Goal: Task Accomplishment & Management: Manage account settings

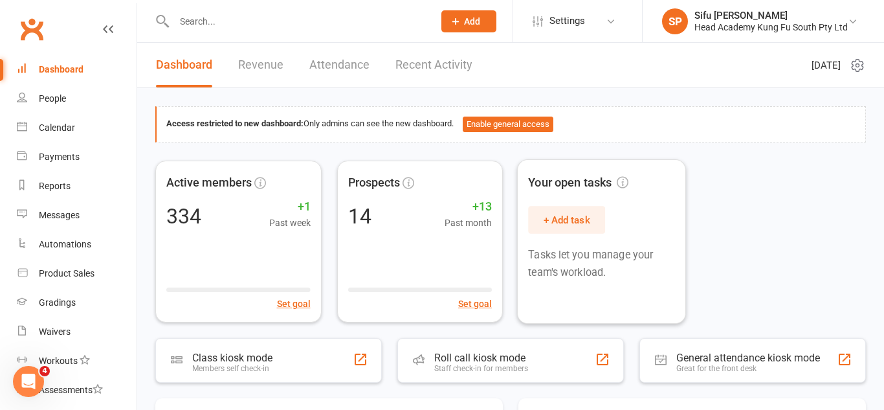
click at [791, 204] on div "Active members 334 +1 Past week Set goal Prospects 14 +13 Past month Set goal Y…" at bounding box center [510, 241] width 710 height 162
click at [39, 132] on div "Calendar" at bounding box center [57, 127] width 36 height 10
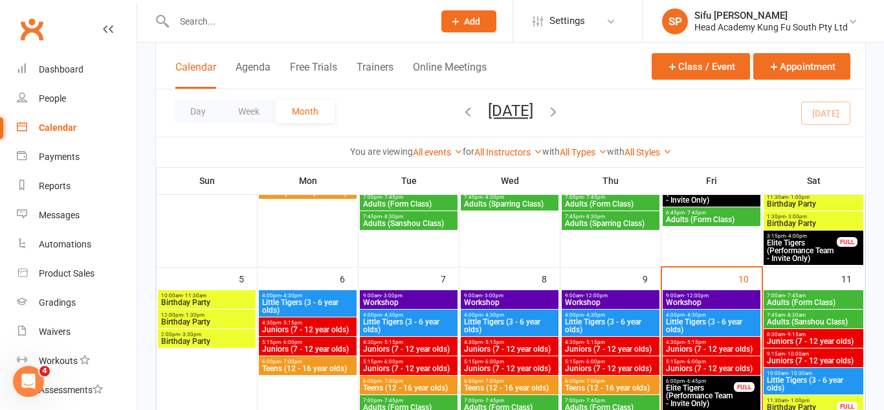
scroll to position [212, 0]
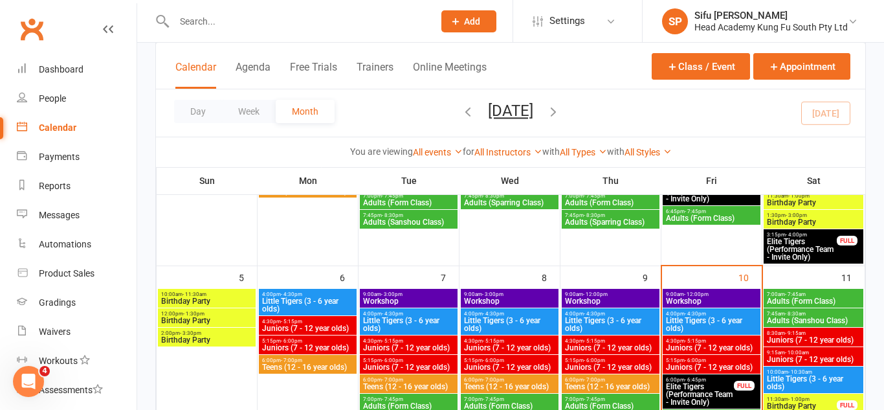
click at [693, 291] on span "- 12:00pm" at bounding box center [696, 294] width 25 height 6
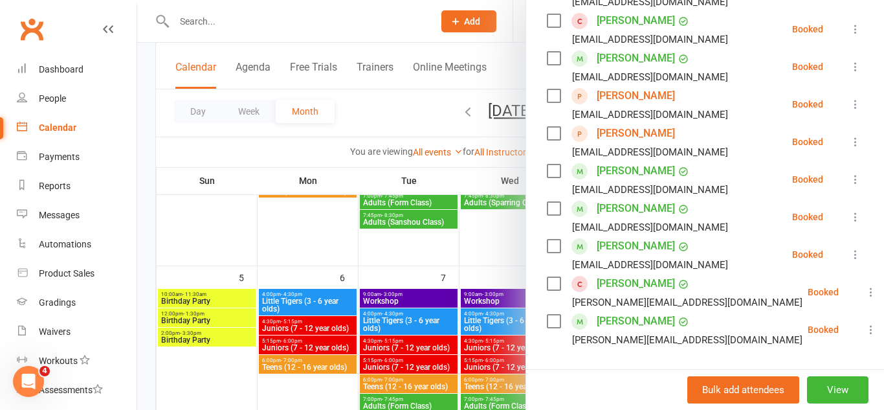
scroll to position [298, 0]
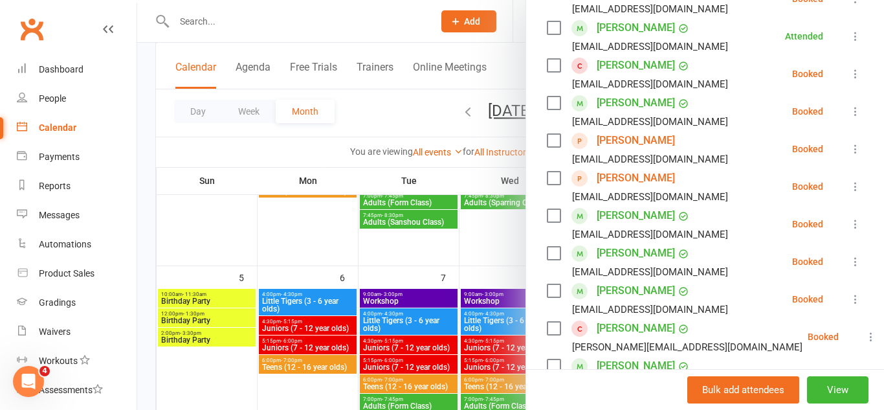
click at [850, 147] on icon at bounding box center [855, 148] width 13 height 13
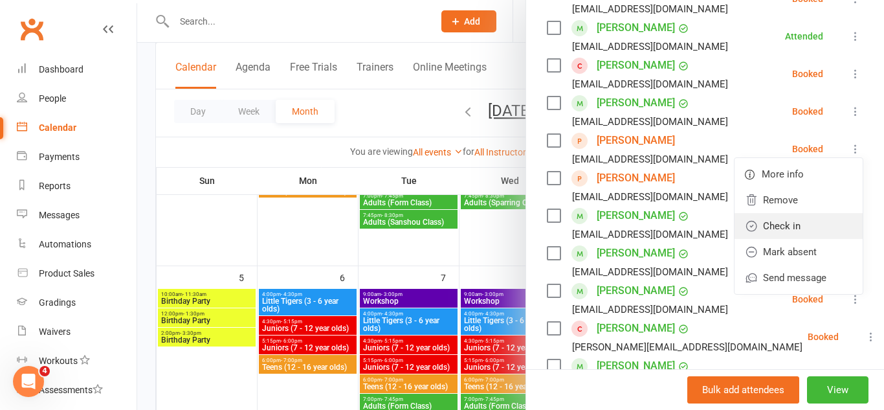
click at [826, 213] on link "Check in" at bounding box center [798, 226] width 128 height 26
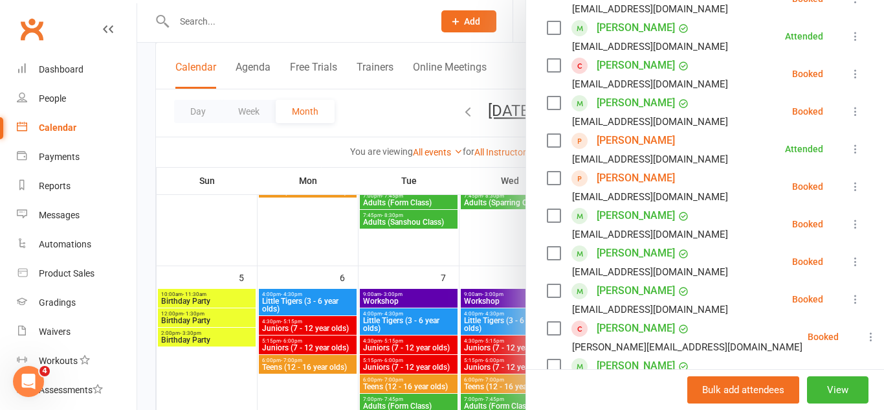
click at [853, 185] on icon at bounding box center [855, 186] width 13 height 13
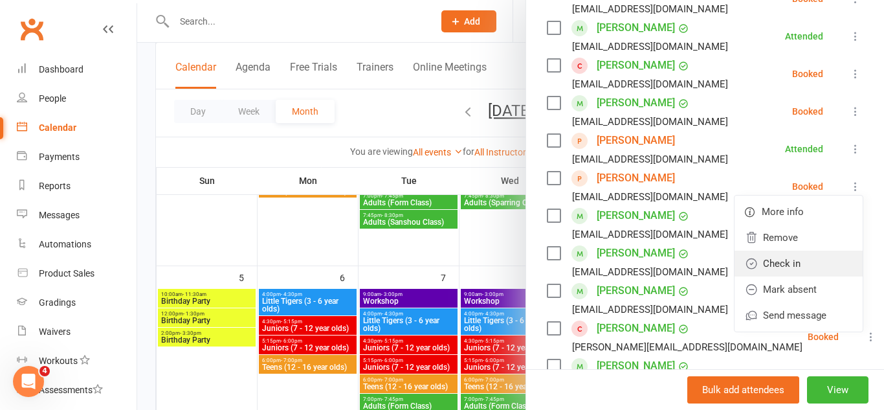
click at [830, 261] on link "Check in" at bounding box center [798, 263] width 128 height 26
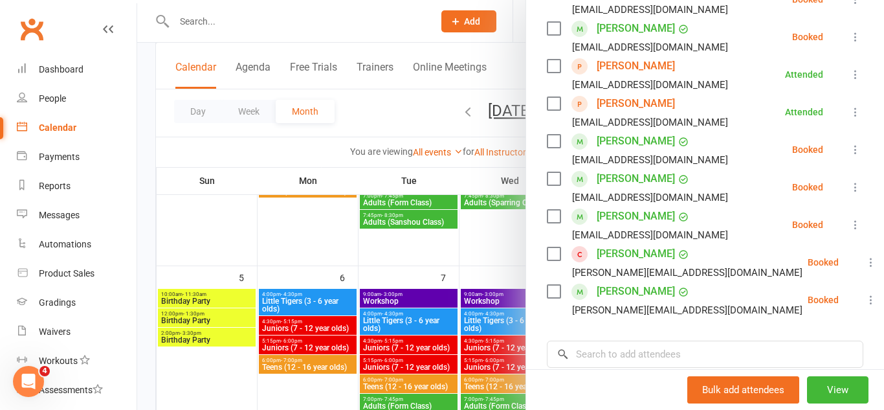
scroll to position [377, 0]
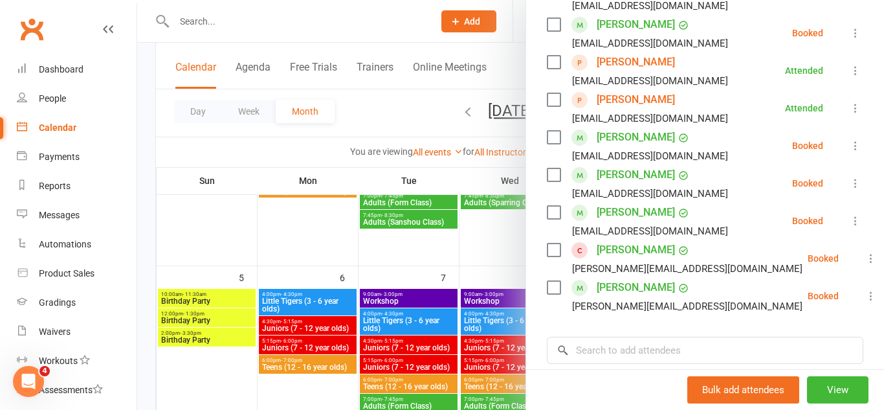
click at [453, 358] on div at bounding box center [510, 205] width 747 height 410
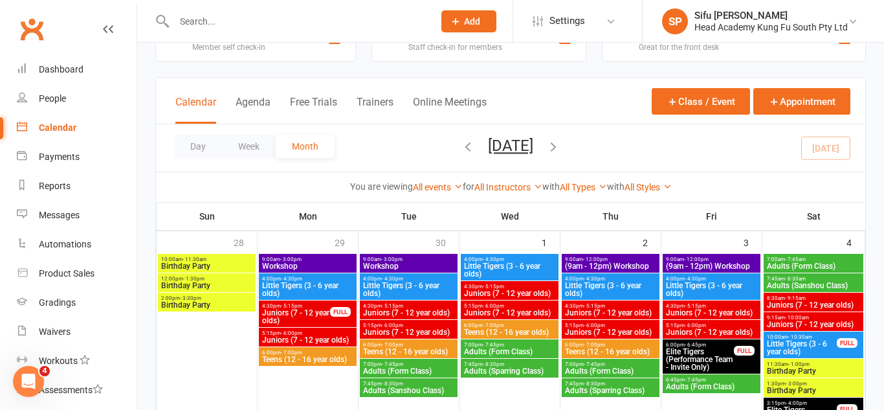
scroll to position [39, 0]
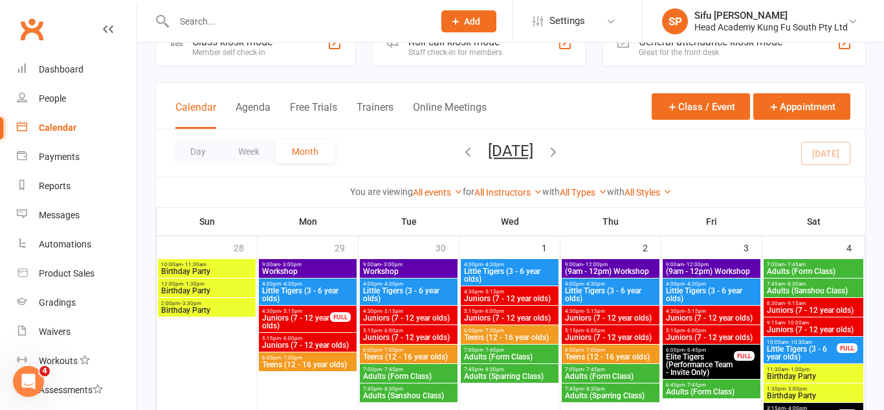
click at [701, 272] on span "(9am - 12pm) Workshop" at bounding box center [711, 271] width 93 height 8
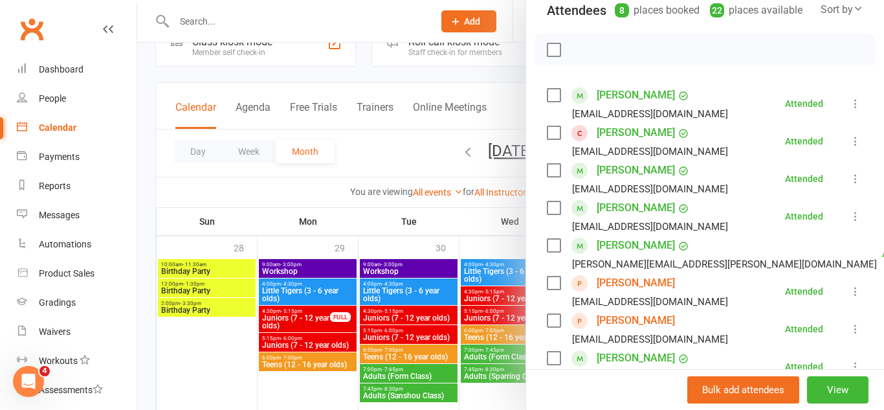
scroll to position [155, 0]
click at [472, 292] on div at bounding box center [510, 205] width 747 height 410
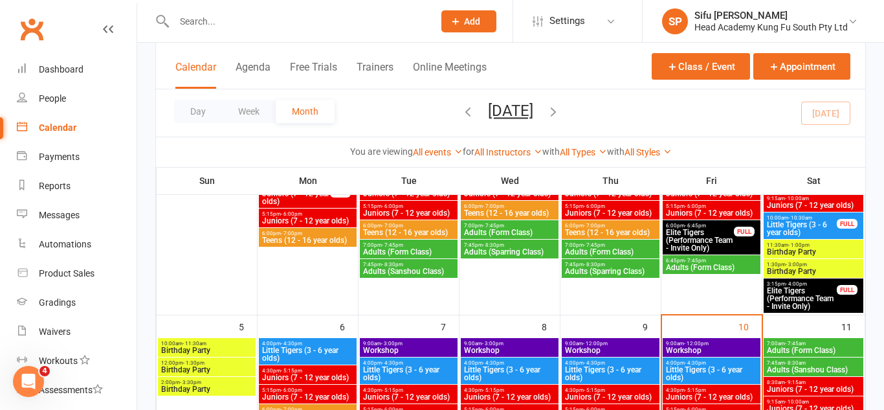
scroll to position [177, 0]
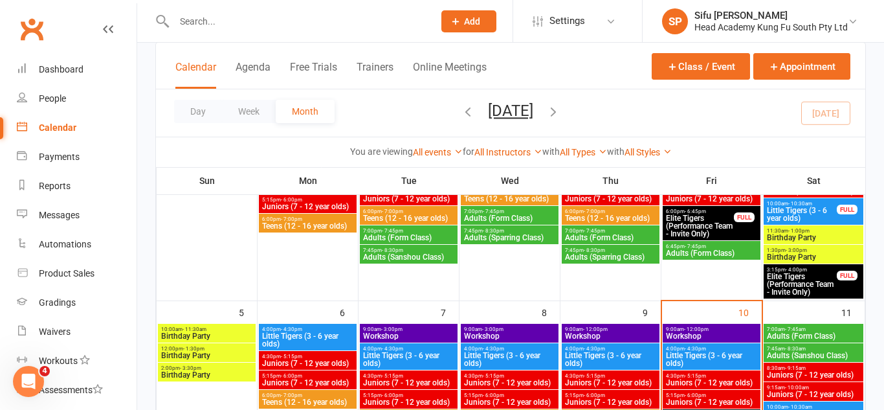
click at [744, 324] on div "9:00am - 12:00pm Workshop" at bounding box center [712, 333] width 98 height 19
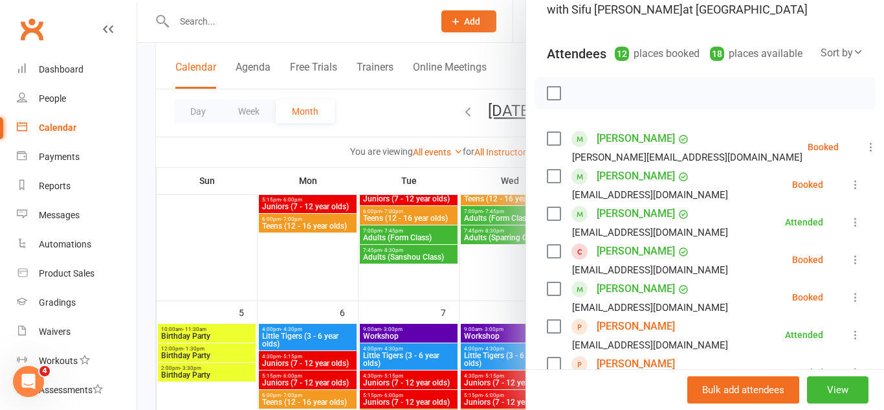
scroll to position [118, 0]
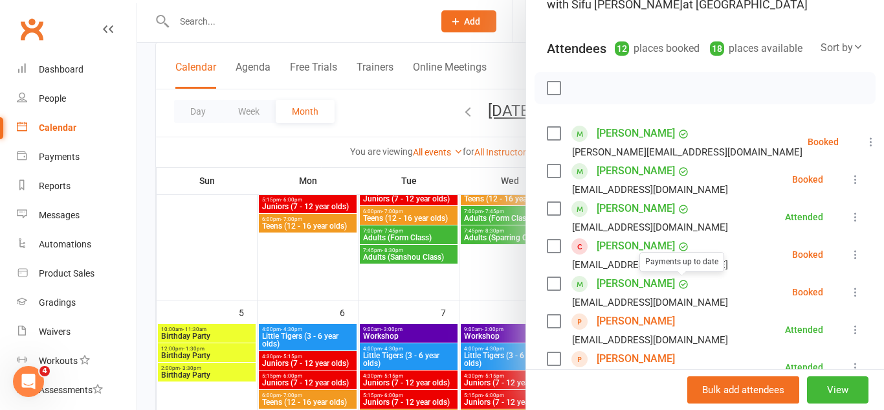
click at [481, 322] on div at bounding box center [510, 205] width 747 height 410
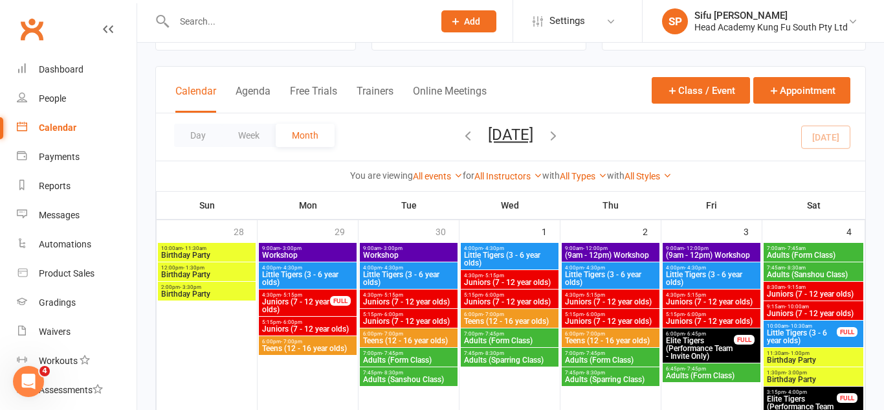
scroll to position [35, 0]
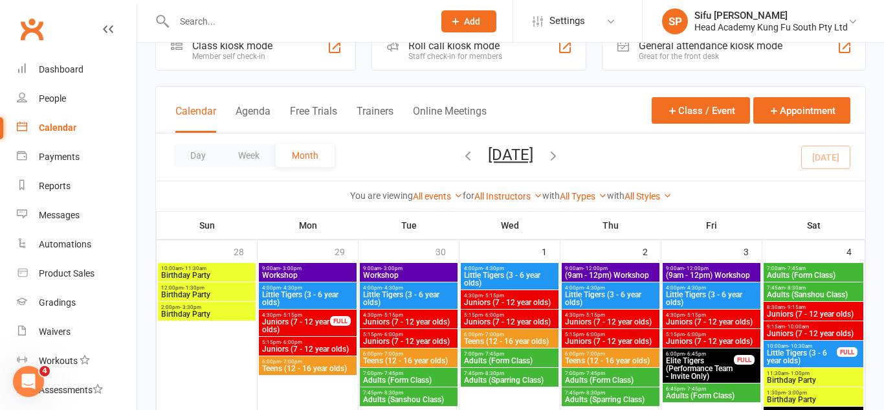
click at [594, 272] on span "(9am - 12pm) Workshop" at bounding box center [610, 275] width 93 height 8
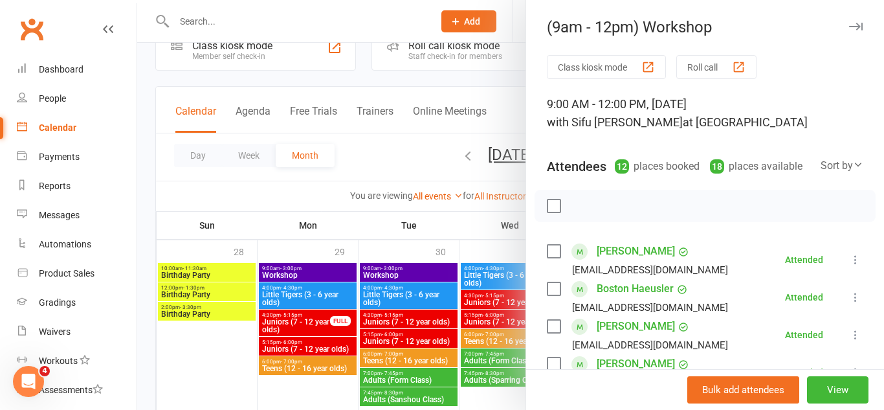
click at [494, 347] on div at bounding box center [510, 205] width 747 height 410
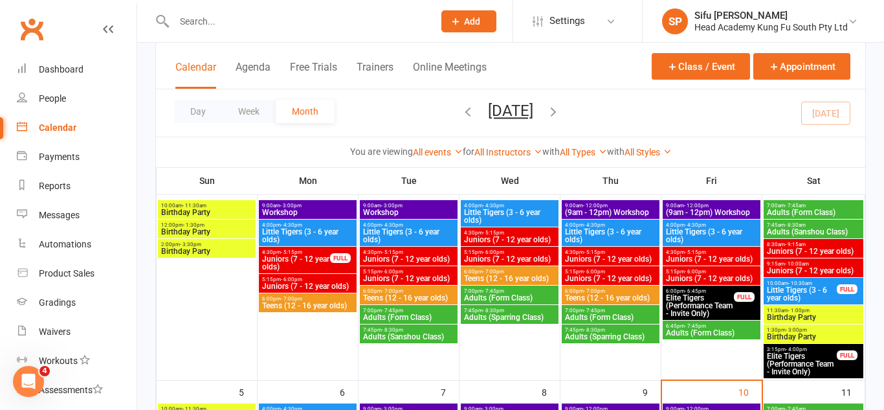
scroll to position [58, 0]
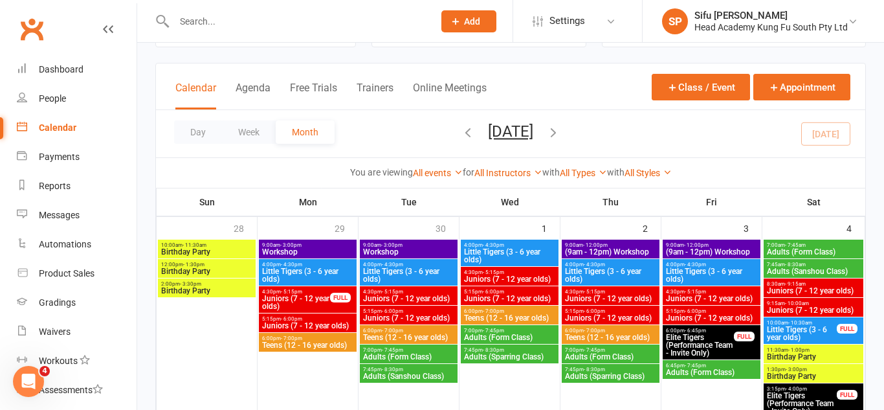
click at [616, 254] on span "(9am - 12pm) Workshop" at bounding box center [610, 252] width 93 height 8
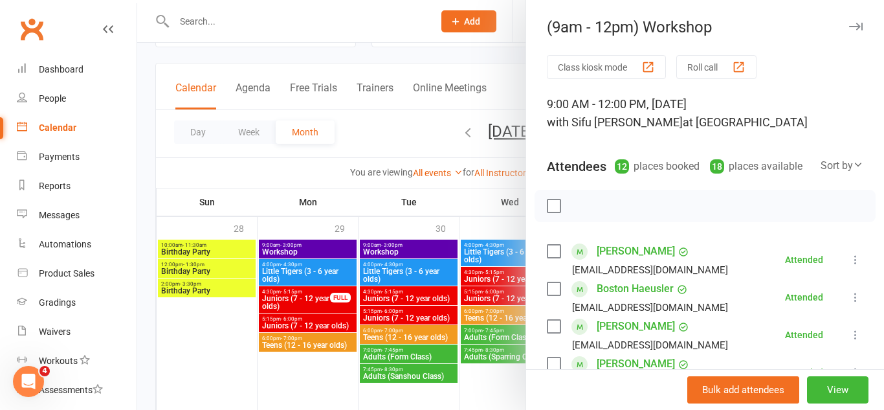
click at [632, 324] on link "[PERSON_NAME]" at bounding box center [636, 326] width 78 height 21
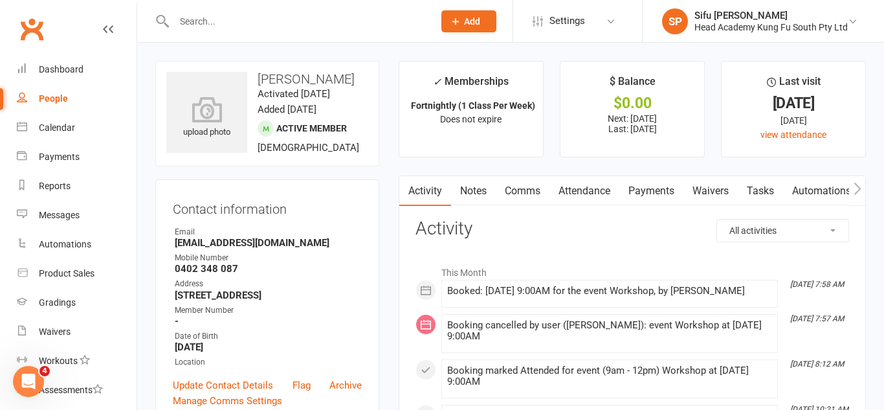
click at [662, 201] on link "Payments" at bounding box center [651, 191] width 64 height 30
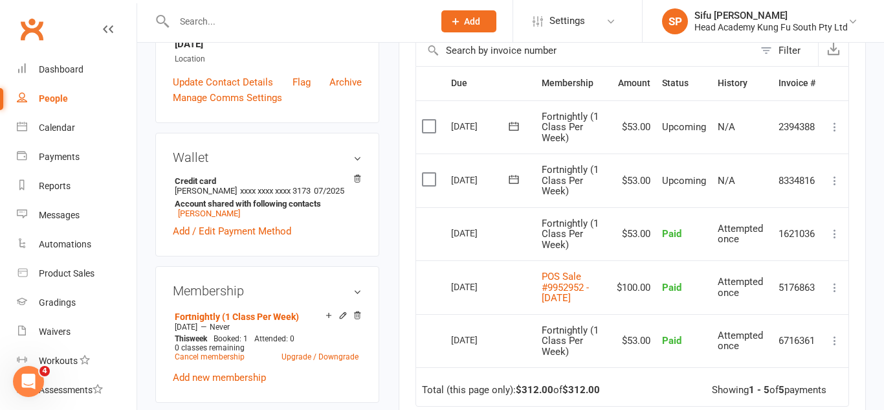
scroll to position [304, 0]
click at [80, 122] on link "Calendar" at bounding box center [77, 127] width 120 height 29
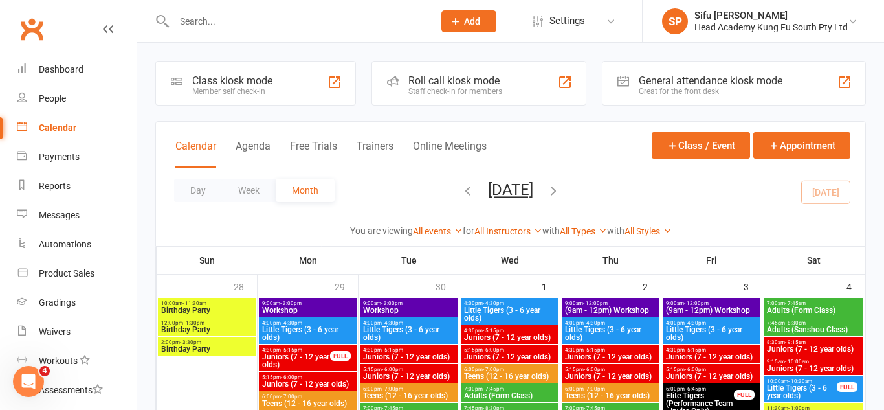
scroll to position [160, 0]
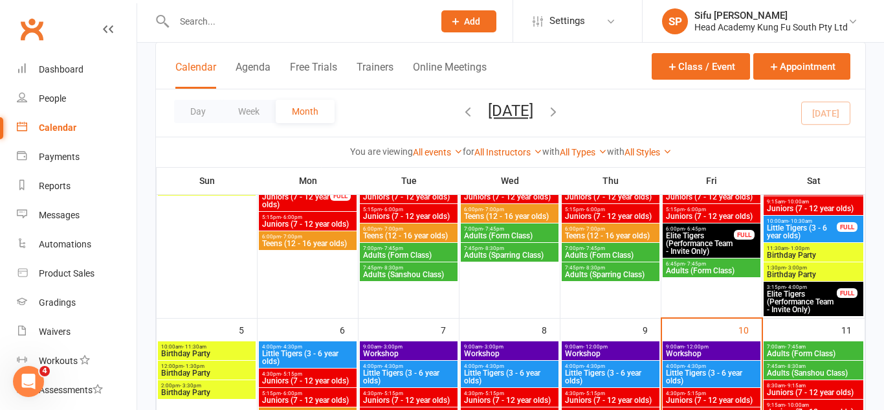
click at [743, 352] on span "Workshop" at bounding box center [711, 353] width 93 height 8
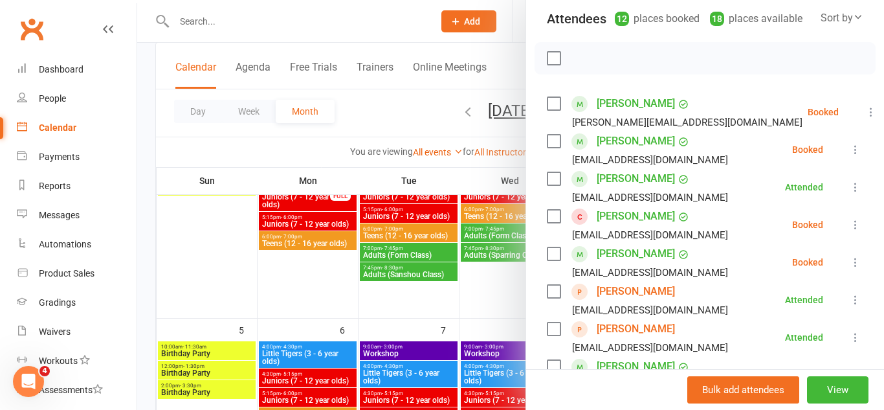
scroll to position [142, 0]
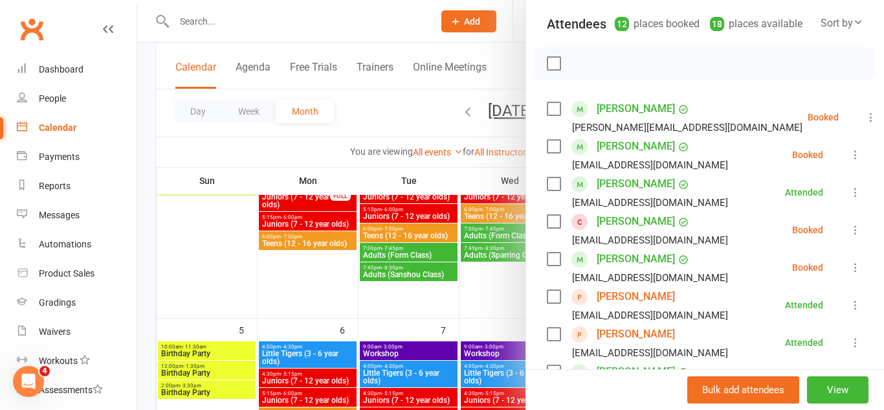
click at [851, 151] on icon at bounding box center [855, 154] width 13 height 13
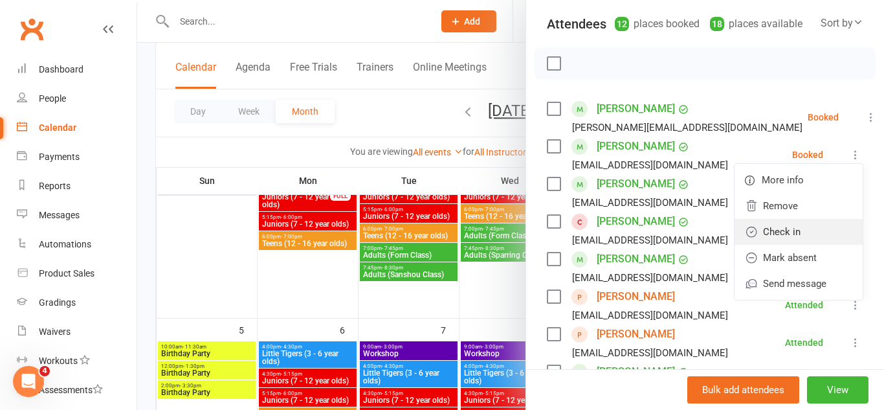
click at [805, 228] on link "Check in" at bounding box center [798, 232] width 128 height 26
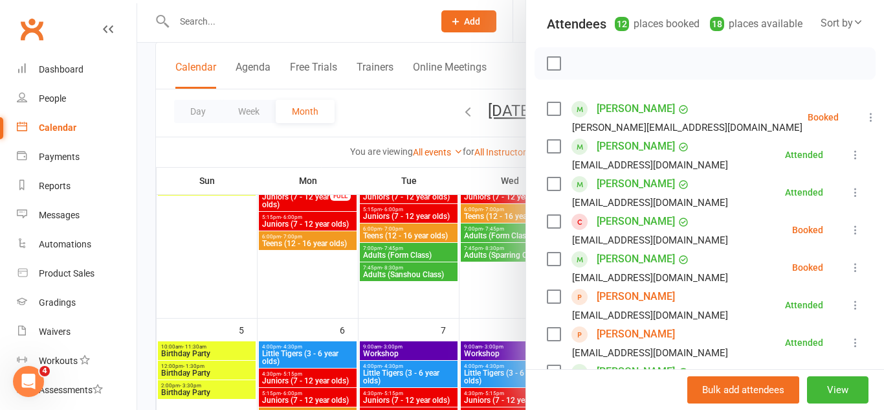
click at [456, 311] on div at bounding box center [510, 205] width 747 height 410
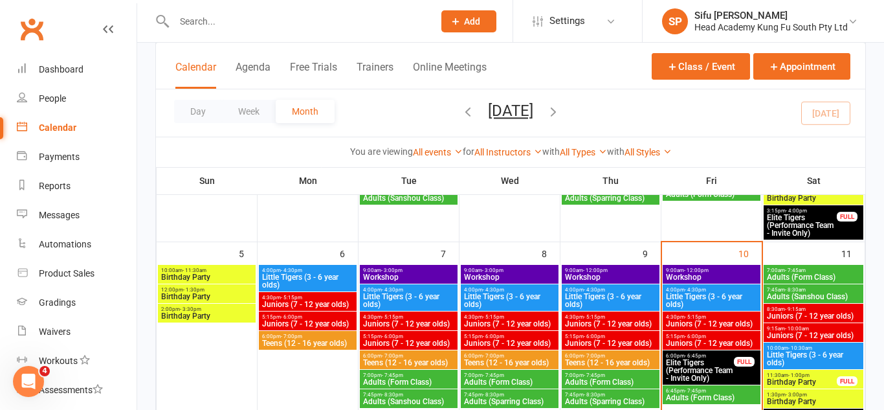
scroll to position [241, 0]
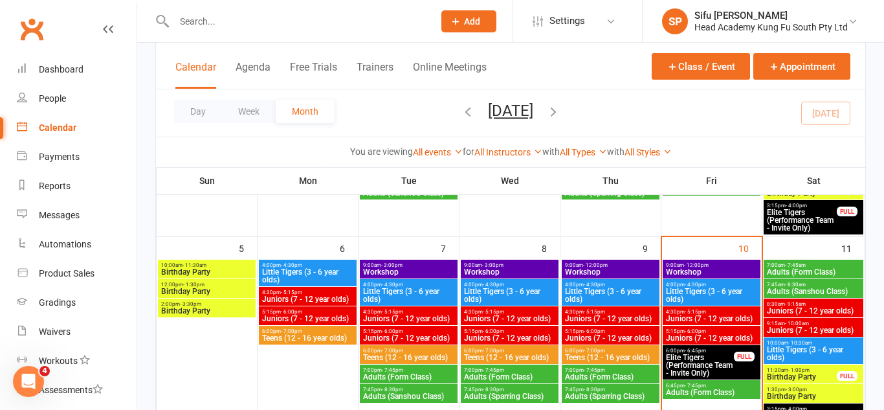
click at [686, 262] on span "- 12:00pm" at bounding box center [696, 265] width 25 height 6
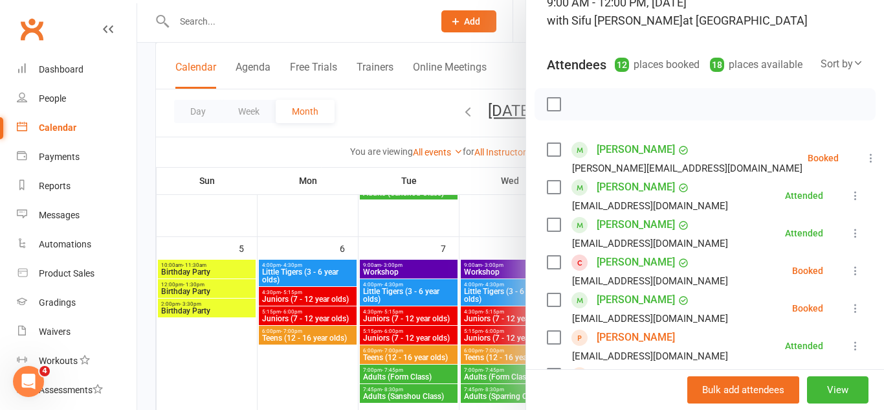
scroll to position [105, 0]
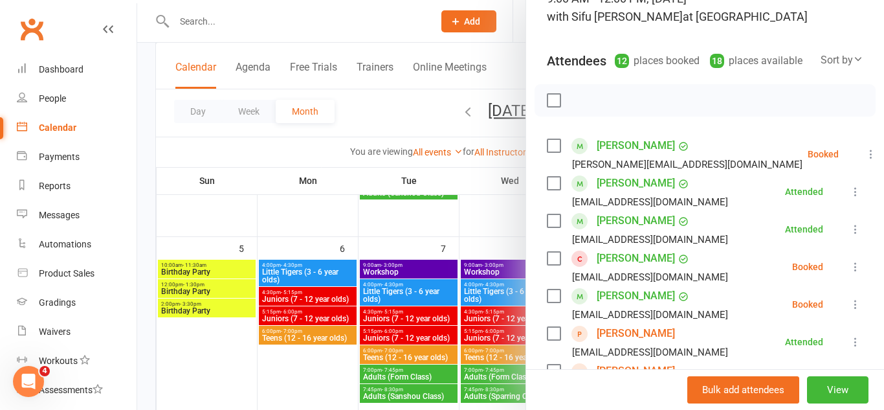
click at [644, 298] on link "[PERSON_NAME]" at bounding box center [636, 295] width 78 height 21
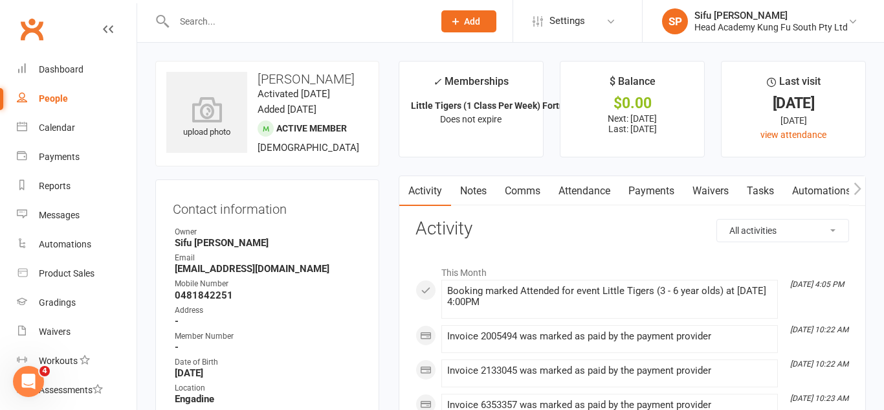
click at [662, 200] on link "Payments" at bounding box center [651, 191] width 64 height 30
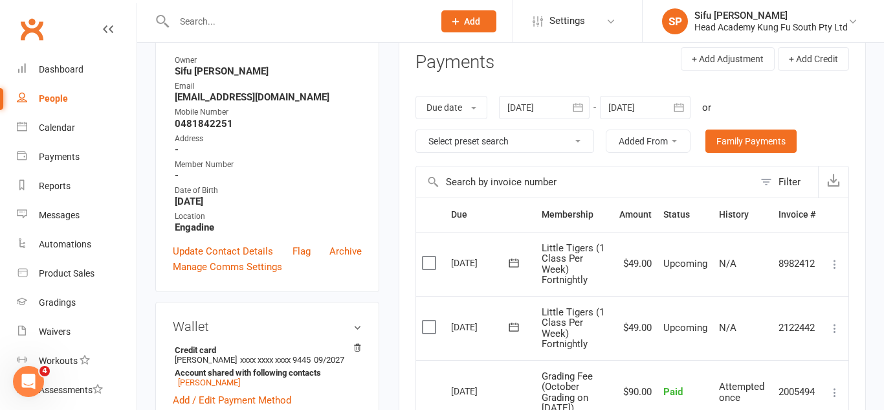
scroll to position [155, 0]
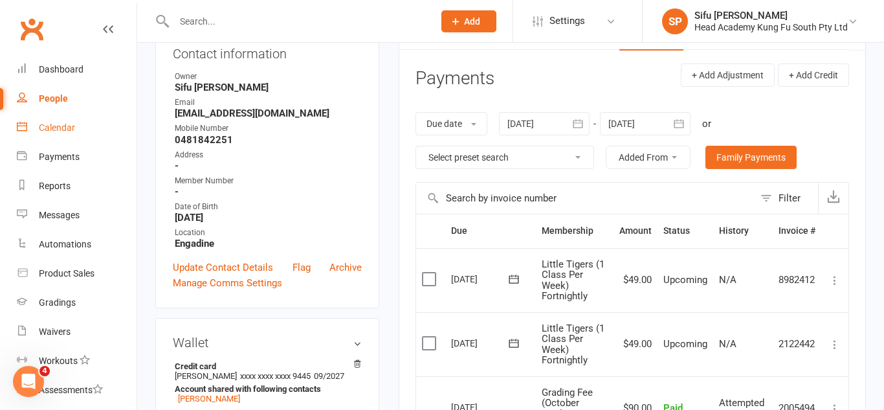
click at [63, 130] on div "Calendar" at bounding box center [57, 127] width 36 height 10
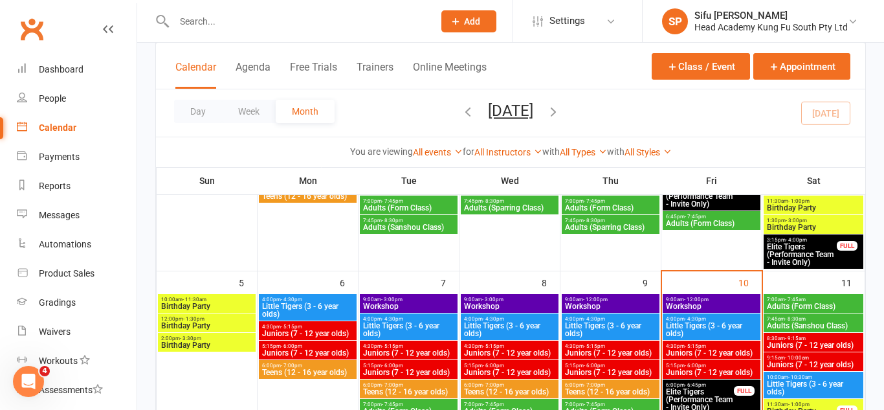
scroll to position [209, 0]
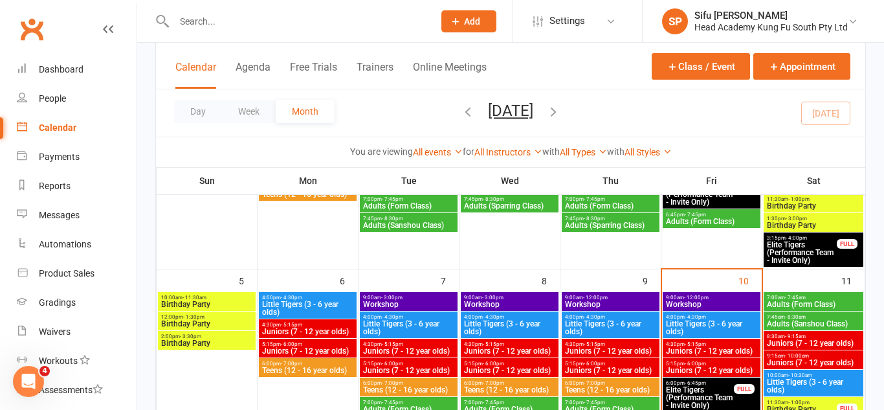
click at [740, 298] on span "9:00am - 12:00pm" at bounding box center [711, 297] width 93 height 6
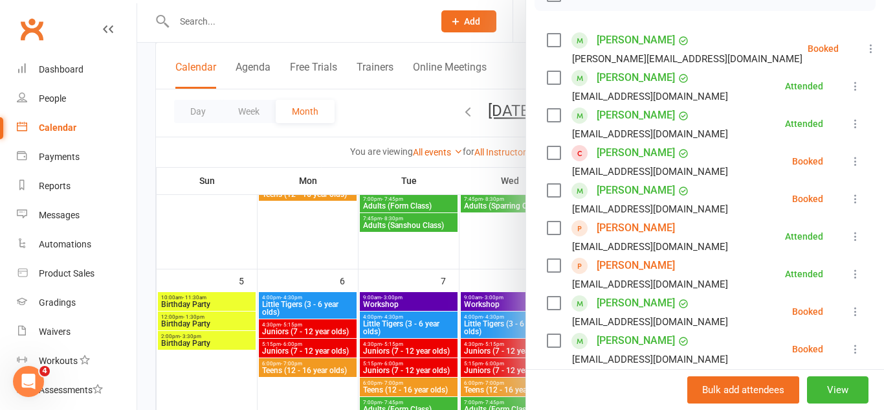
scroll to position [164, 0]
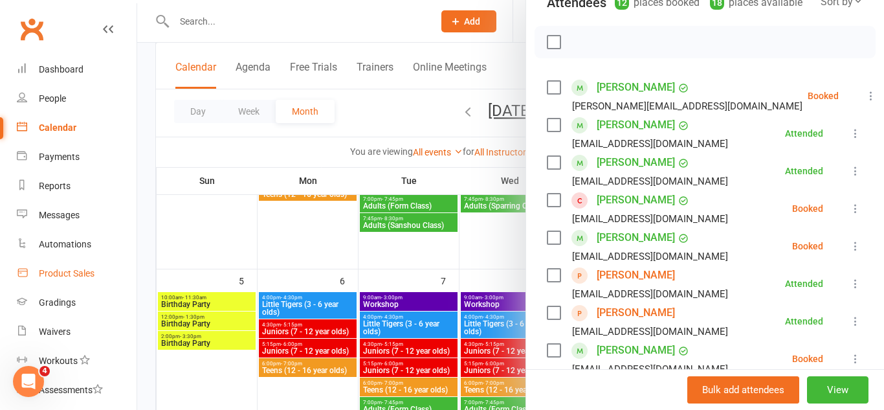
click at [83, 276] on div "Product Sales" at bounding box center [67, 273] width 56 height 10
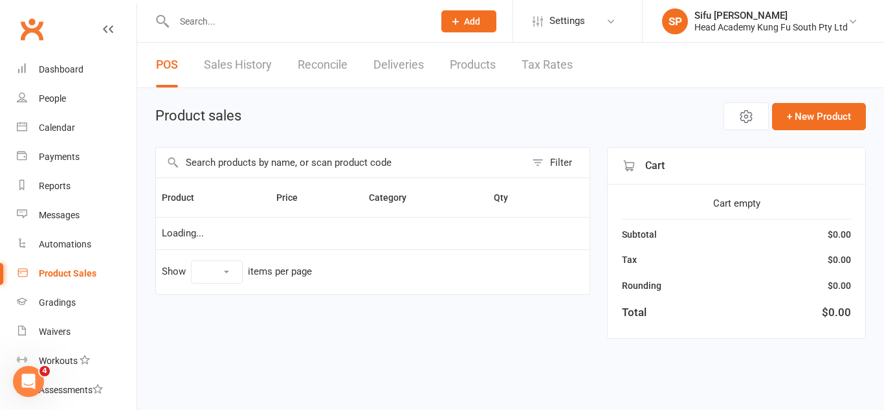
select select "100"
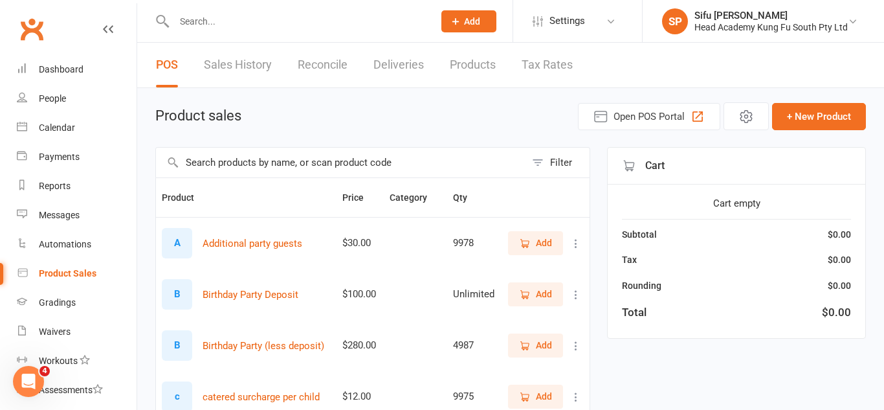
click at [431, 166] on input "text" at bounding box center [340, 163] width 369 height 30
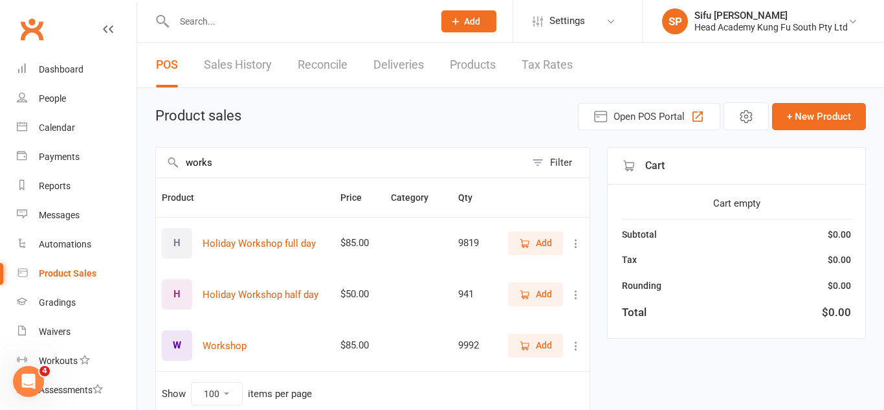
type input "works"
click at [553, 298] on button "Add" at bounding box center [535, 293] width 55 height 23
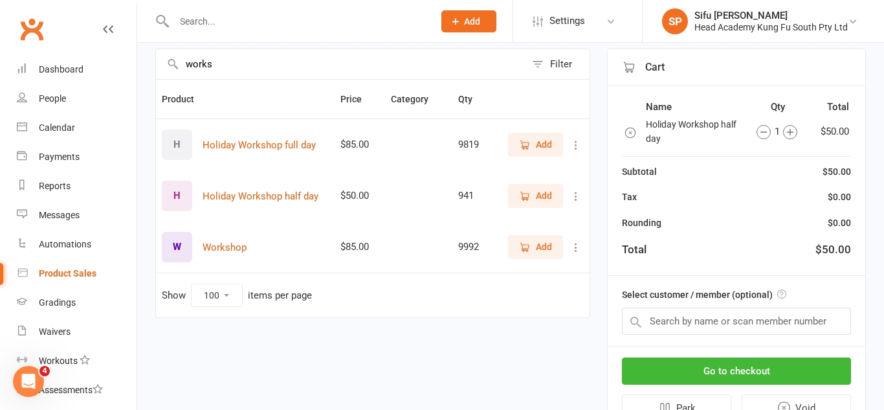
scroll to position [99, 0]
click at [759, 324] on input "text" at bounding box center [736, 320] width 229 height 27
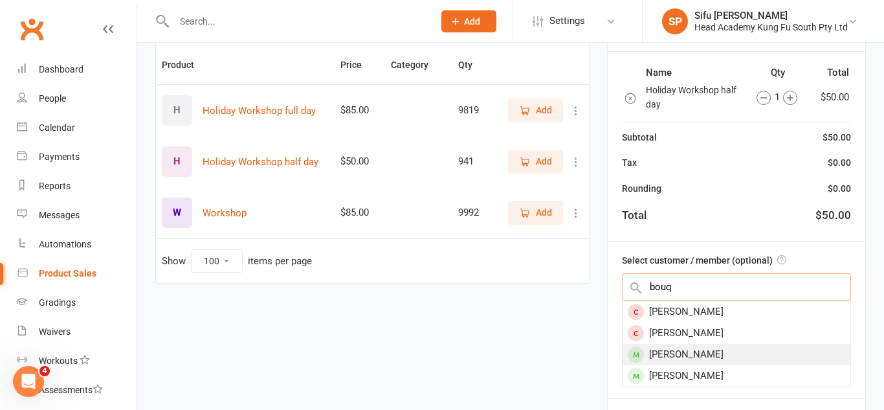
scroll to position [134, 0]
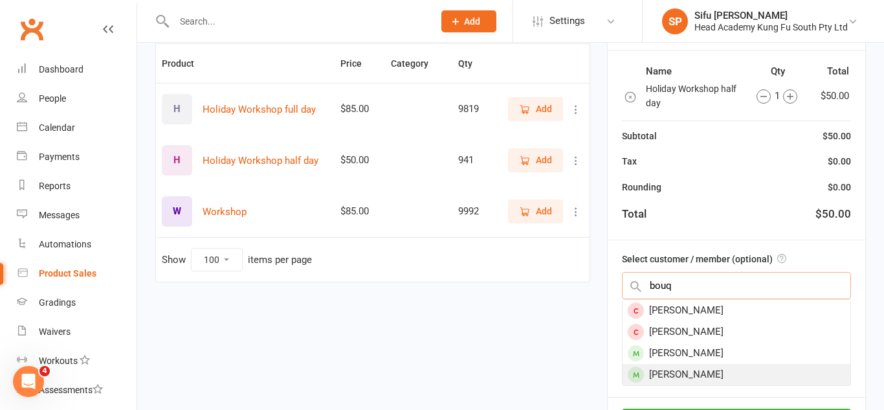
type input "bouq"
click at [753, 377] on div "[PERSON_NAME]" at bounding box center [736, 374] width 228 height 21
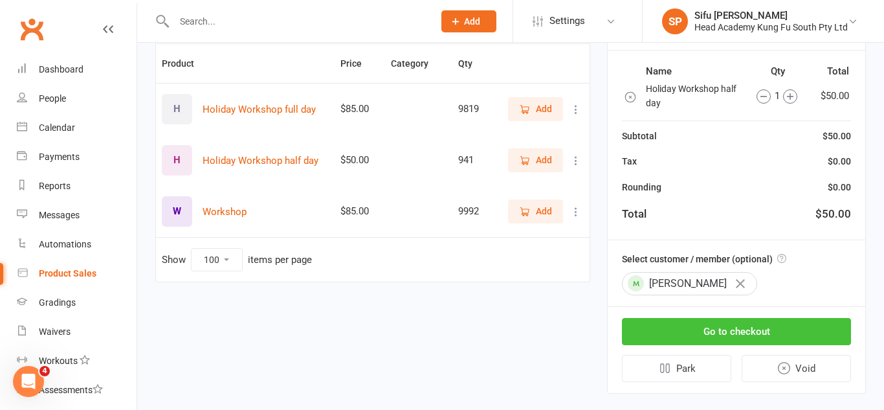
click at [753, 331] on button "Go to checkout" at bounding box center [736, 331] width 229 height 27
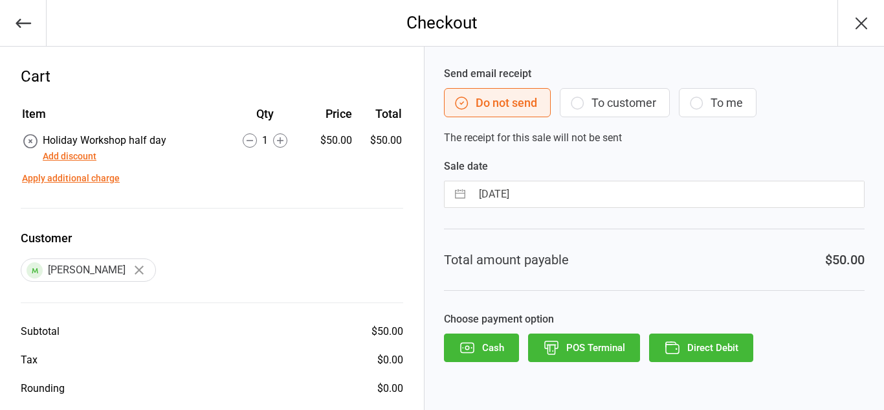
click at [630, 107] on button "To customer" at bounding box center [615, 102] width 110 height 29
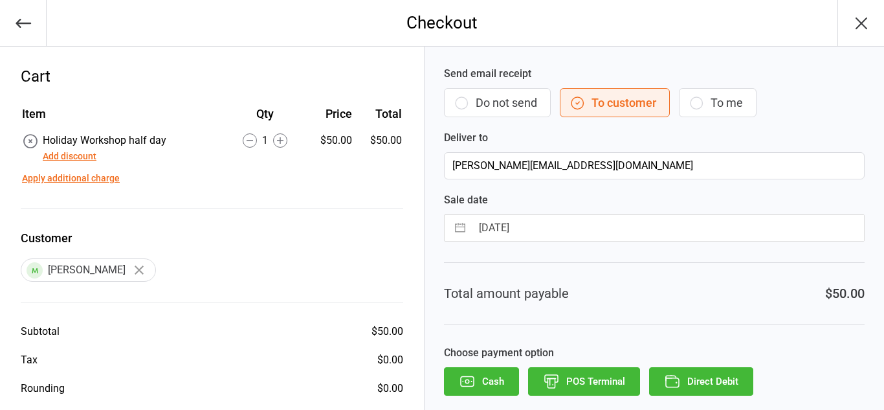
click at [703, 373] on button "Direct Debit" at bounding box center [701, 381] width 104 height 28
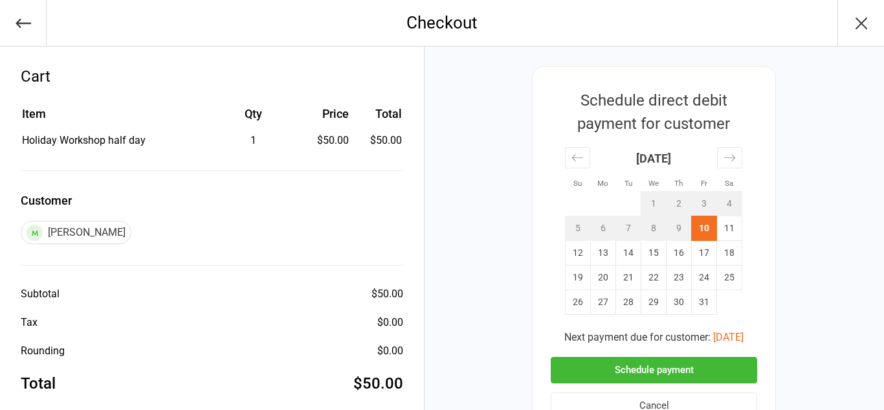
click at [701, 370] on button "Schedule payment" at bounding box center [654, 370] width 206 height 27
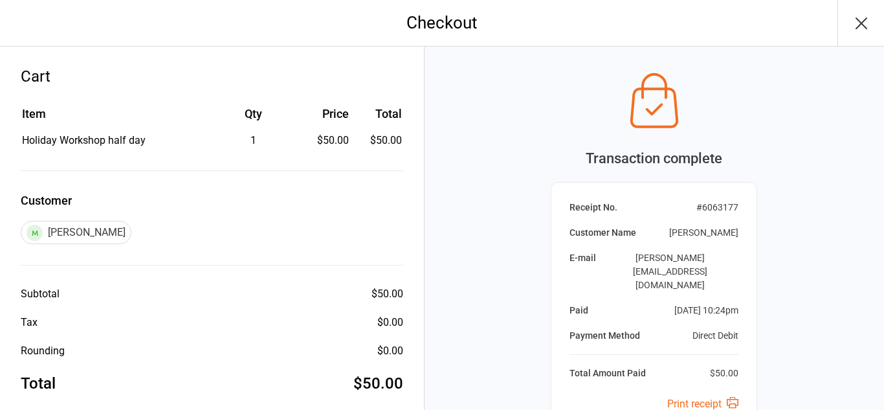
scroll to position [144, 0]
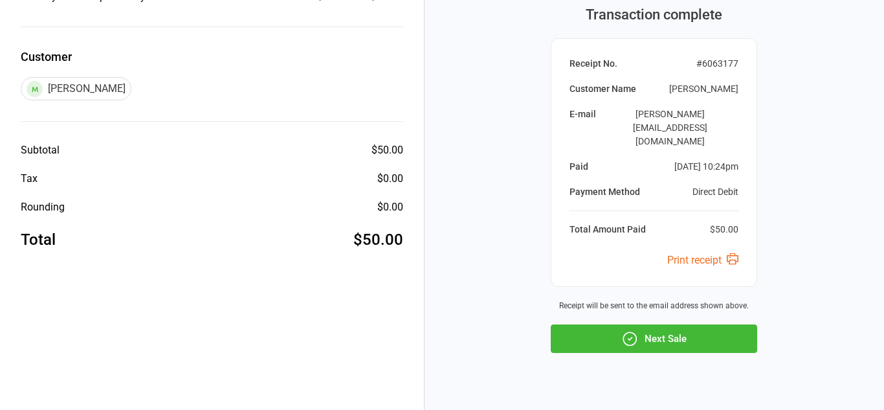
click at [700, 324] on button "Next Sale" at bounding box center [654, 338] width 206 height 28
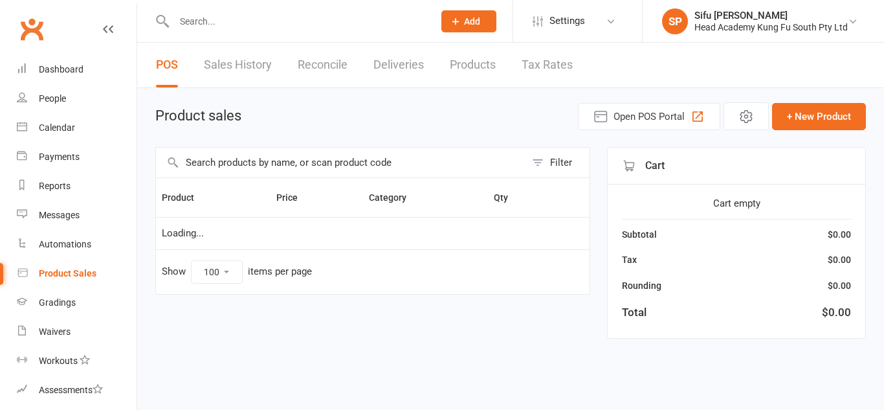
select select "100"
click at [67, 113] on link "Calendar" at bounding box center [77, 127] width 120 height 29
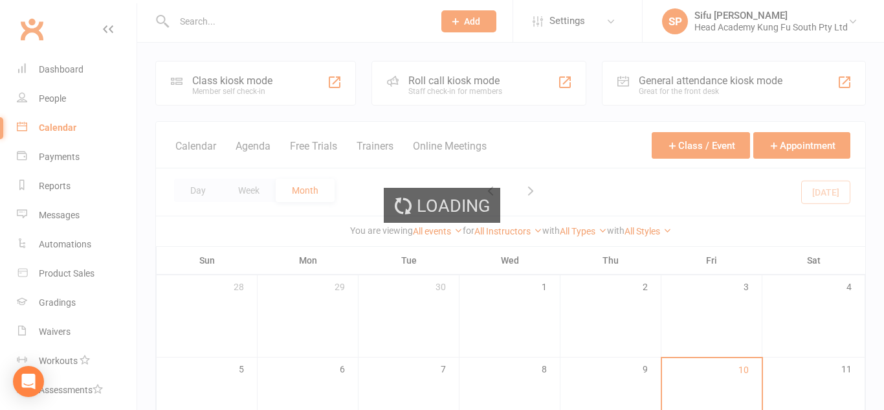
click at [65, 129] on div "Loading" at bounding box center [442, 205] width 884 height 410
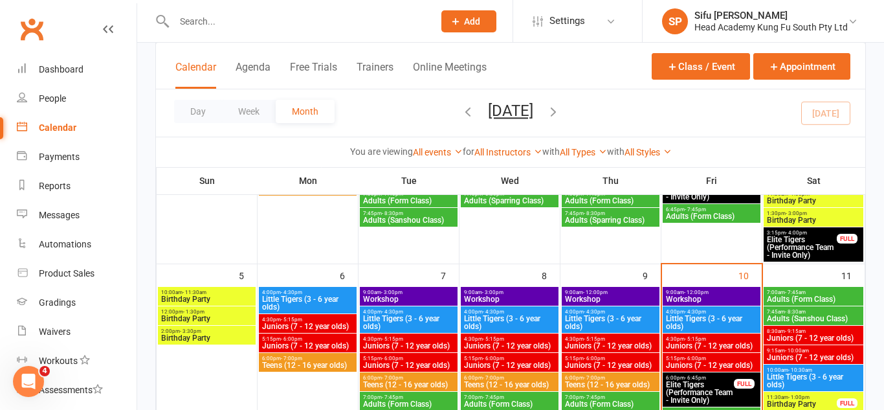
scroll to position [215, 0]
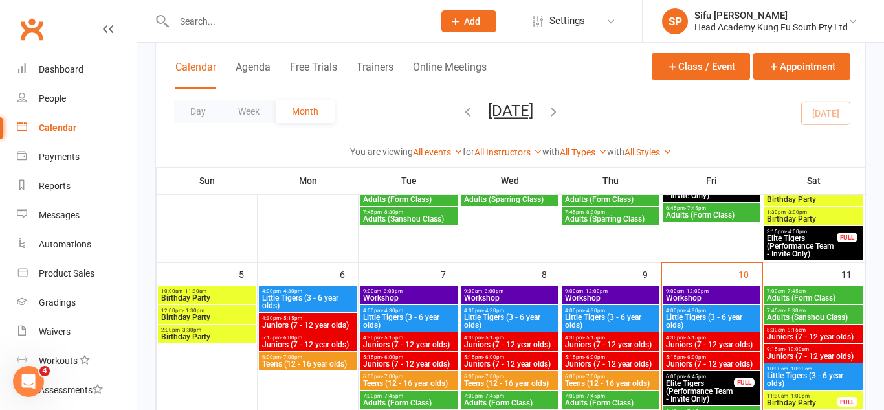
click at [693, 300] on span "Workshop" at bounding box center [711, 298] width 93 height 8
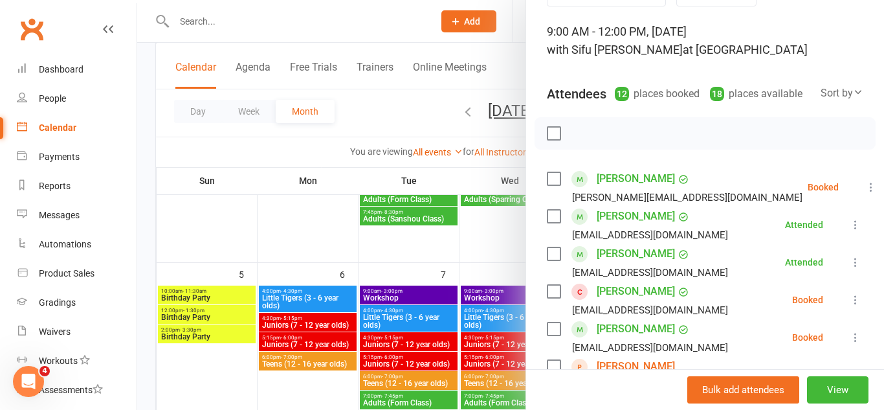
scroll to position [74, 0]
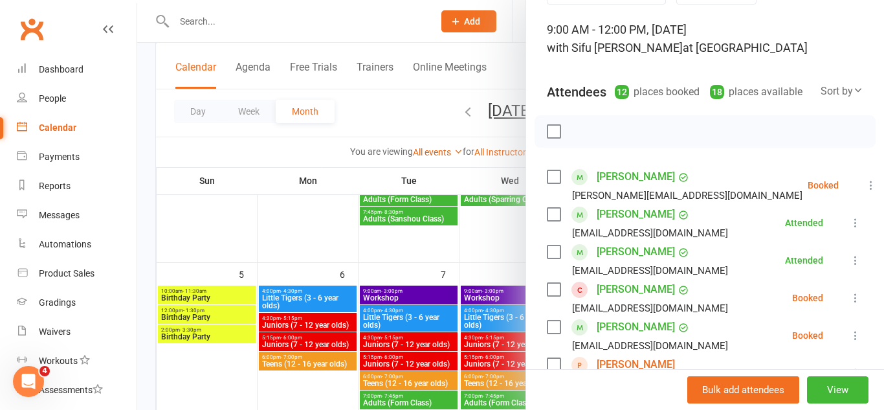
click at [864, 188] on icon at bounding box center [870, 185] width 13 height 13
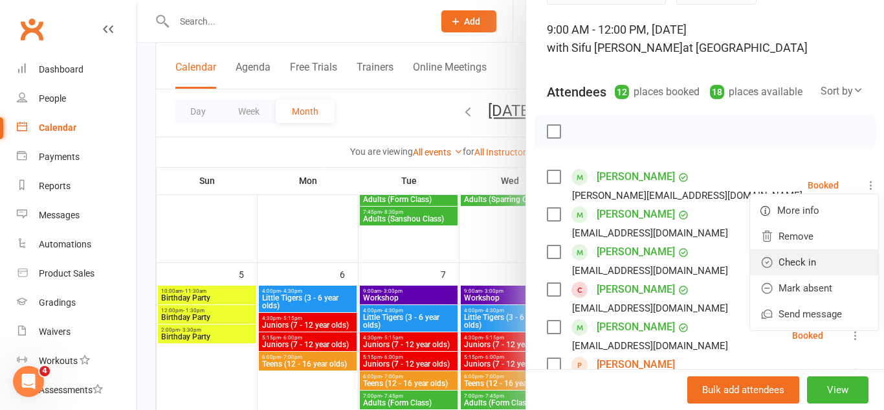
click at [813, 269] on link "Check in" at bounding box center [814, 262] width 128 height 26
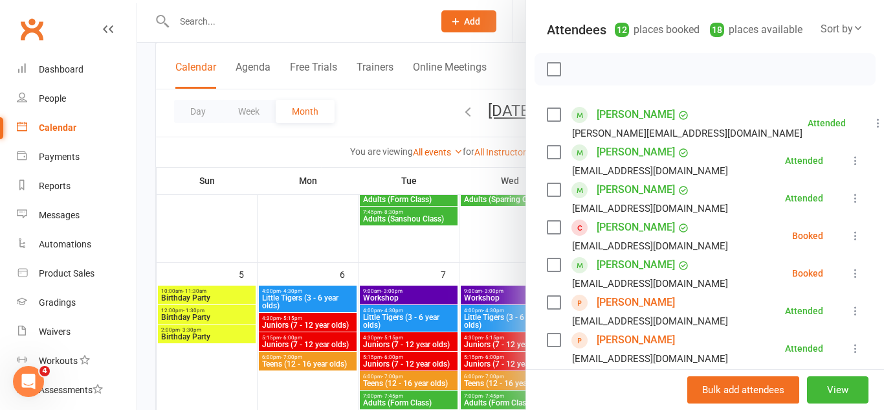
scroll to position [140, 0]
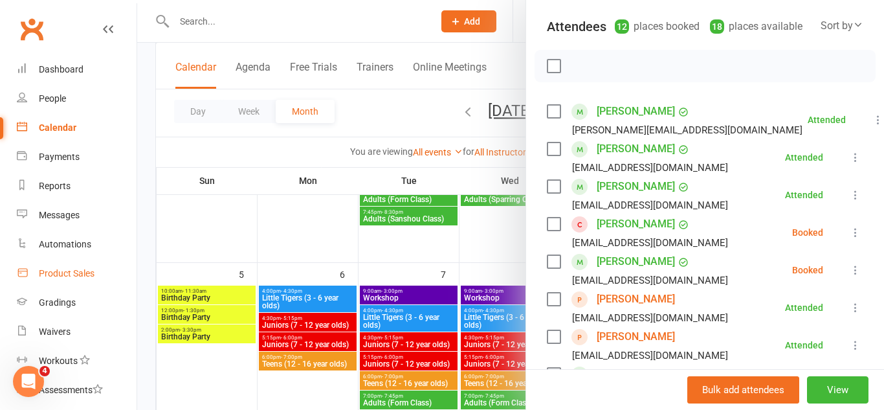
click at [96, 270] on link "Product Sales" at bounding box center [77, 273] width 120 height 29
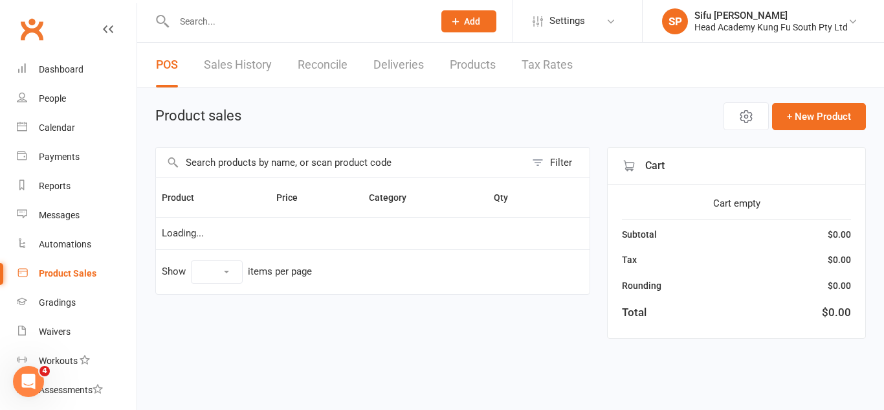
select select "100"
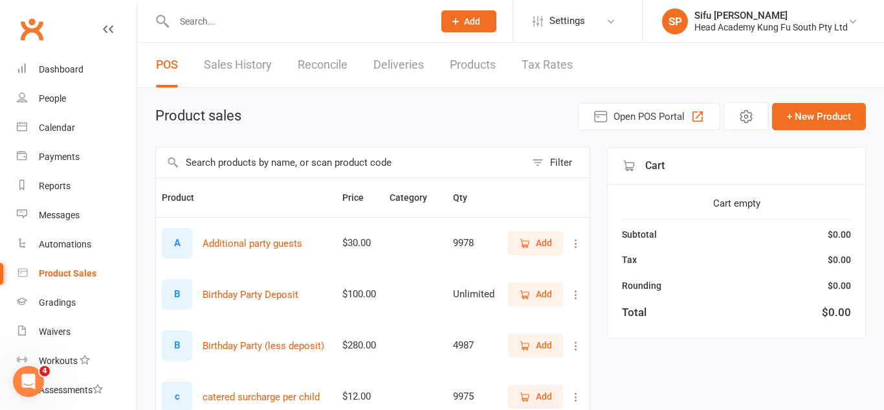
click at [480, 165] on input "text" at bounding box center [340, 163] width 369 height 30
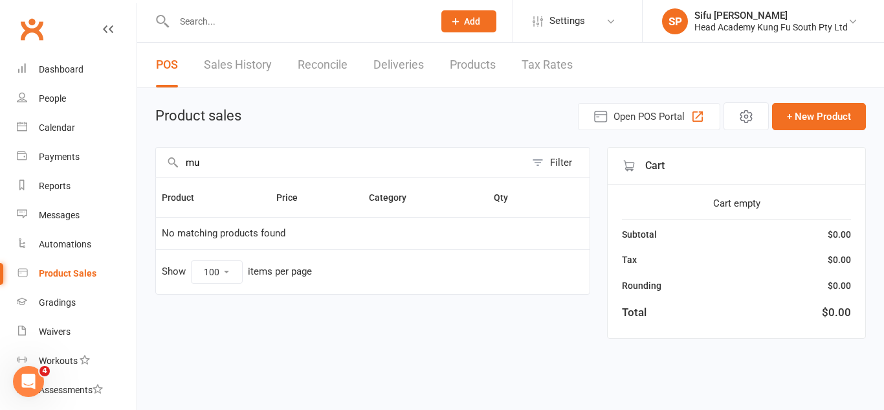
type input "m"
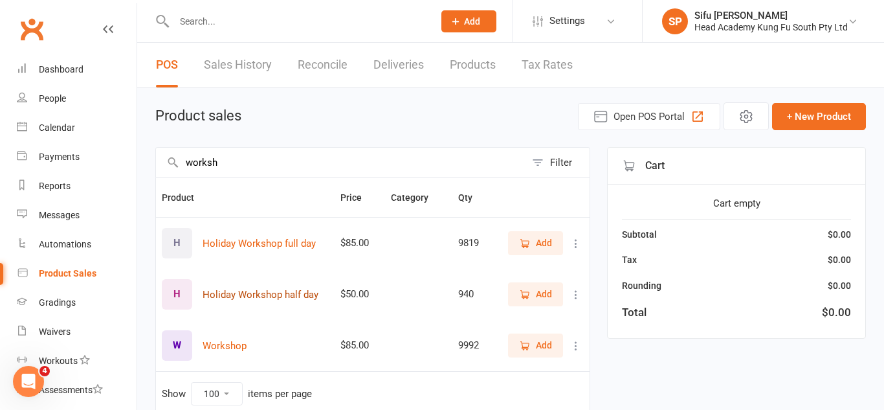
type input "worksh"
click at [302, 292] on button "Holiday Workshop half day" at bounding box center [261, 295] width 116 height 16
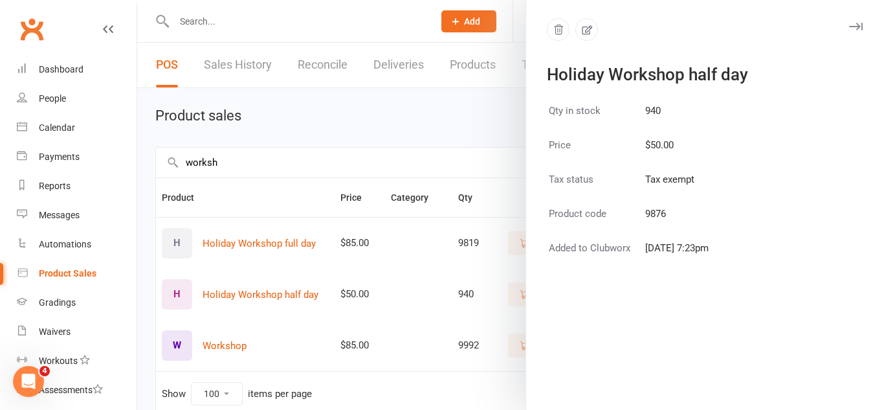
click at [861, 26] on icon "button" at bounding box center [856, 27] width 14 height 8
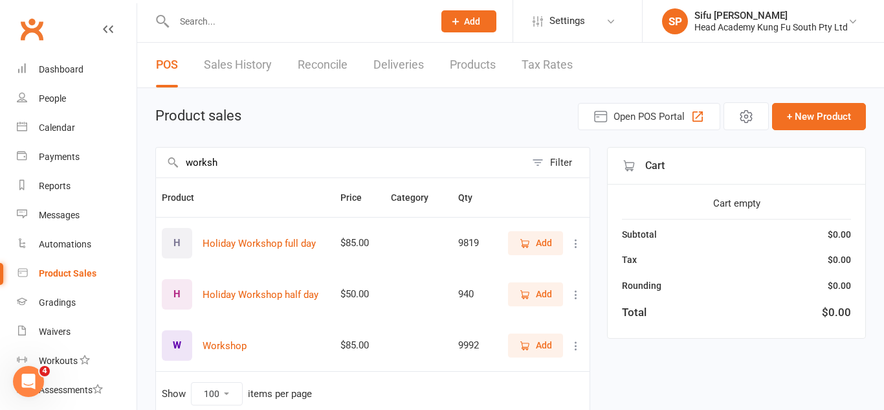
click at [550, 298] on span "Add" at bounding box center [544, 294] width 16 height 14
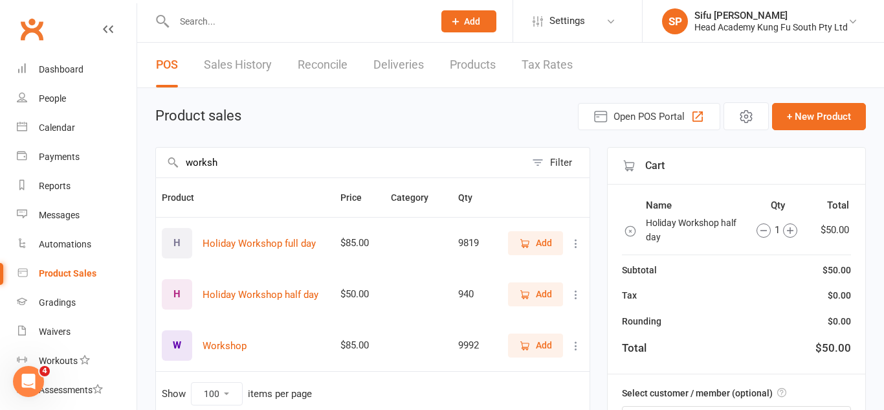
click at [789, 232] on icon "button" at bounding box center [790, 230] width 14 height 14
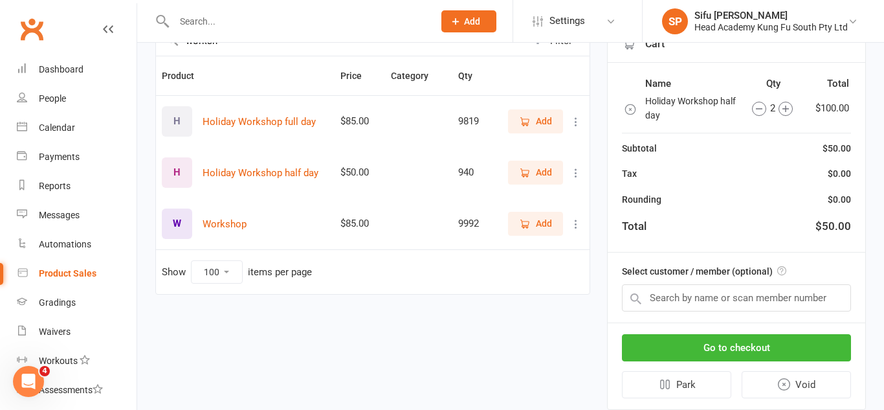
scroll to position [123, 0]
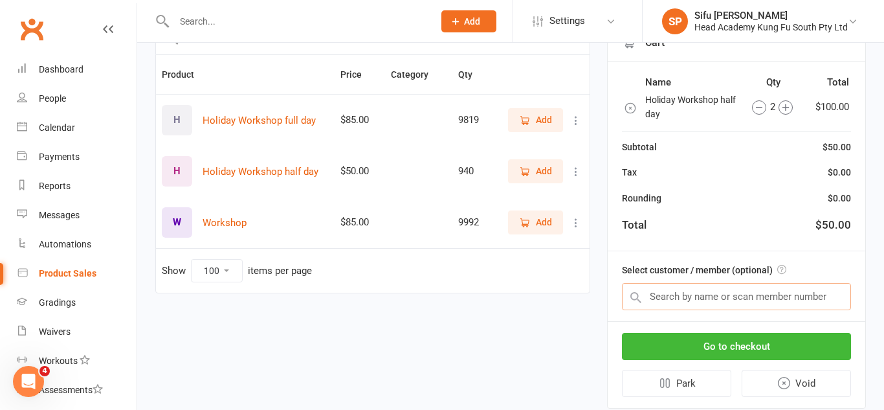
click at [773, 303] on input "text" at bounding box center [736, 296] width 229 height 27
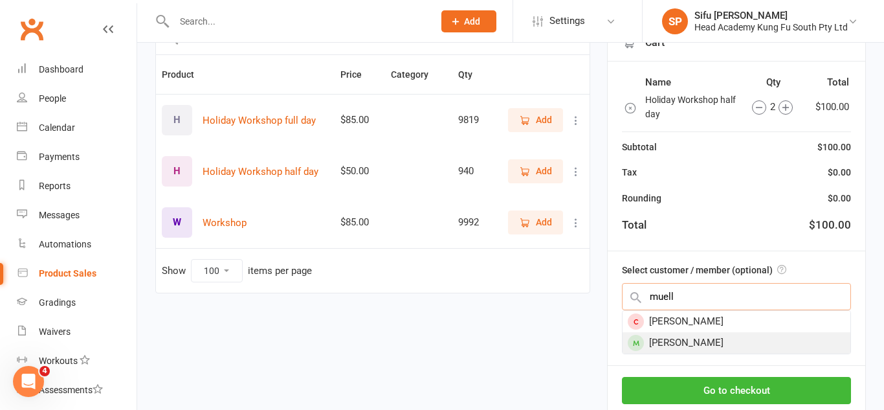
type input "muell"
click at [755, 344] on div "Harrison Mueller" at bounding box center [736, 342] width 228 height 21
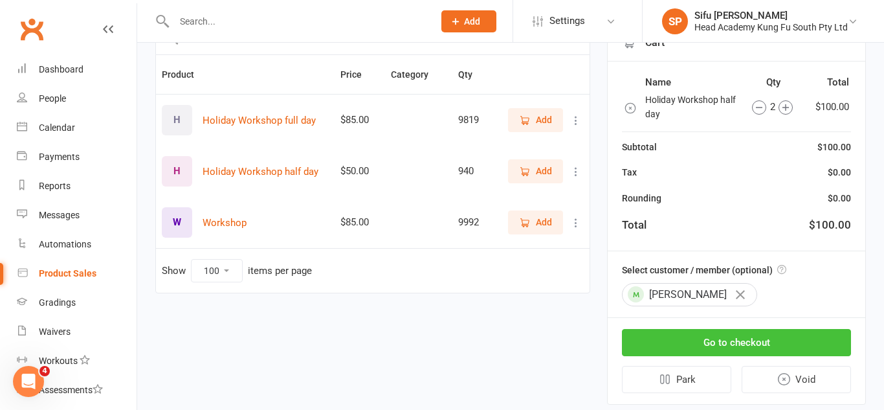
click at [755, 344] on button "Go to checkout" at bounding box center [736, 342] width 229 height 27
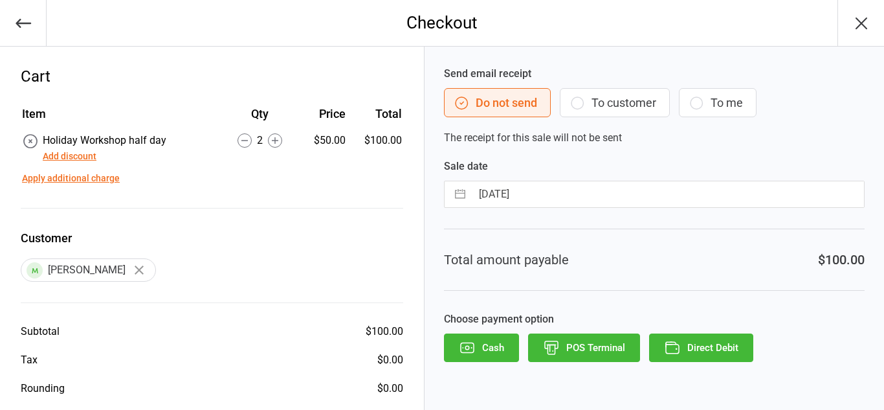
click at [595, 96] on button "To customer" at bounding box center [615, 102] width 110 height 29
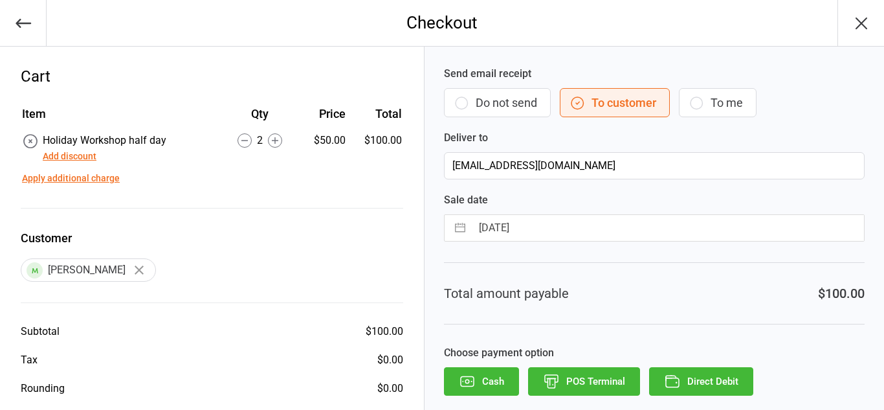
scroll to position [54, 0]
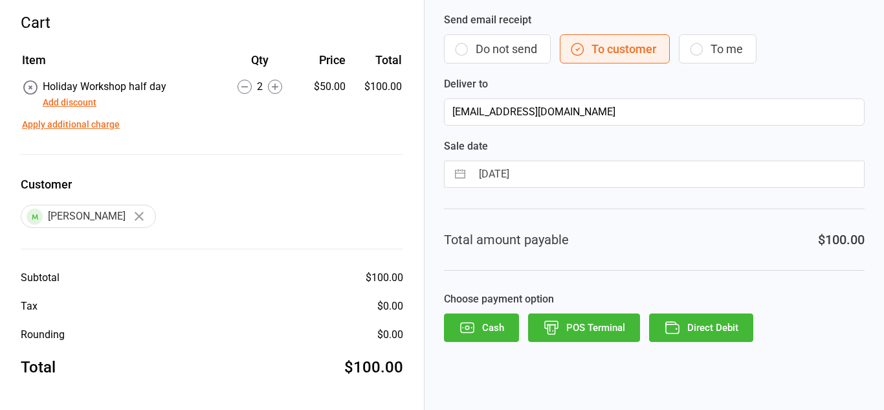
click at [722, 321] on button "Direct Debit" at bounding box center [701, 327] width 104 height 28
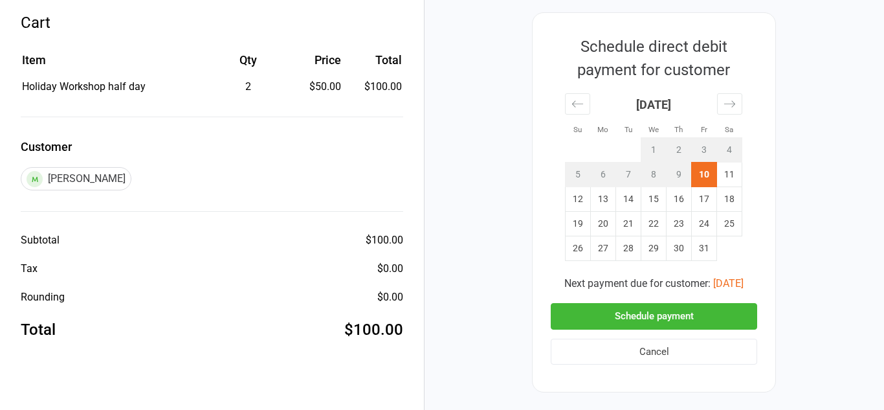
click at [721, 322] on button "Schedule payment" at bounding box center [654, 316] width 206 height 27
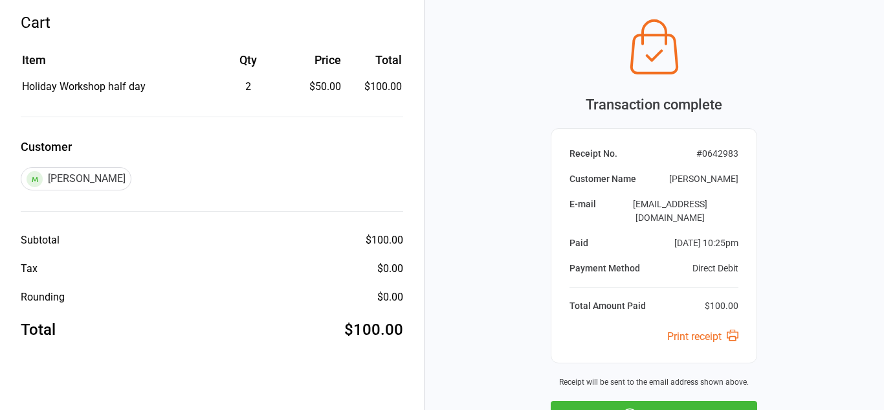
click at [701, 401] on button "Next Sale" at bounding box center [654, 415] width 206 height 28
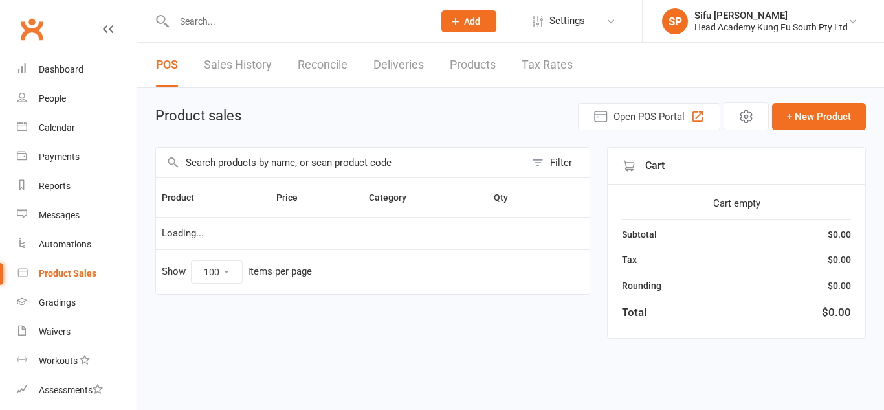
select select "100"
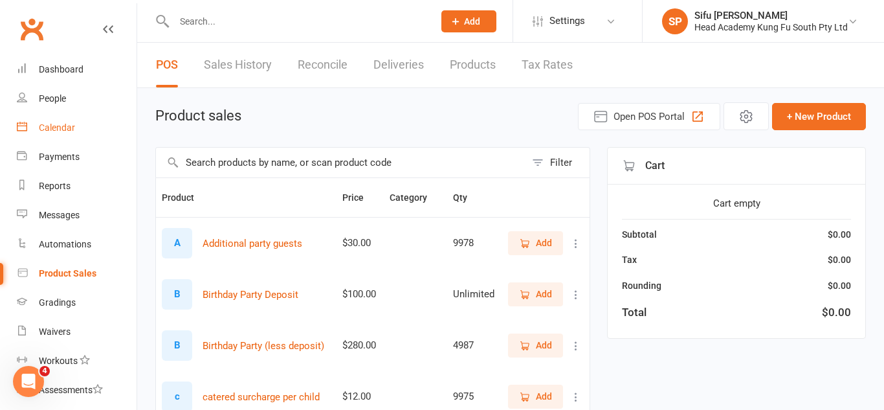
click at [60, 131] on div "Calendar" at bounding box center [57, 127] width 36 height 10
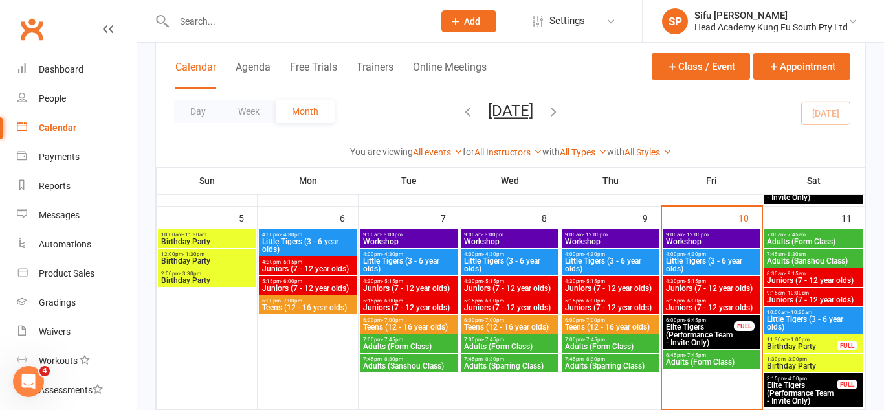
scroll to position [274, 0]
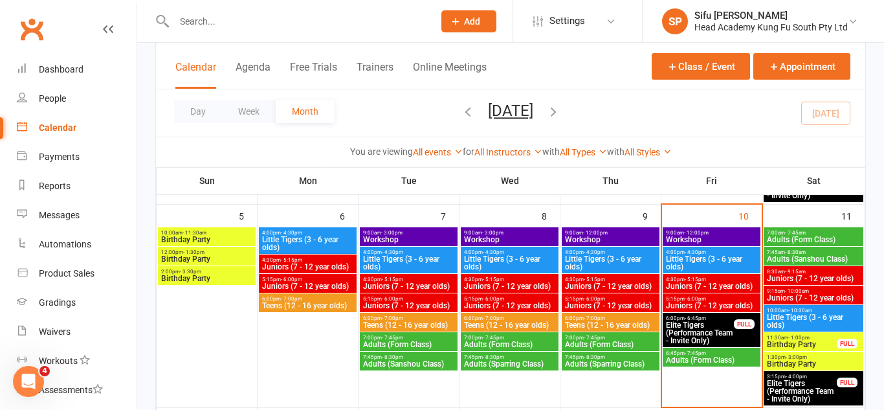
click at [685, 232] on span "- 12:00pm" at bounding box center [696, 233] width 25 height 6
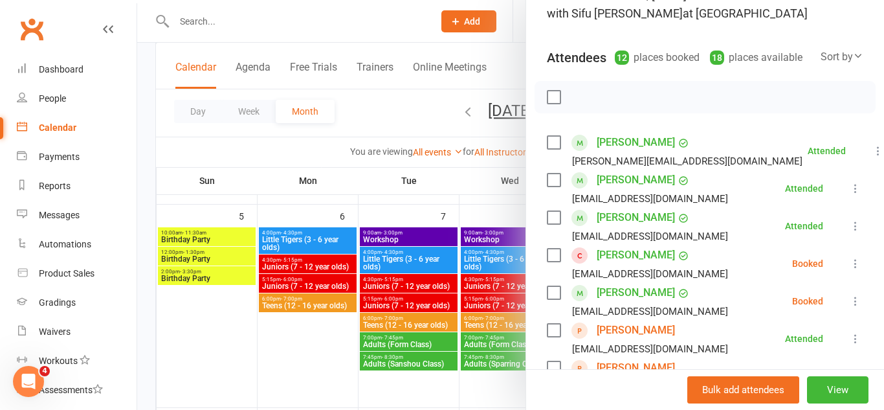
scroll to position [129, 0]
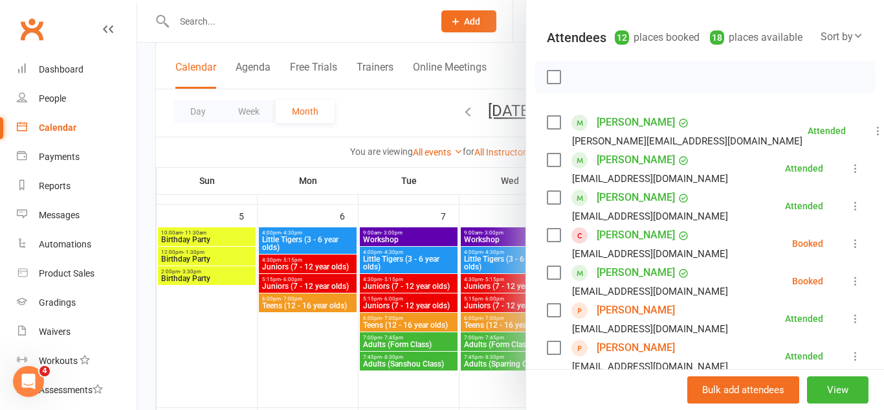
click at [861, 248] on icon at bounding box center [855, 243] width 13 height 13
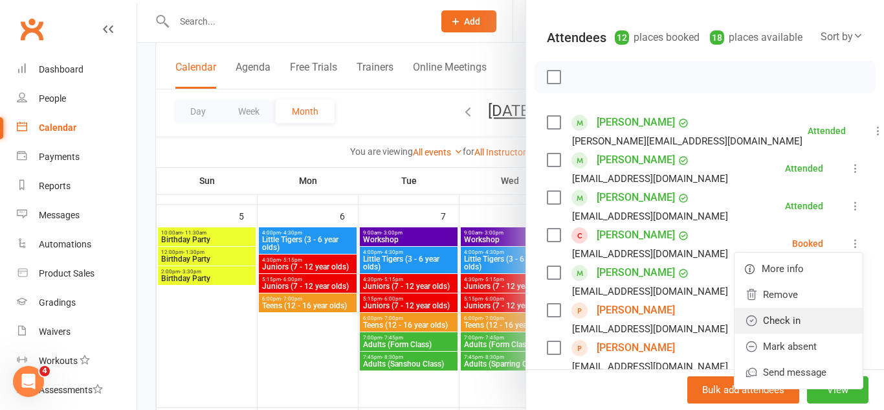
click at [817, 327] on link "Check in" at bounding box center [798, 320] width 128 height 26
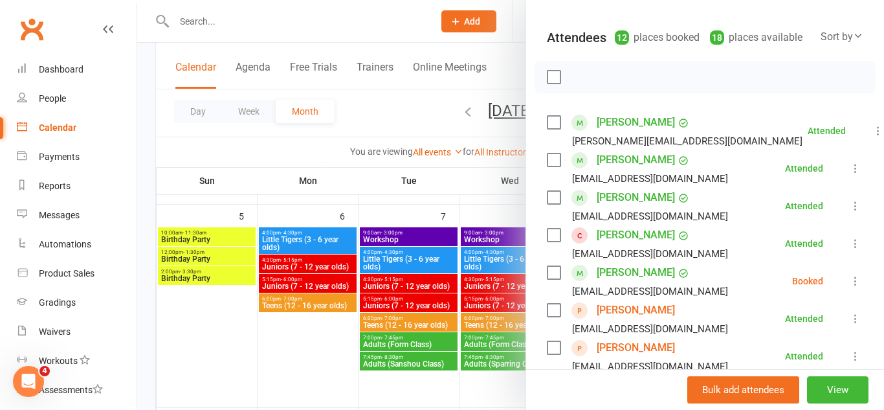
click at [853, 278] on icon at bounding box center [855, 280] width 13 height 13
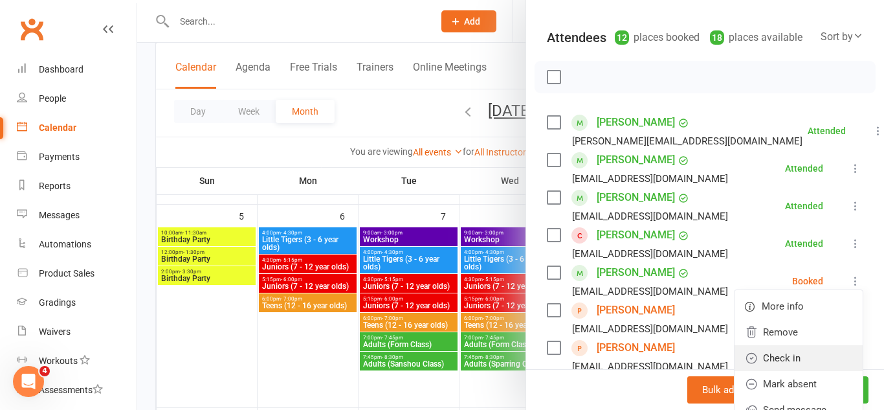
click at [813, 355] on link "Check in" at bounding box center [798, 358] width 128 height 26
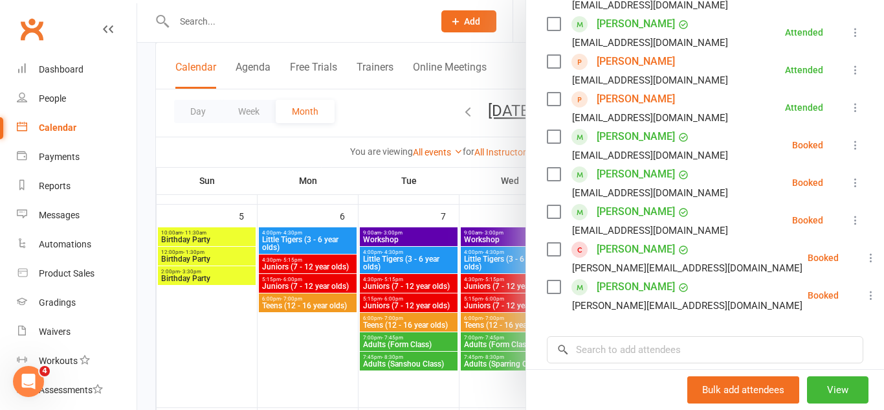
scroll to position [379, 0]
click at [60, 275] on div "Product Sales" at bounding box center [67, 273] width 56 height 10
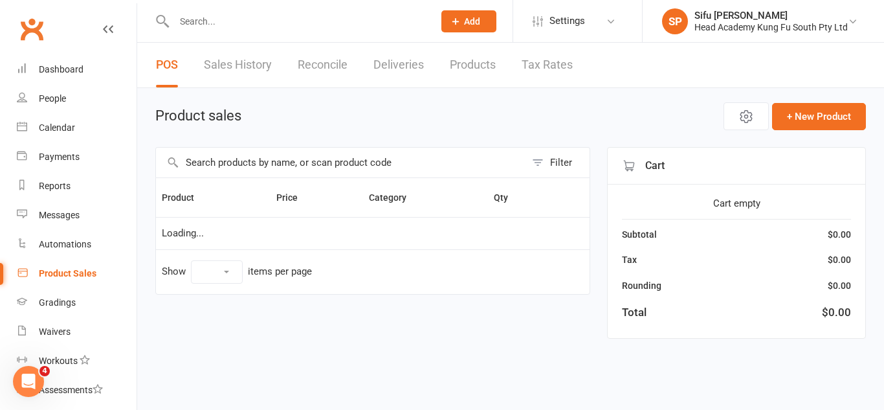
select select "100"
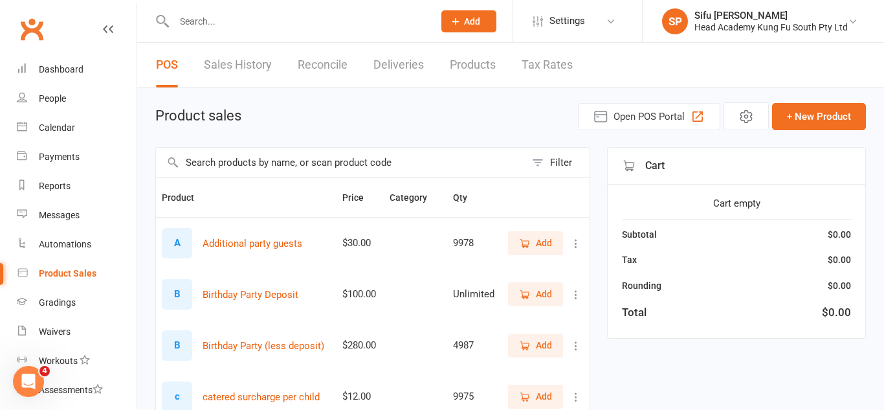
click at [283, 161] on input "text" at bounding box center [340, 163] width 369 height 30
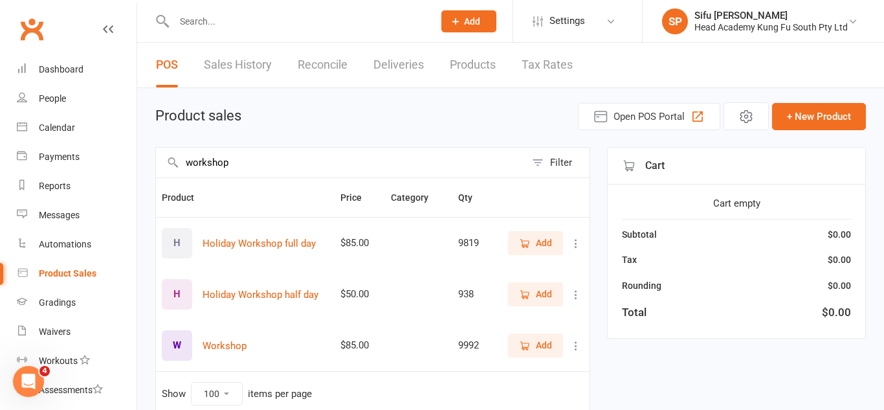
type input "workshop"
click at [521, 300] on icon "button" at bounding box center [525, 295] width 12 height 12
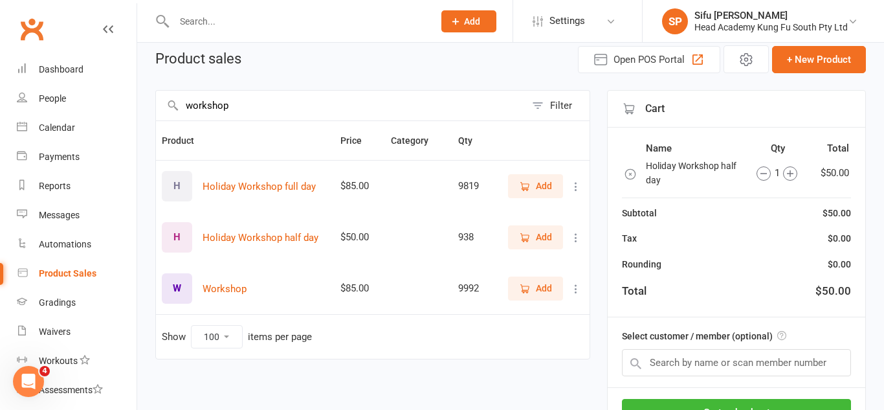
scroll to position [63, 0]
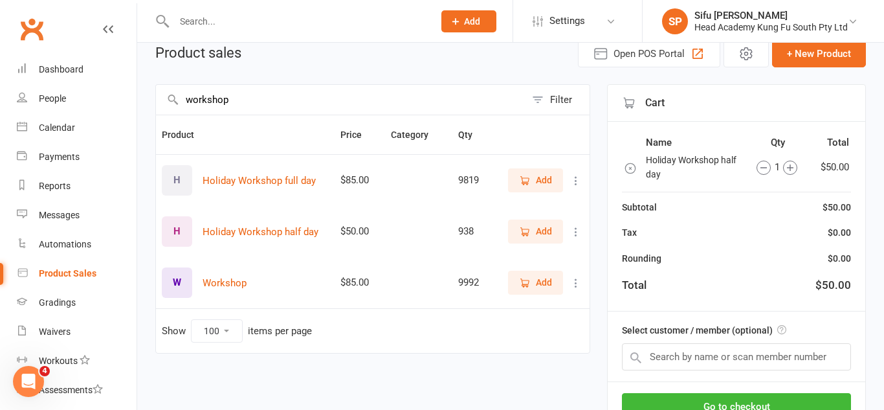
click at [789, 166] on icon "button" at bounding box center [790, 167] width 6 height 6
click at [747, 358] on input "text" at bounding box center [736, 356] width 229 height 27
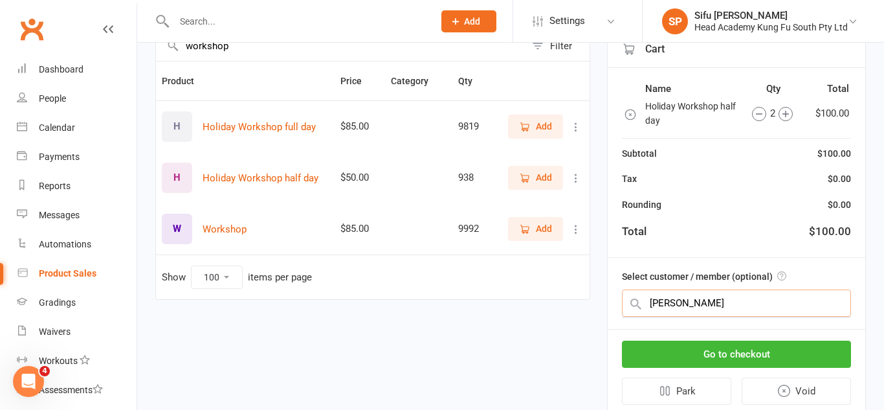
scroll to position [119, 0]
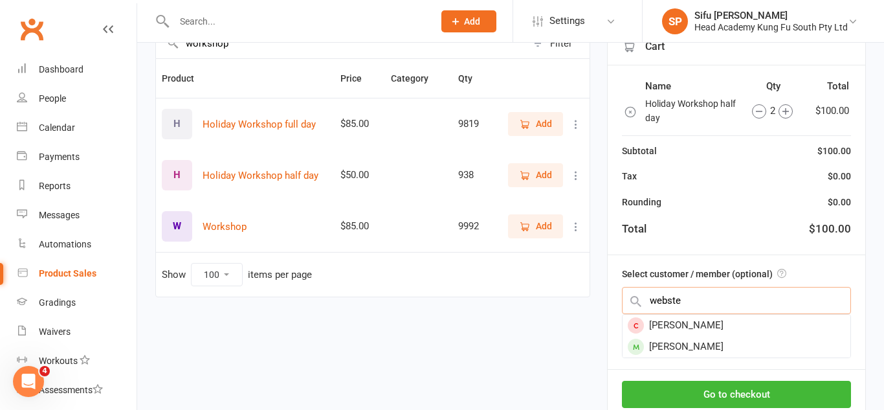
type input "webster"
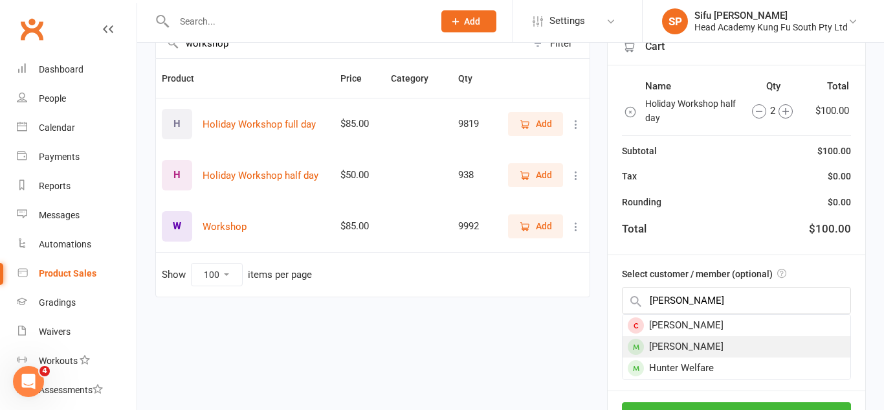
click at [749, 340] on div "Sienna Webster" at bounding box center [736, 346] width 228 height 21
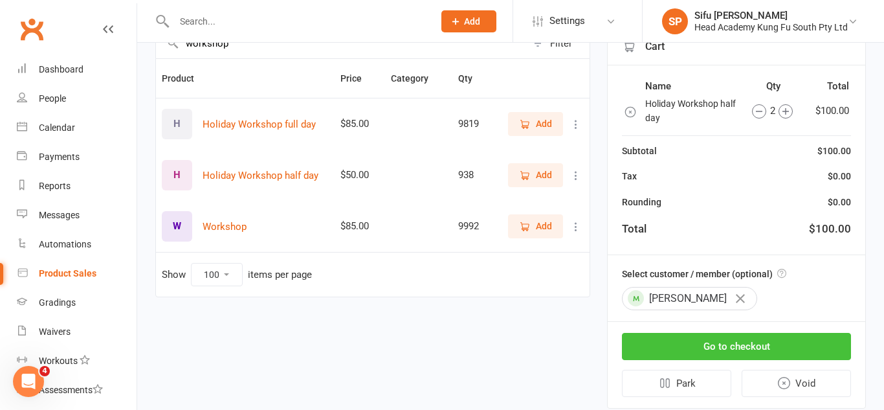
click at [749, 345] on button "Go to checkout" at bounding box center [736, 346] width 229 height 27
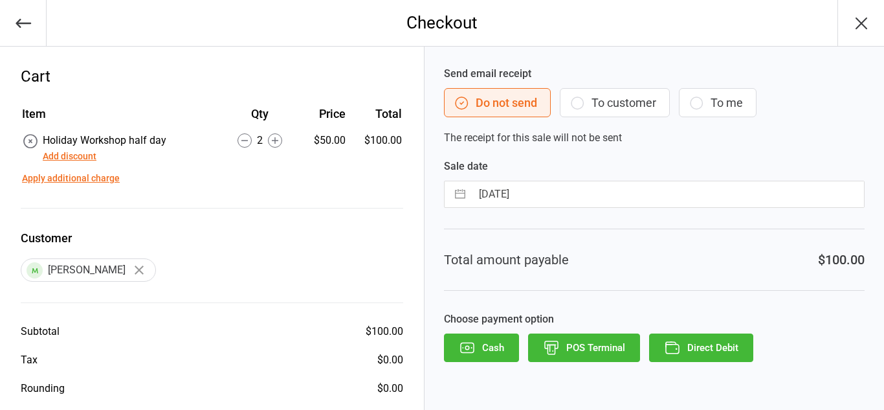
click at [593, 105] on button "To customer" at bounding box center [615, 102] width 110 height 29
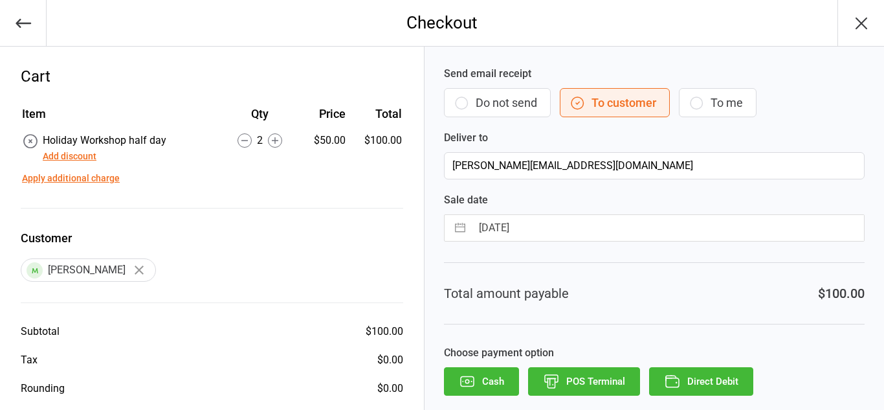
scroll to position [54, 0]
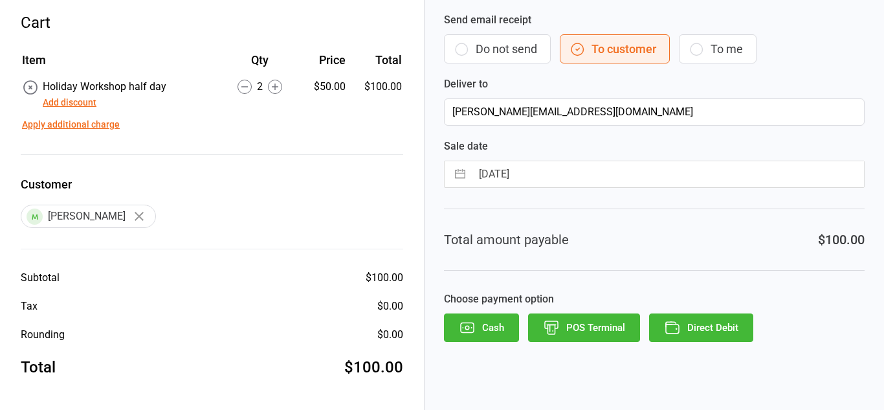
click at [682, 324] on button "Direct Debit" at bounding box center [701, 327] width 104 height 28
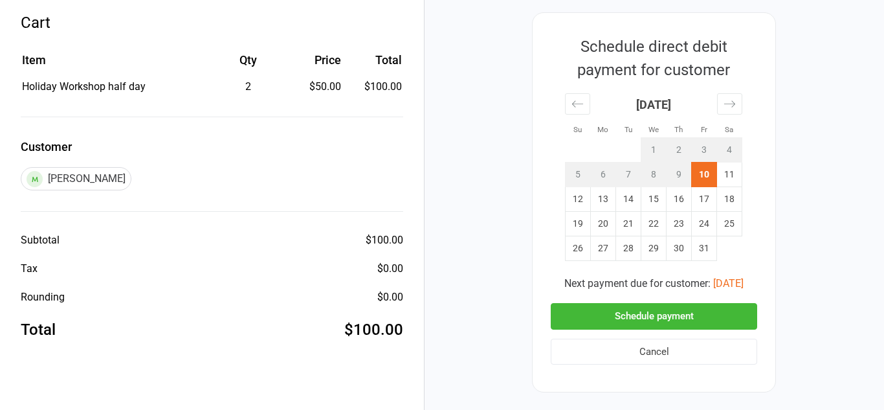
click at [682, 324] on button "Schedule payment" at bounding box center [654, 316] width 206 height 27
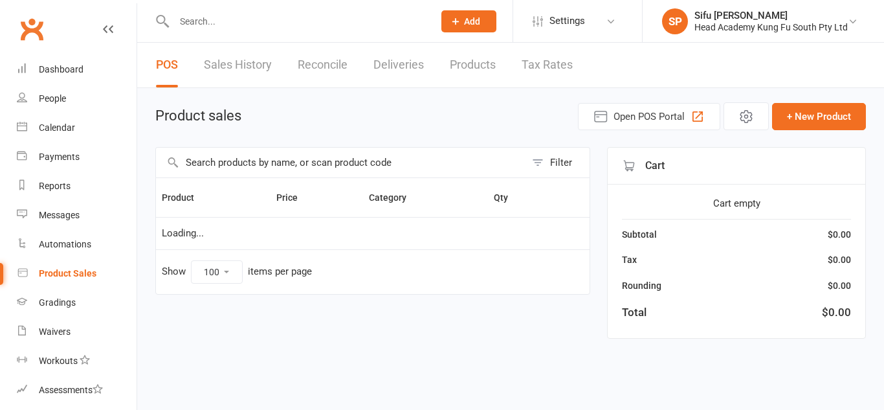
select select "100"
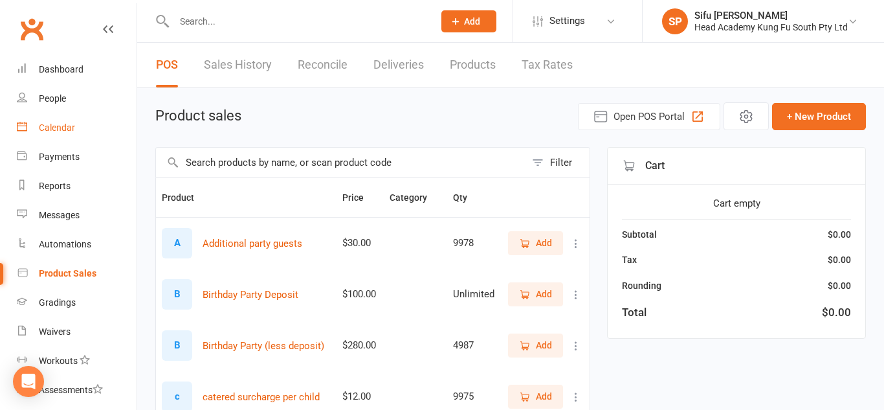
click at [64, 122] on div "Calendar" at bounding box center [57, 127] width 36 height 10
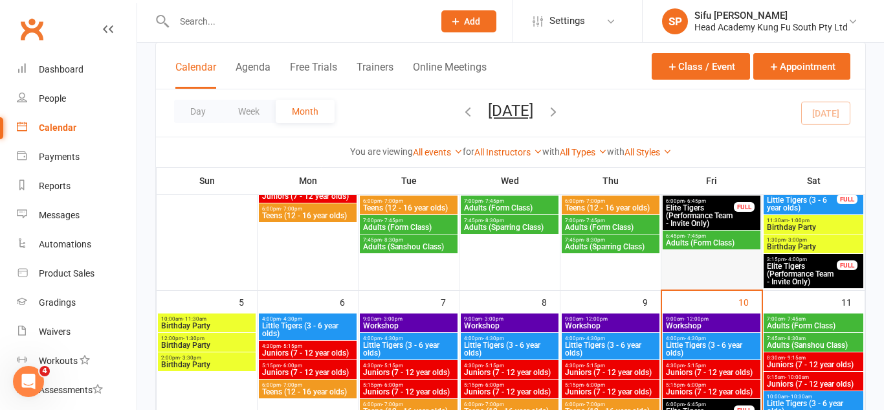
scroll to position [188, 0]
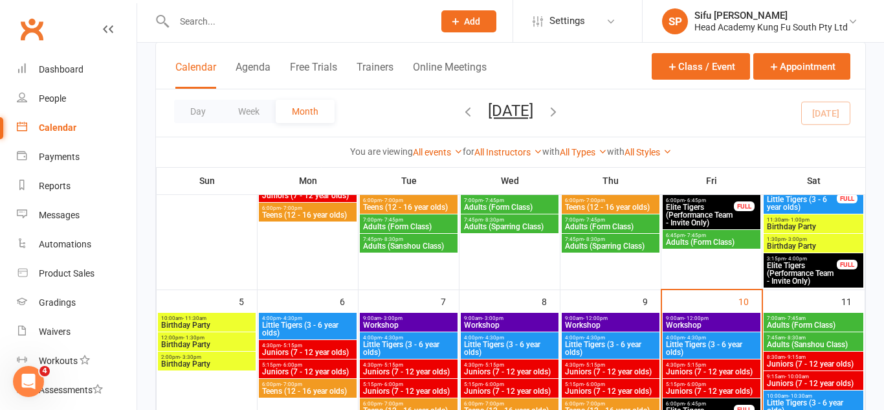
click at [687, 321] on span "Workshop" at bounding box center [711, 325] width 93 height 8
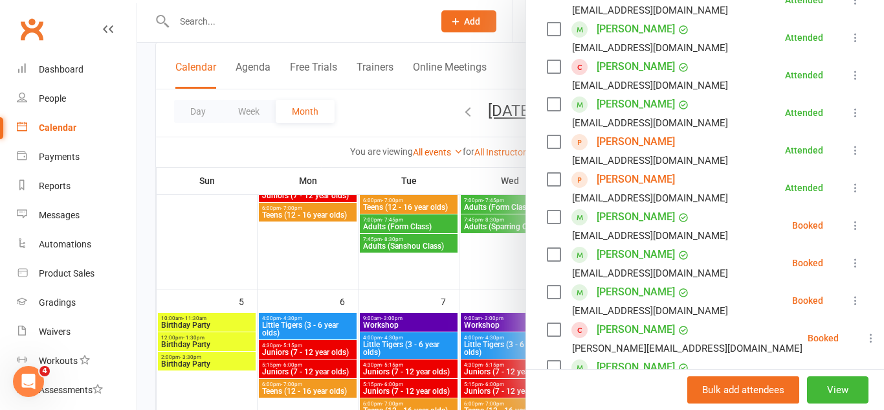
scroll to position [327, 0]
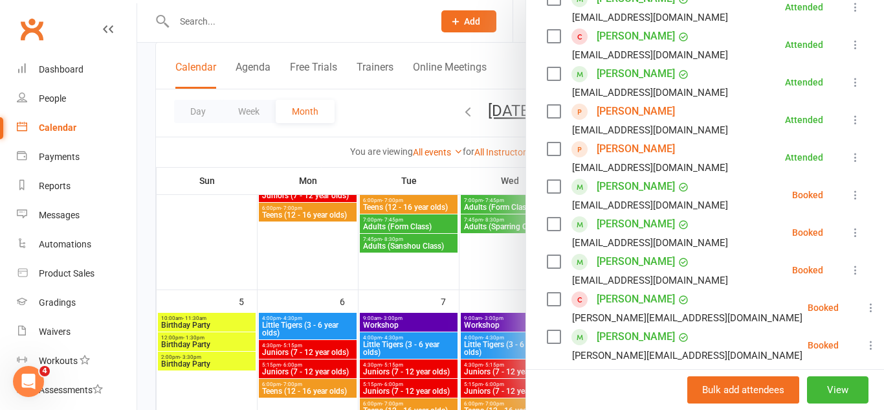
click at [864, 309] on icon at bounding box center [870, 307] width 13 height 13
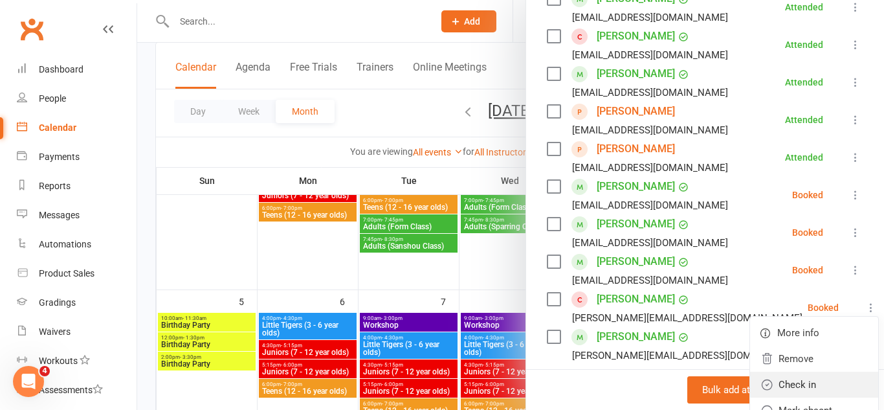
click at [821, 379] on link "Check in" at bounding box center [814, 384] width 128 height 26
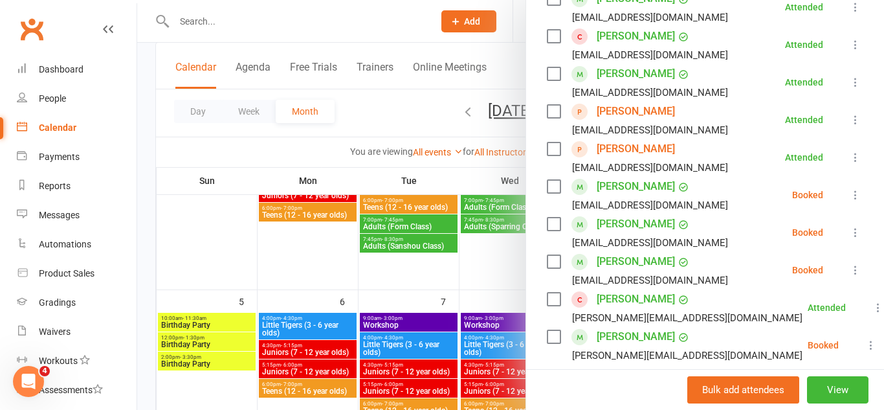
click at [864, 348] on icon at bounding box center [870, 344] width 13 height 13
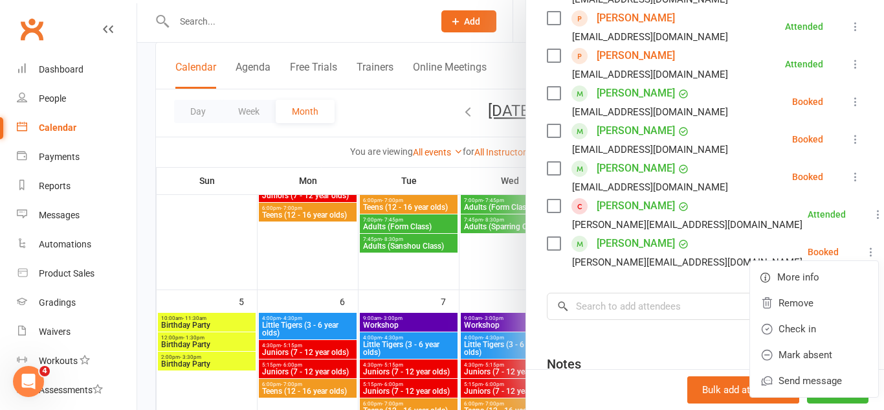
scroll to position [424, 0]
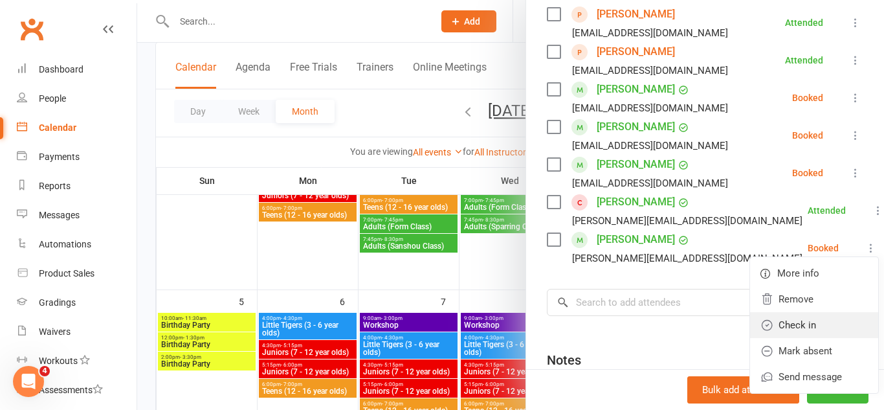
click at [835, 329] on link "Check in" at bounding box center [814, 325] width 128 height 26
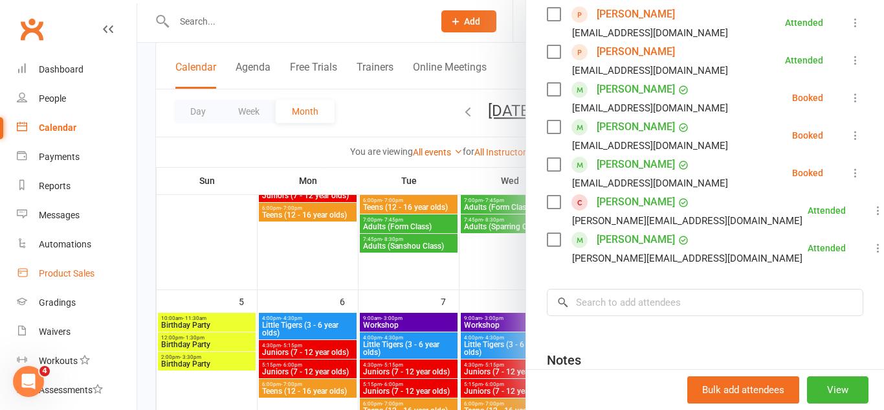
click at [84, 270] on div "Product Sales" at bounding box center [67, 273] width 56 height 10
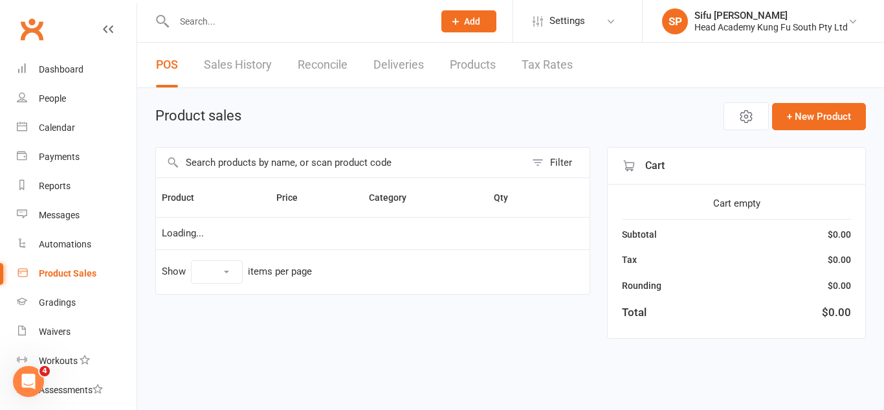
select select "100"
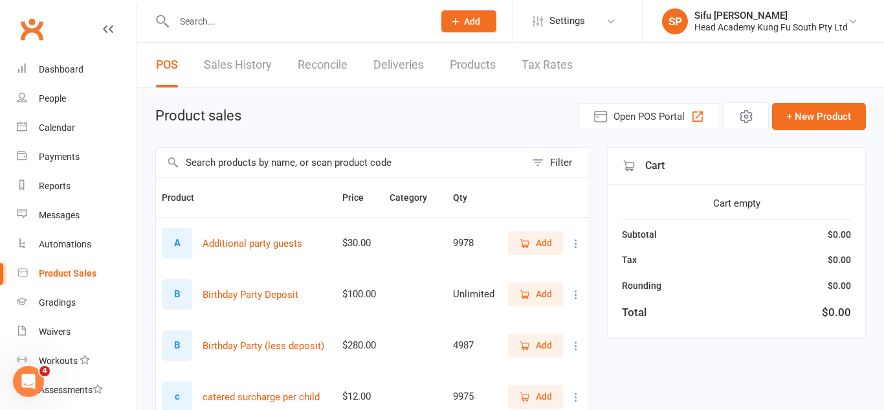
click at [305, 164] on input "text" at bounding box center [340, 163] width 369 height 30
click at [305, 164] on input "w" at bounding box center [340, 163] width 369 height 30
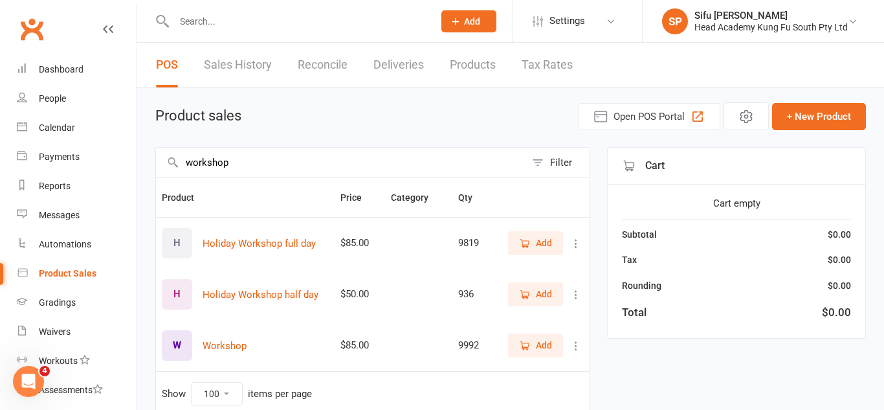
type input "workshop"
click at [531, 295] on span "Add" at bounding box center [535, 294] width 33 height 14
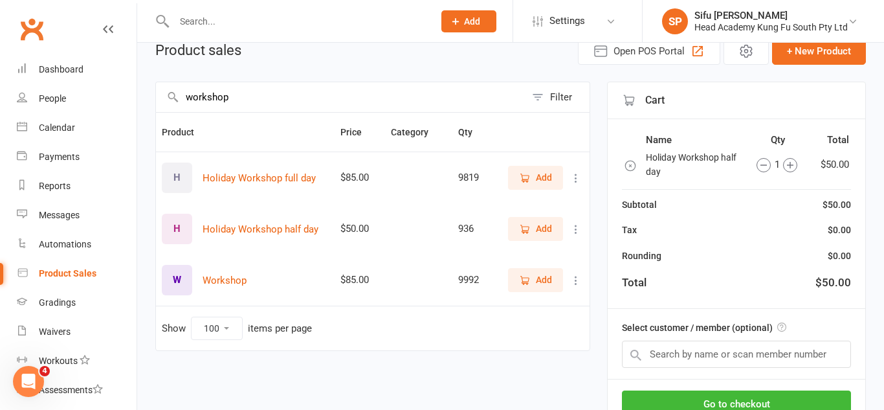
scroll to position [67, 0]
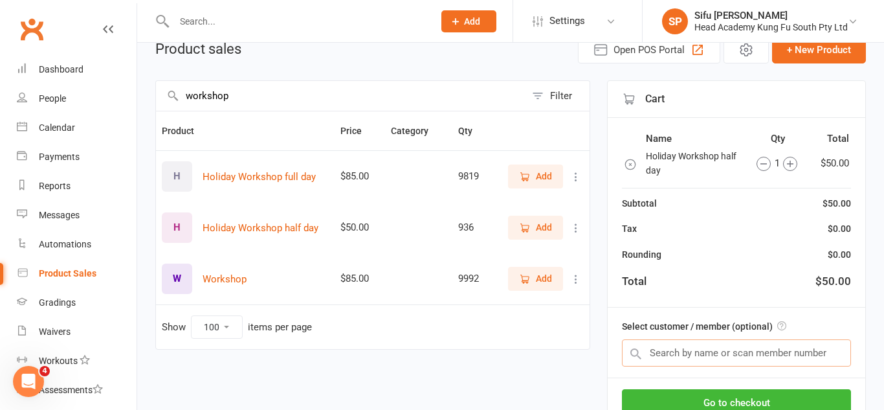
click at [681, 347] on input "text" at bounding box center [736, 352] width 229 height 27
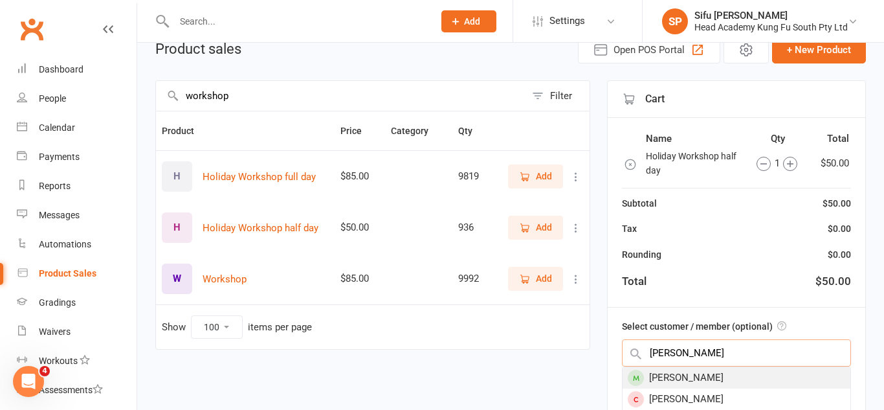
scroll to position [69, 0]
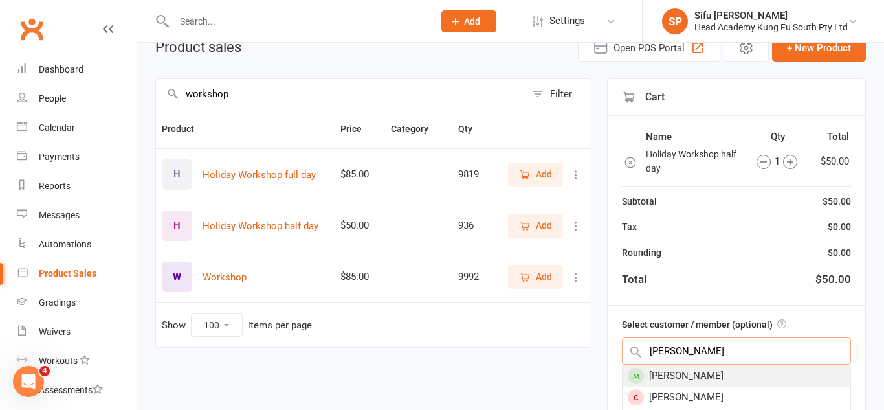
type input "peterson"
click at [679, 370] on div "[PERSON_NAME]" at bounding box center [736, 375] width 228 height 21
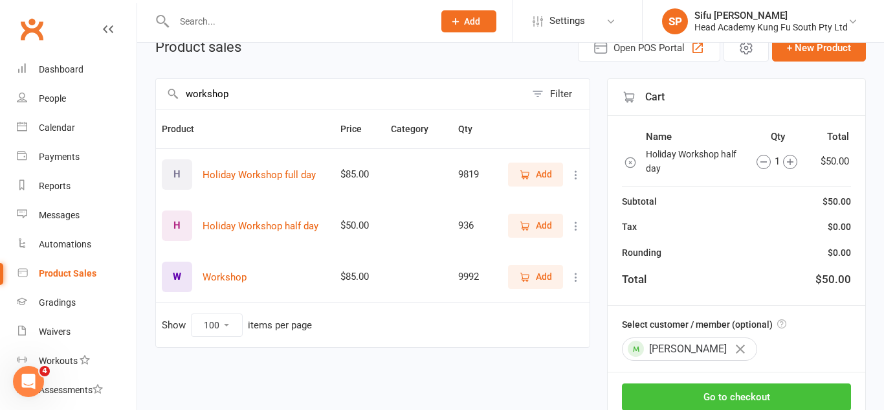
click at [685, 391] on button "Go to checkout" at bounding box center [736, 396] width 229 height 27
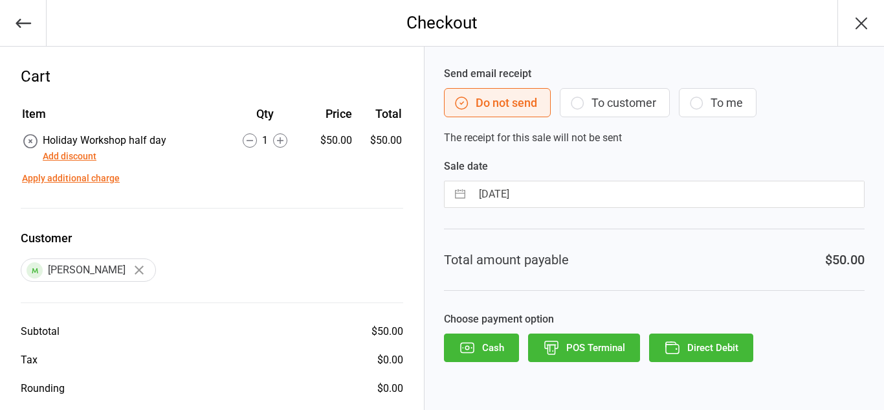
click at [606, 105] on button "To customer" at bounding box center [615, 102] width 110 height 29
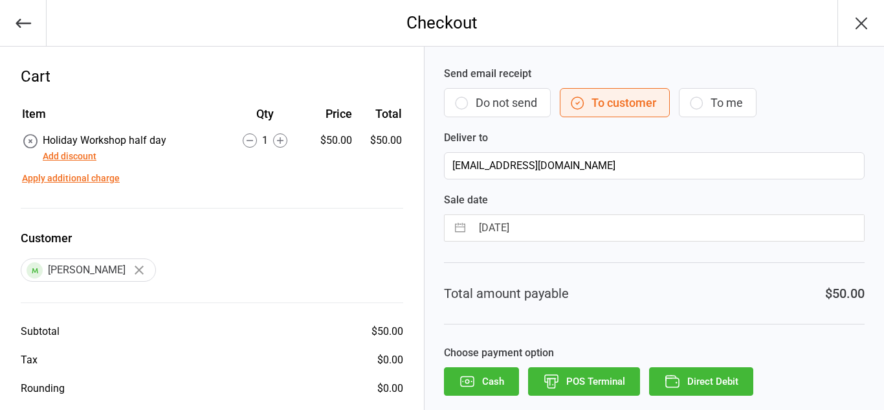
click at [721, 377] on button "Direct Debit" at bounding box center [701, 381] width 104 height 28
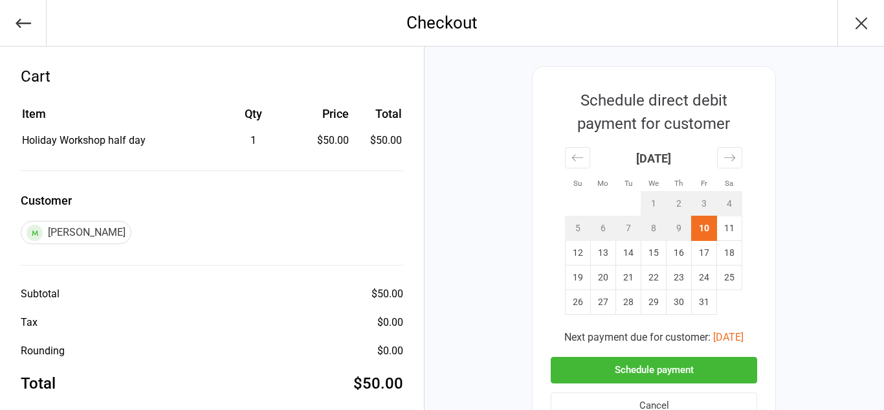
click at [716, 373] on button "Schedule payment" at bounding box center [654, 370] width 206 height 27
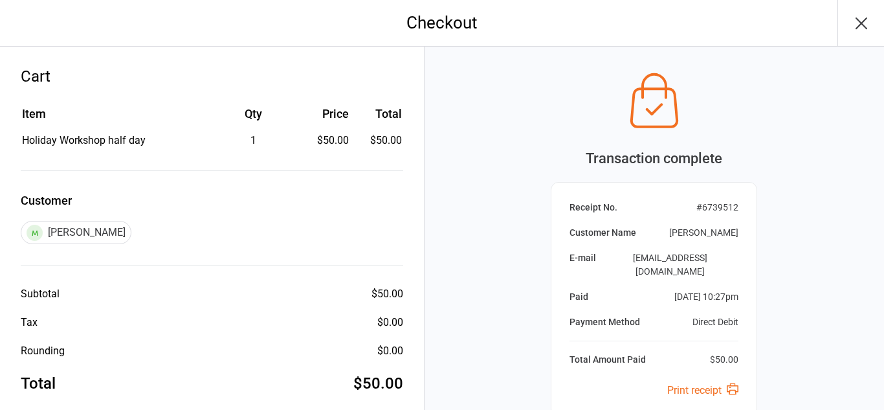
scroll to position [144, 0]
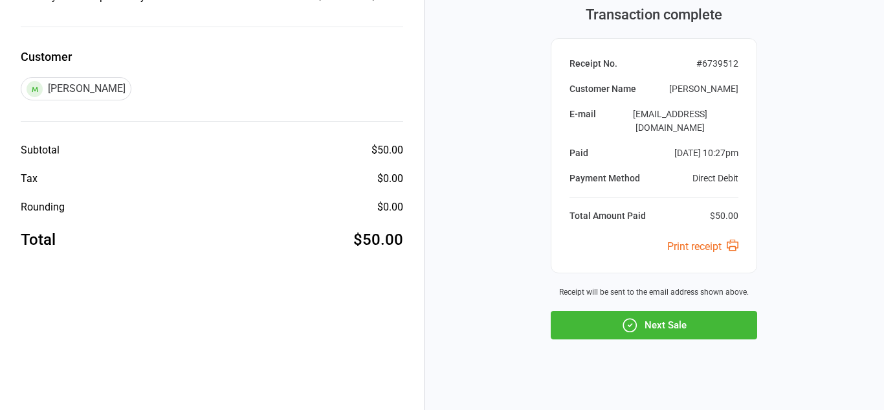
click at [597, 311] on button "Next Sale" at bounding box center [654, 325] width 206 height 28
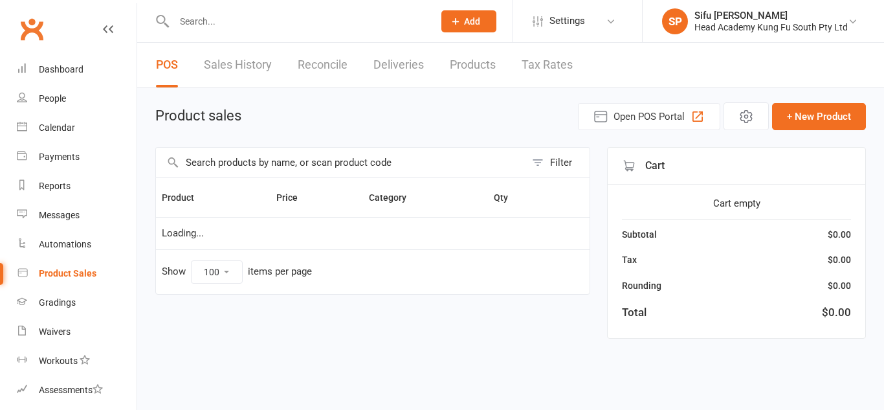
select select "100"
click at [46, 133] on link "Calendar" at bounding box center [77, 127] width 120 height 29
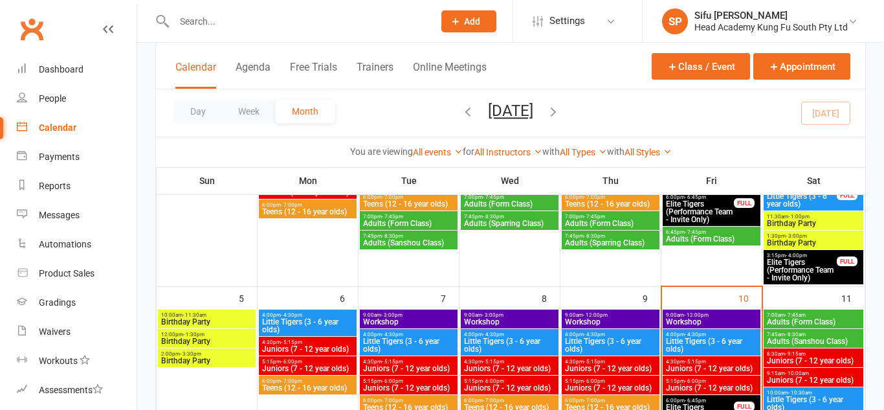
scroll to position [289, 0]
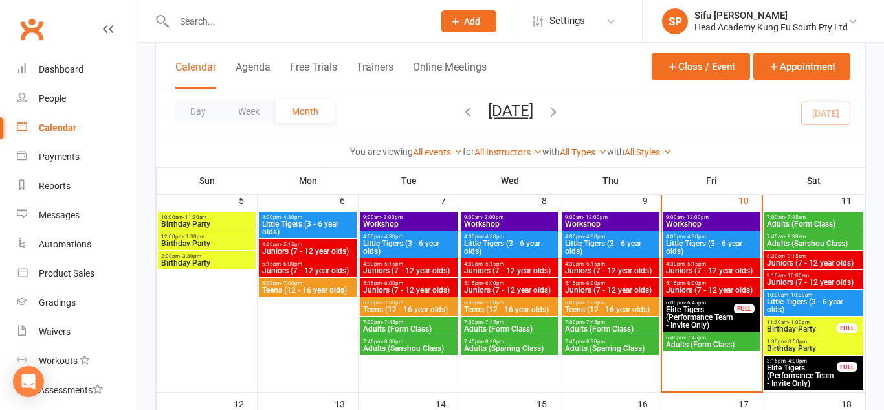
click at [722, 217] on span "9:00am - 12:00pm" at bounding box center [711, 217] width 93 height 6
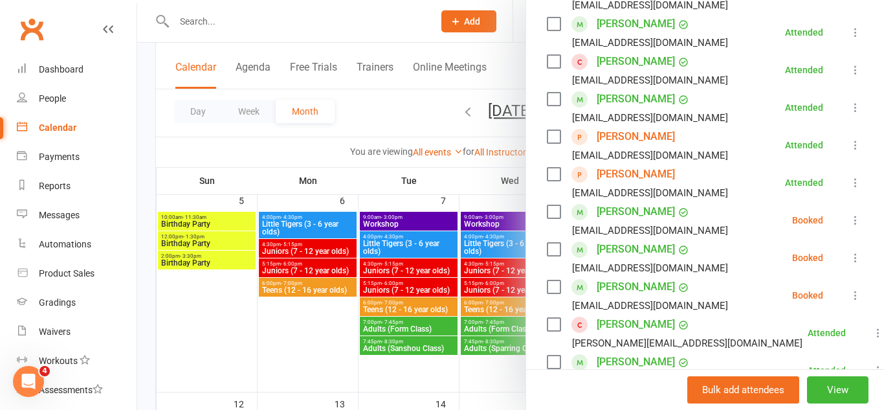
scroll to position [305, 0]
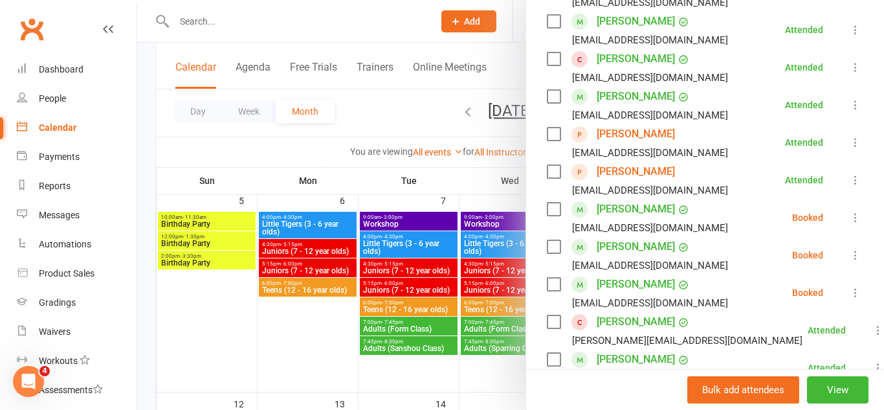
click at [854, 250] on icon at bounding box center [855, 254] width 13 height 13
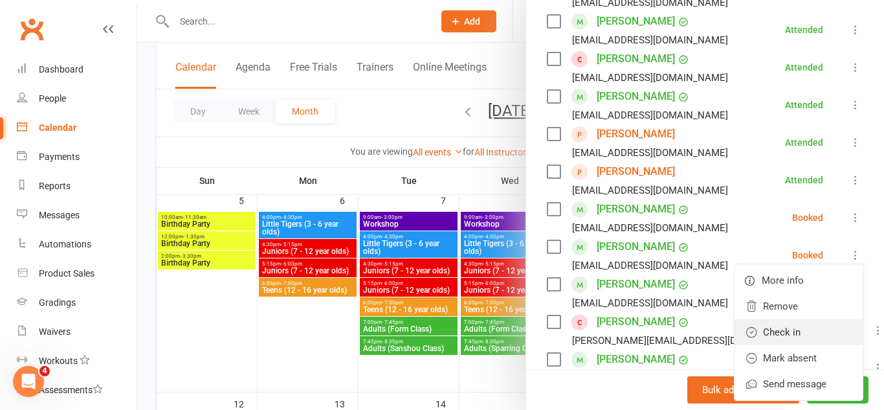
click at [780, 335] on link "Check in" at bounding box center [798, 332] width 128 height 26
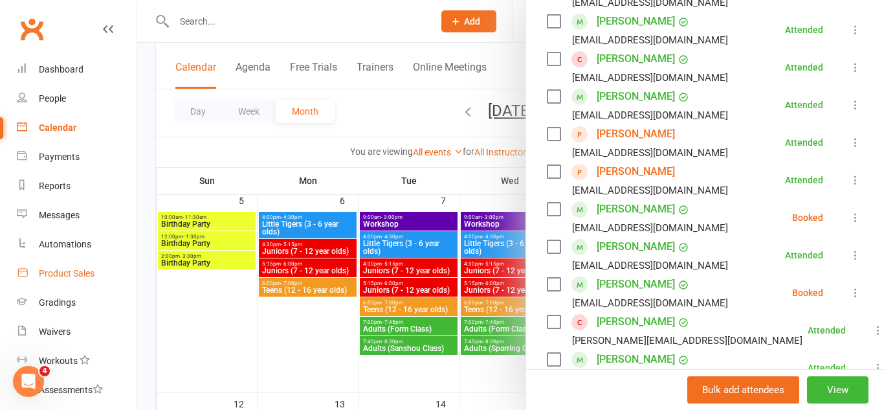
click at [64, 269] on div "Product Sales" at bounding box center [67, 273] width 56 height 10
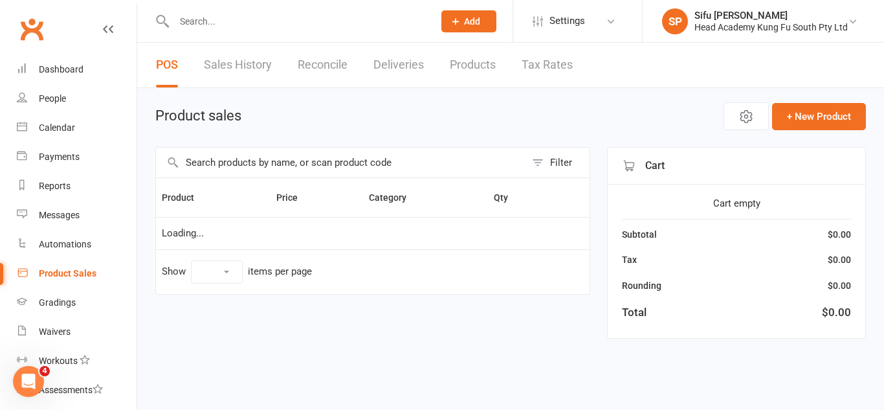
select select "100"
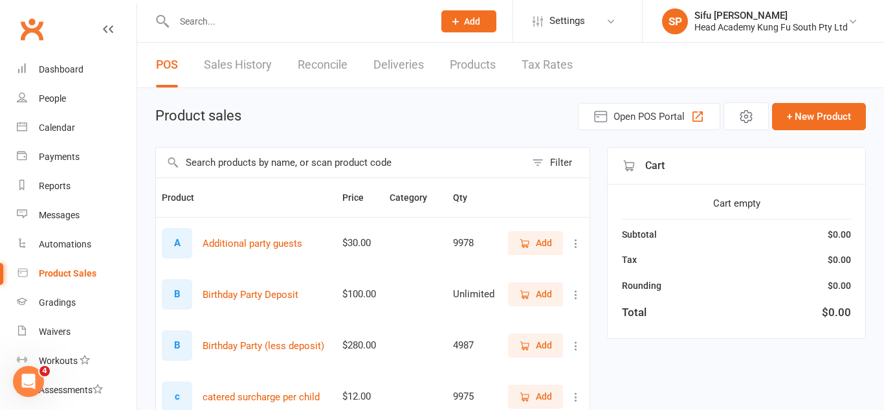
click at [381, 168] on input "text" at bounding box center [340, 163] width 369 height 30
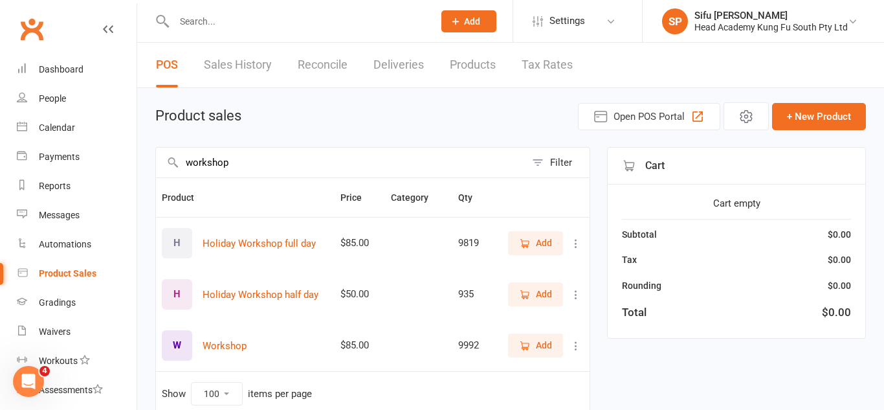
type input "workshop"
click at [526, 293] on icon "button" at bounding box center [525, 295] width 12 height 12
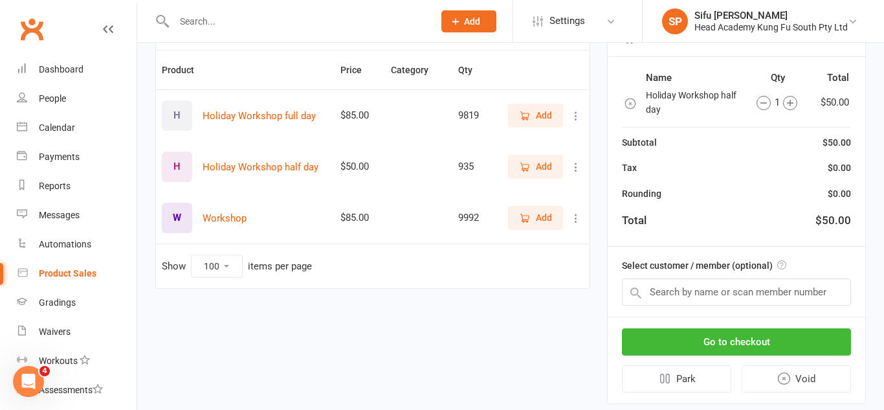
scroll to position [128, 0]
click at [811, 295] on input "text" at bounding box center [736, 291] width 229 height 27
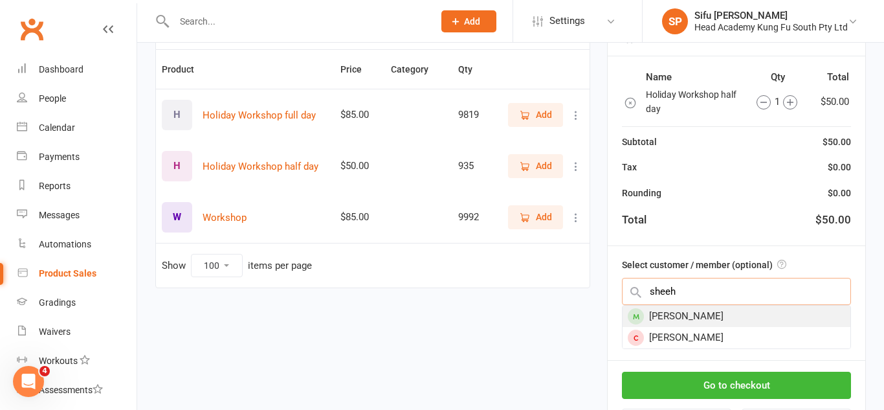
type input "sheeh"
click at [810, 318] on div "[PERSON_NAME]" at bounding box center [736, 315] width 228 height 21
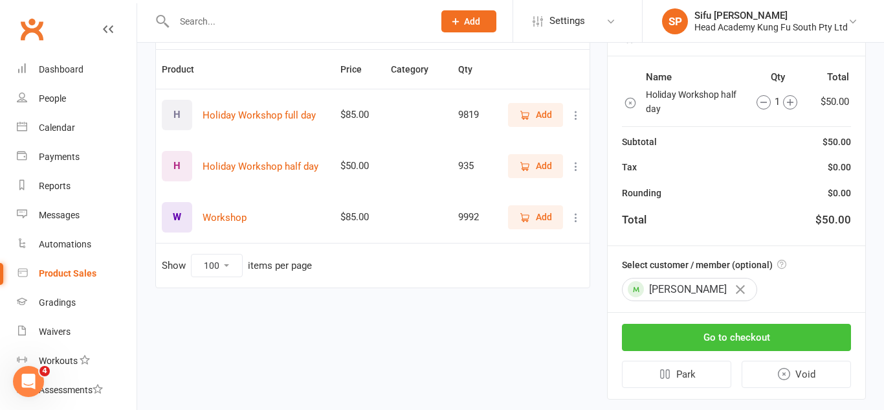
click at [798, 336] on button "Go to checkout" at bounding box center [736, 337] width 229 height 27
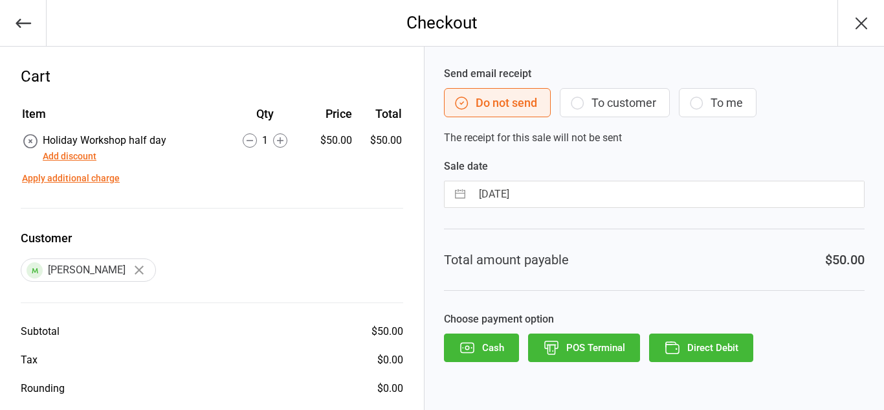
click at [644, 91] on button "To customer" at bounding box center [615, 102] width 110 height 29
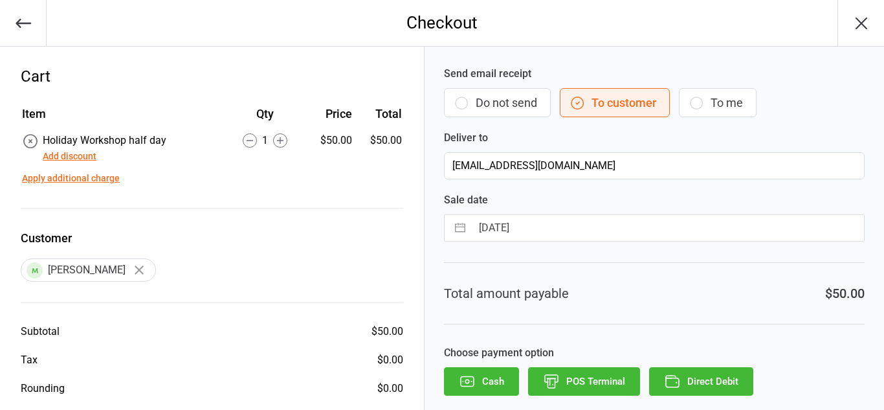
scroll to position [54, 0]
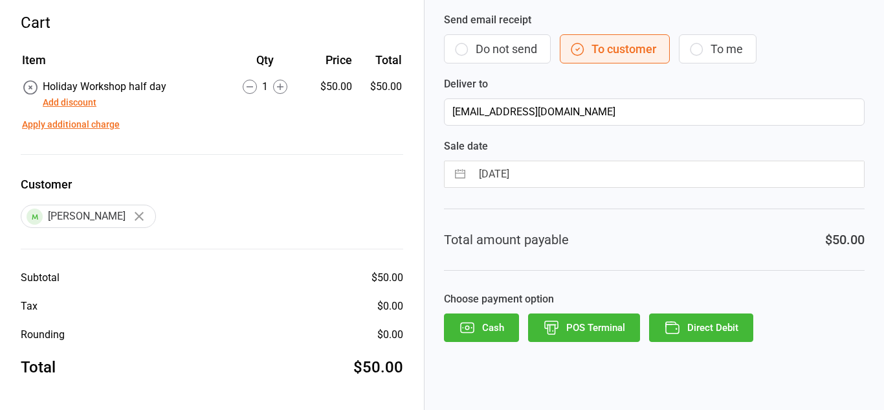
click at [713, 338] on button "Direct Debit" at bounding box center [701, 327] width 104 height 28
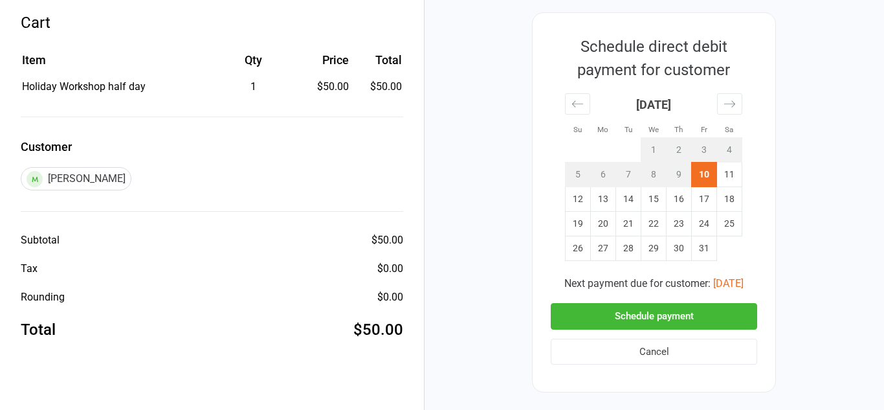
click at [701, 310] on button "Schedule payment" at bounding box center [654, 316] width 206 height 27
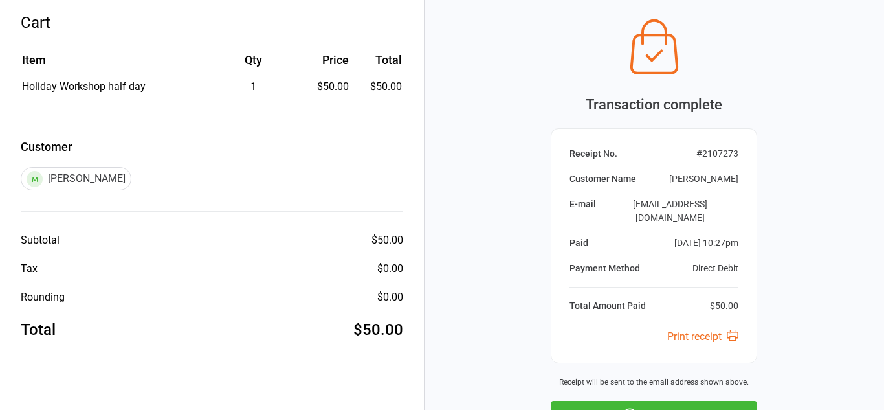
click at [709, 401] on button "Next Sale" at bounding box center [654, 415] width 206 height 28
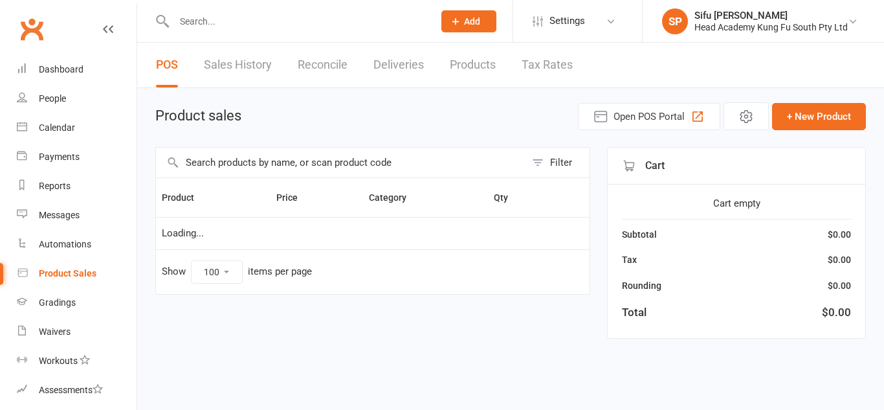
select select "100"
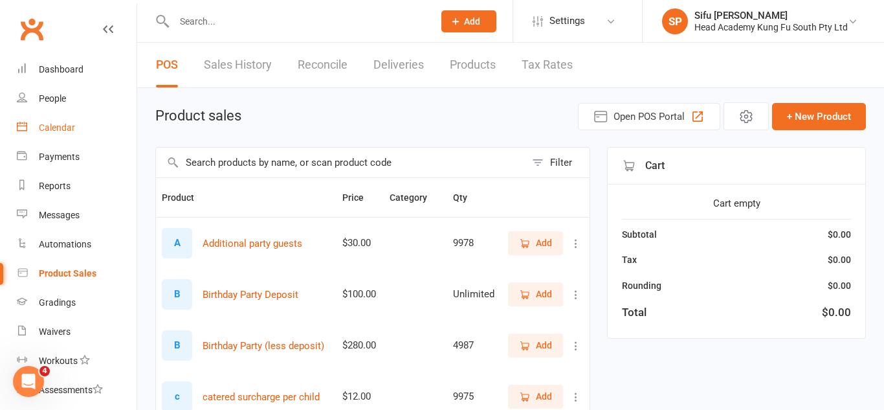
click at [73, 134] on link "Calendar" at bounding box center [77, 127] width 120 height 29
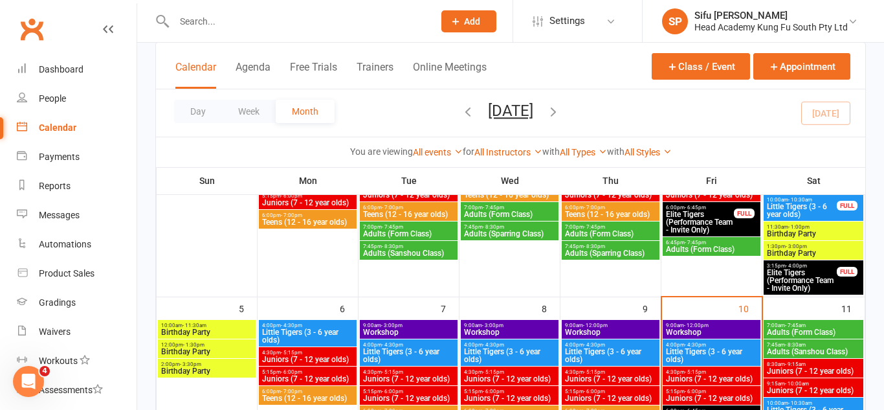
scroll to position [186, 0]
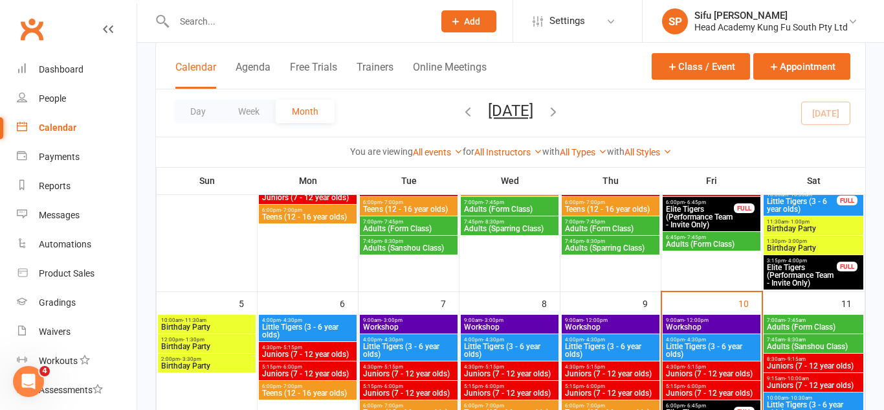
click at [711, 323] on span "Workshop" at bounding box center [711, 327] width 93 height 8
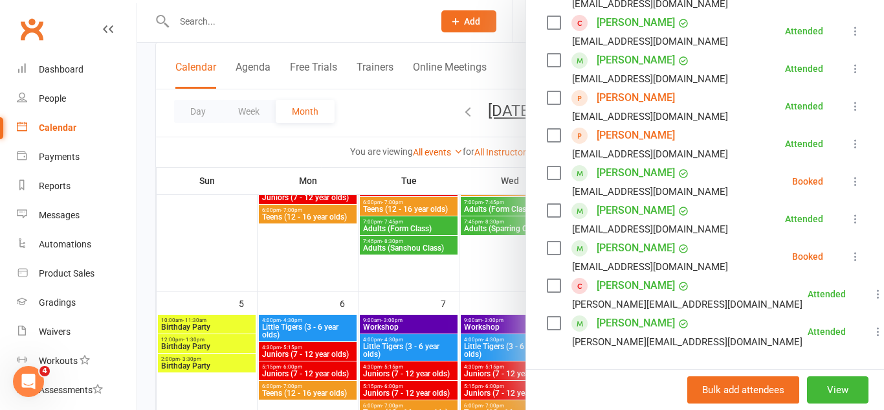
scroll to position [351, 0]
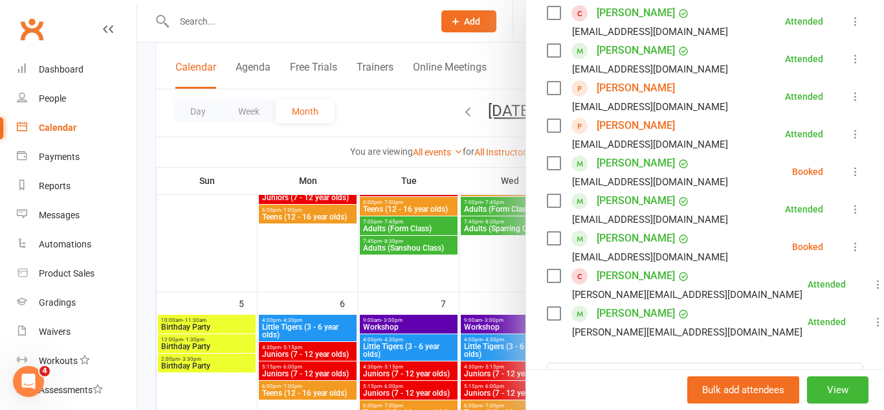
click at [857, 244] on icon at bounding box center [855, 246] width 13 height 13
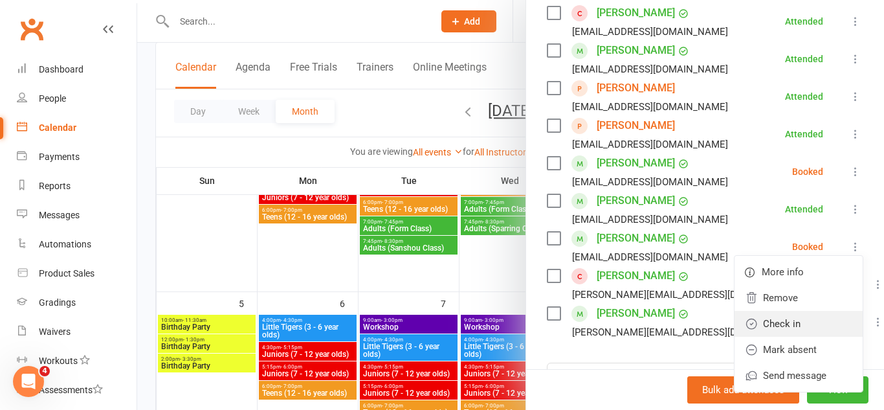
click at [785, 316] on link "Check in" at bounding box center [798, 324] width 128 height 26
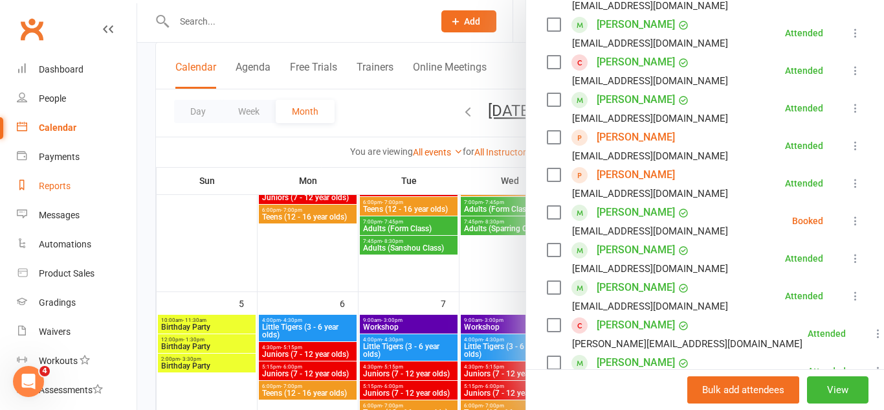
scroll to position [300, 0]
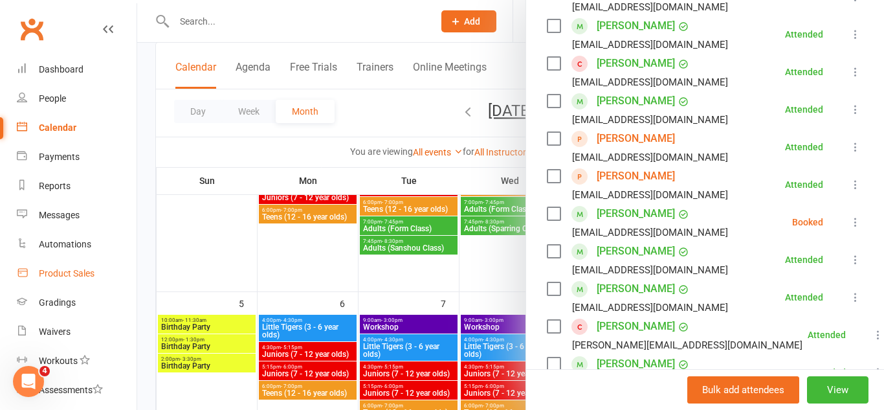
click at [82, 276] on div "Product Sales" at bounding box center [67, 273] width 56 height 10
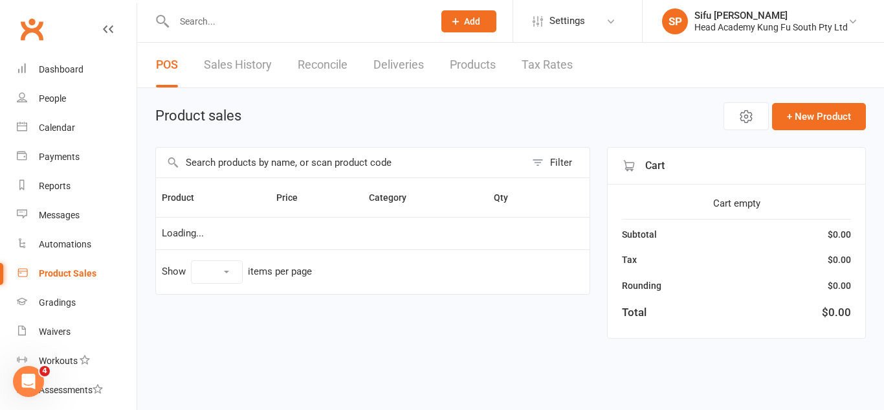
select select "100"
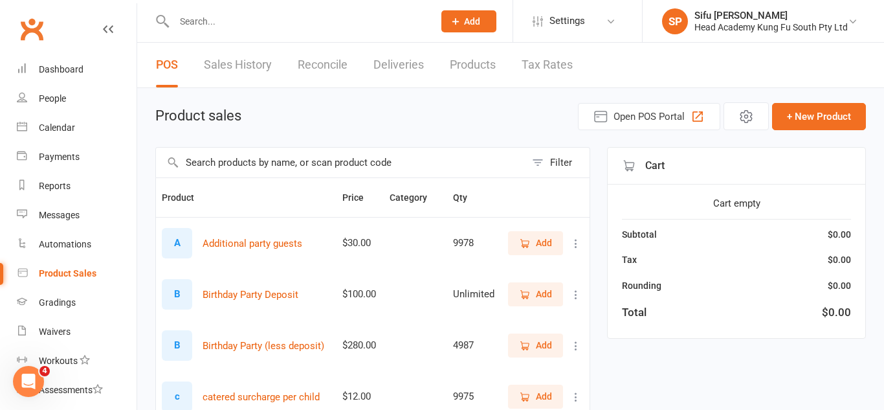
click at [368, 154] on input "text" at bounding box center [340, 163] width 369 height 30
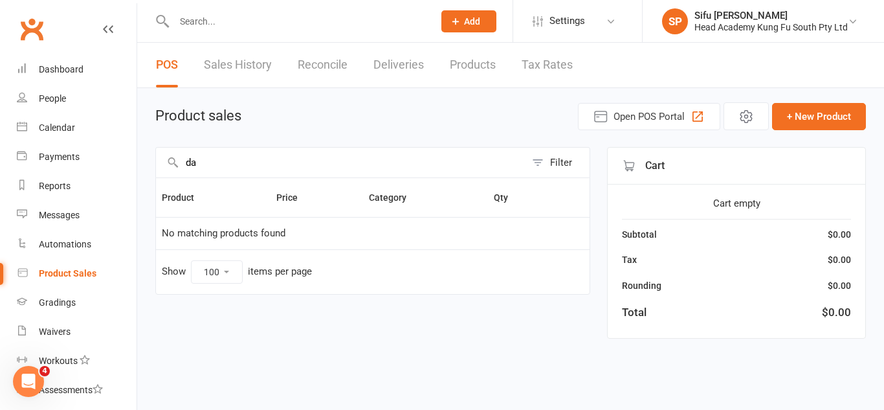
type input "d"
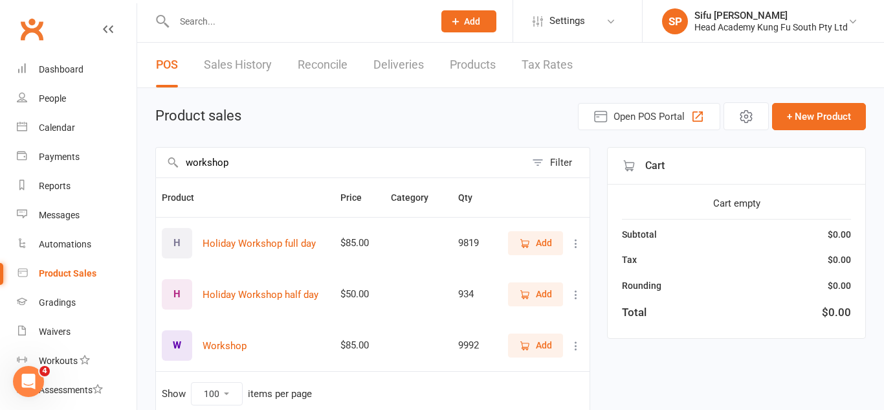
type input "workshop"
click at [532, 297] on span "Add" at bounding box center [535, 294] width 33 height 14
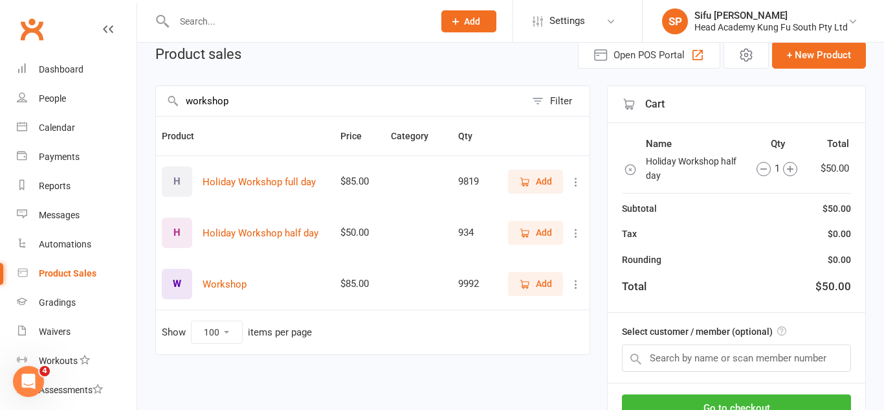
scroll to position [63, 0]
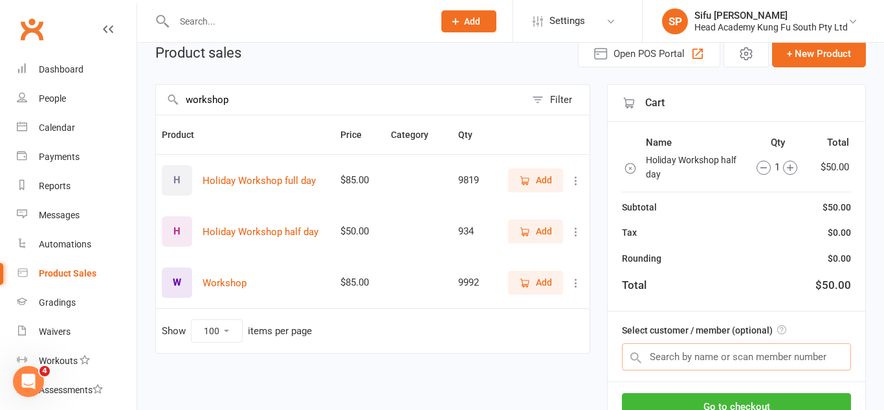
click at [709, 360] on input "text" at bounding box center [736, 356] width 229 height 27
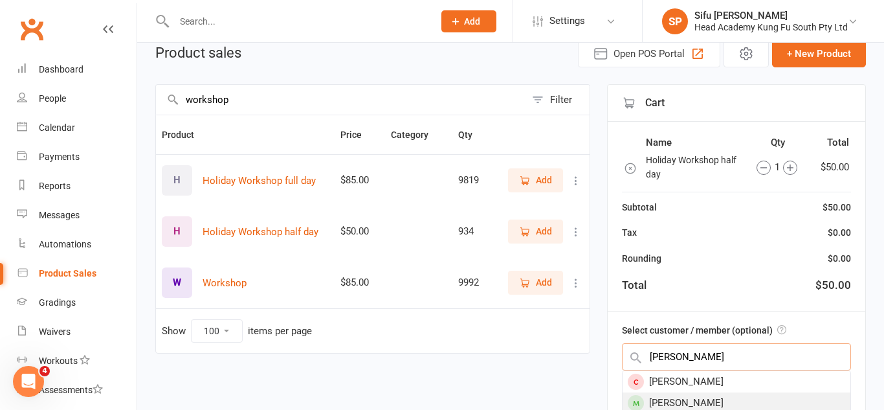
type input "darcy"
click at [724, 400] on div "[PERSON_NAME]" at bounding box center [736, 402] width 228 height 21
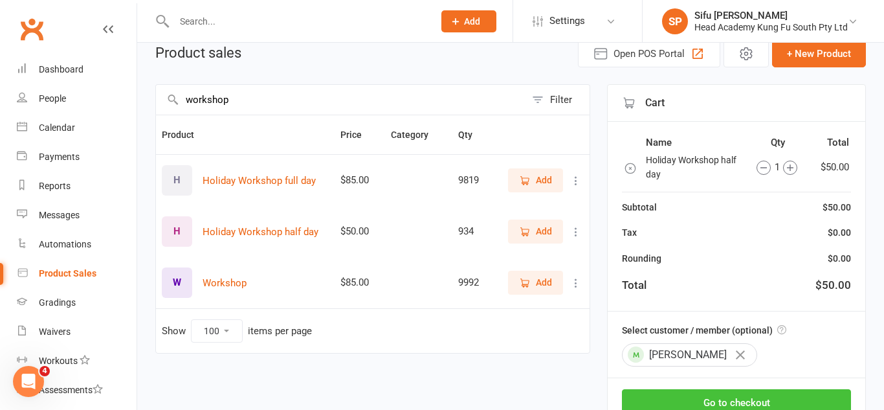
click at [724, 400] on button "Go to checkout" at bounding box center [736, 402] width 229 height 27
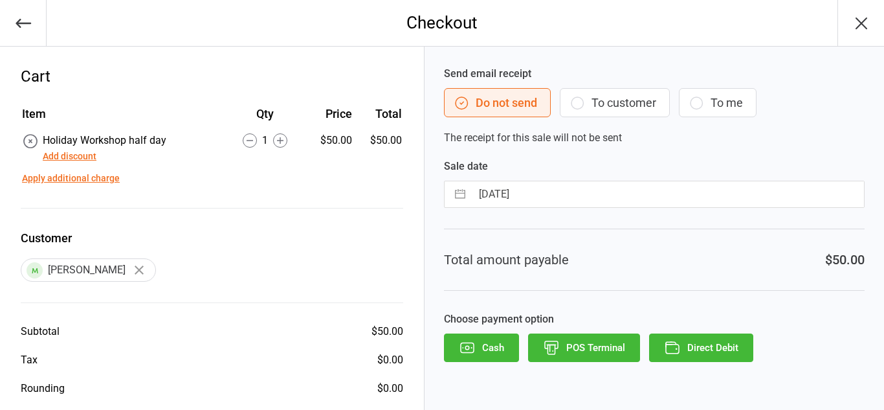
click at [624, 96] on button "To customer" at bounding box center [615, 102] width 110 height 29
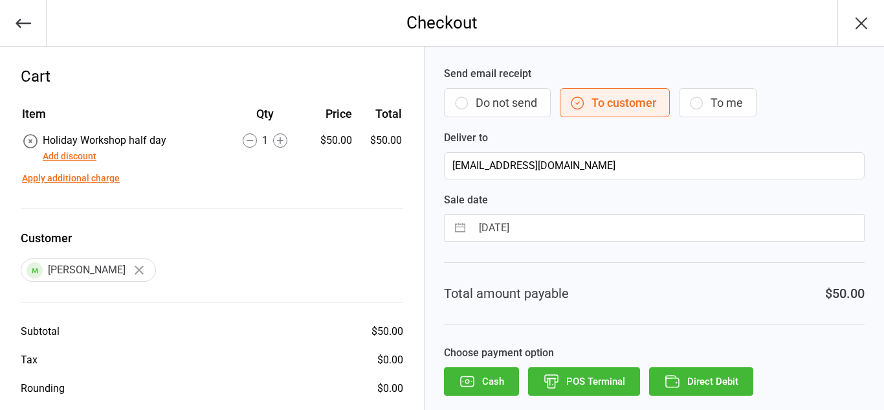
click at [694, 383] on button "Direct Debit" at bounding box center [701, 381] width 104 height 28
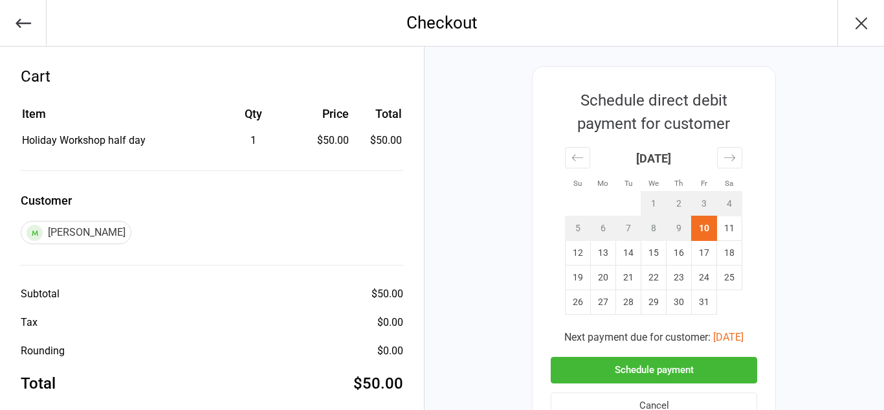
click at [688, 363] on button "Schedule payment" at bounding box center [654, 370] width 206 height 27
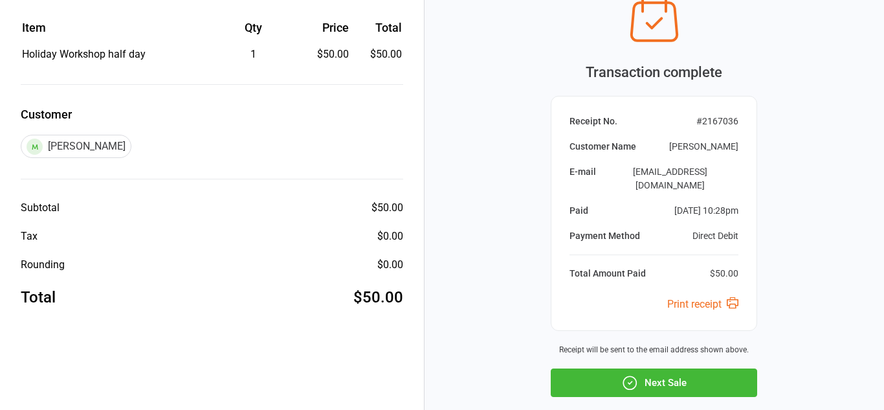
scroll to position [89, 0]
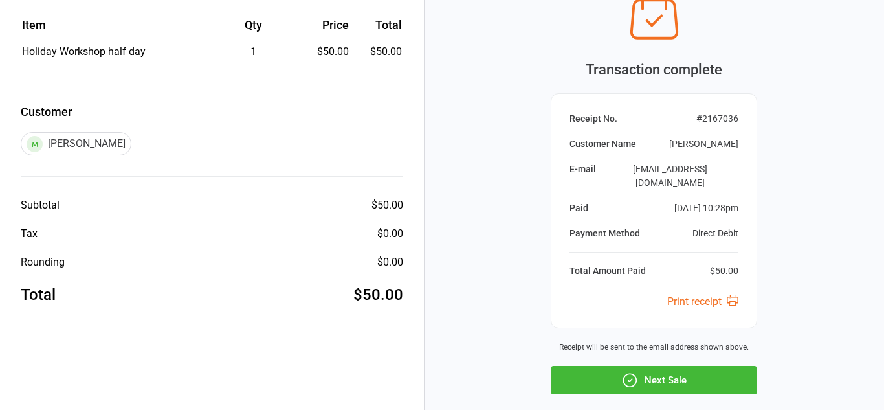
click at [688, 366] on button "Next Sale" at bounding box center [654, 380] width 206 height 28
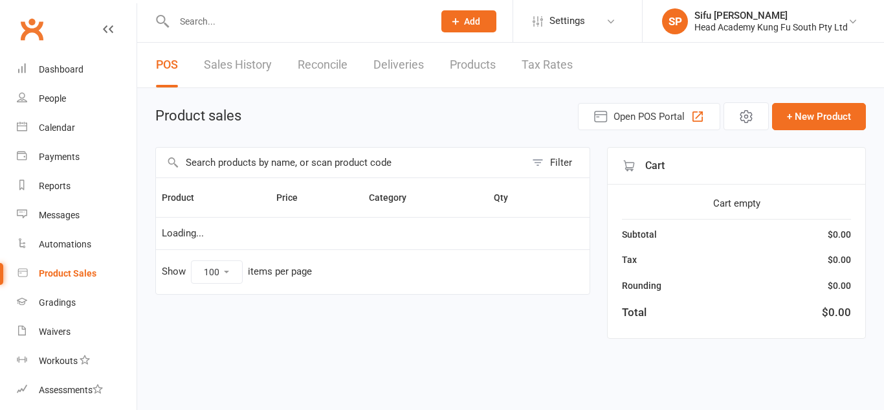
select select "100"
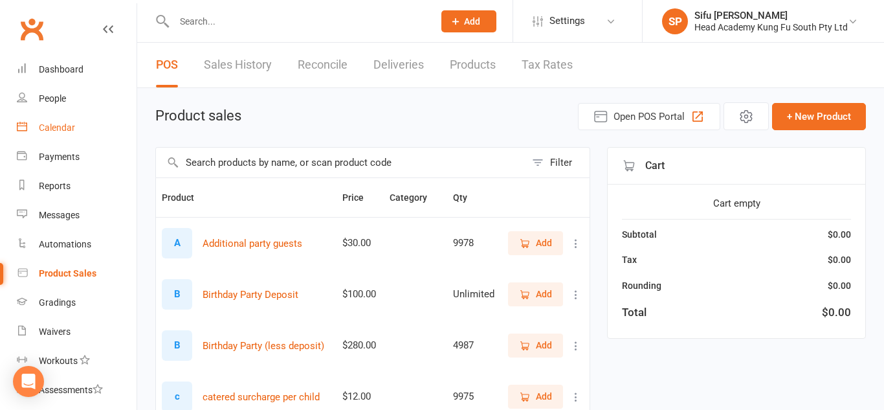
click at [75, 121] on link "Calendar" at bounding box center [77, 127] width 120 height 29
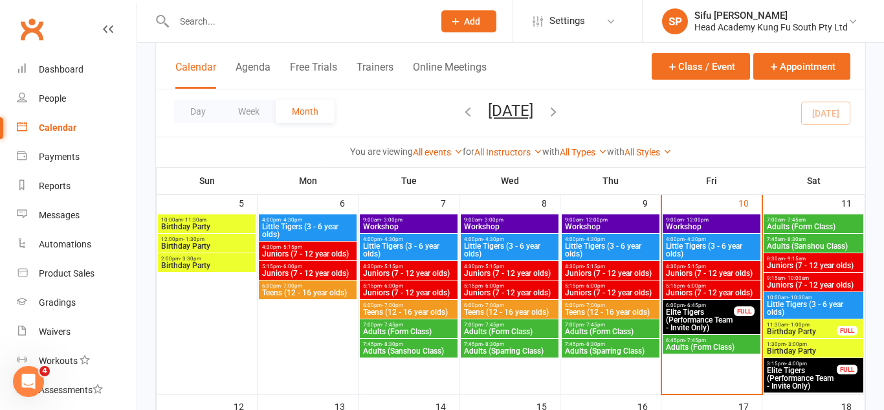
click at [689, 228] on span "Workshop" at bounding box center [711, 227] width 93 height 8
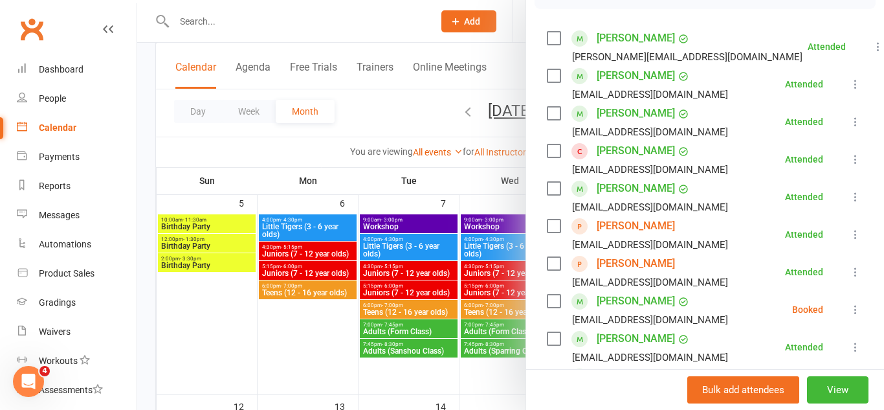
scroll to position [220, 0]
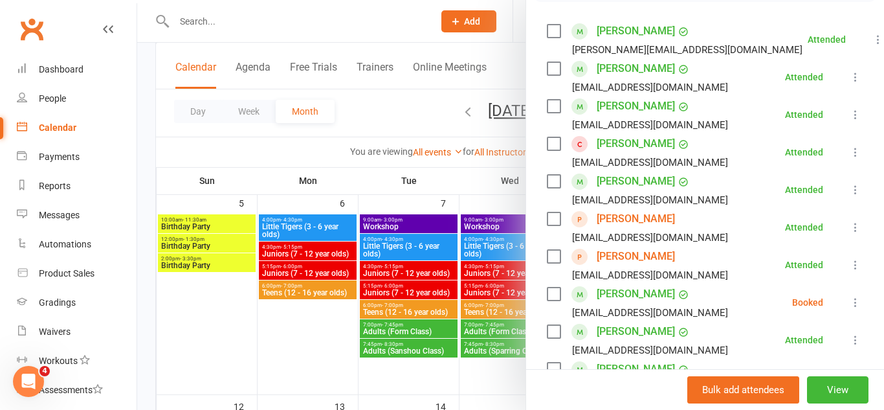
click at [848, 307] on button at bounding box center [856, 302] width 16 height 16
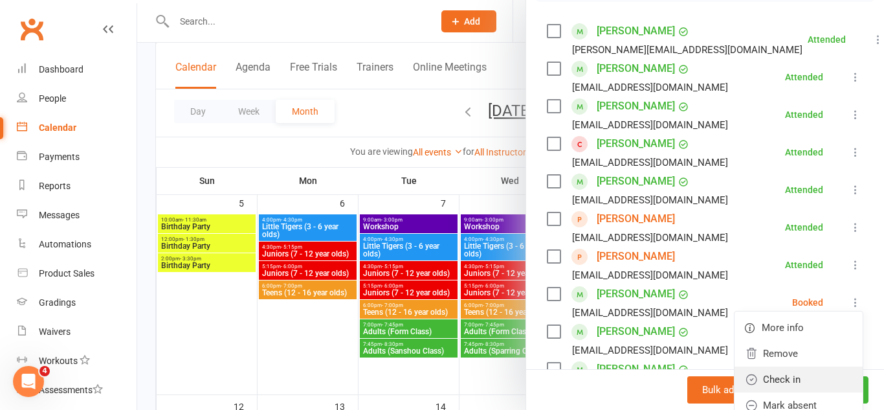
click at [819, 371] on link "Check in" at bounding box center [798, 379] width 128 height 26
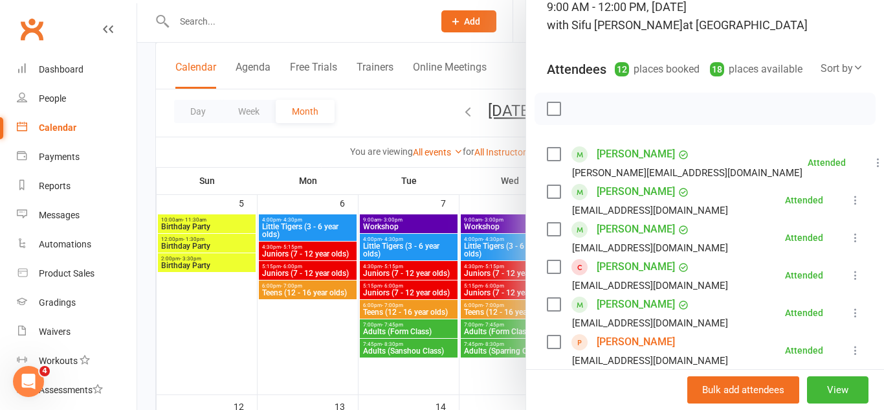
scroll to position [96, 0]
click at [67, 160] on div "Payments" at bounding box center [59, 156] width 41 height 10
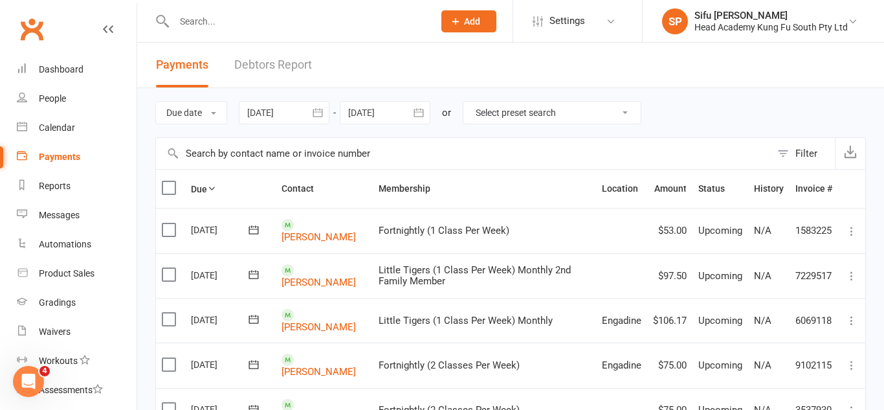
click at [296, 116] on div at bounding box center [284, 112] width 91 height 23
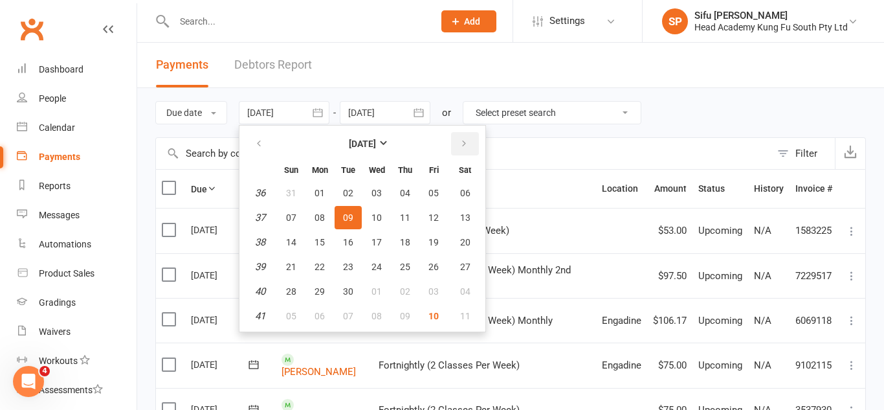
click at [464, 143] on icon "button" at bounding box center [463, 143] width 9 height 10
click at [434, 219] on span "10" at bounding box center [433, 217] width 10 height 10
type input "[DATE]"
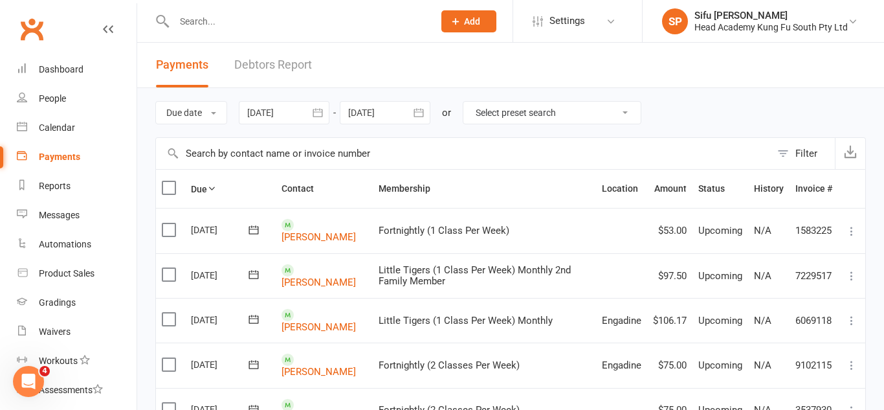
click at [393, 115] on div at bounding box center [385, 112] width 91 height 23
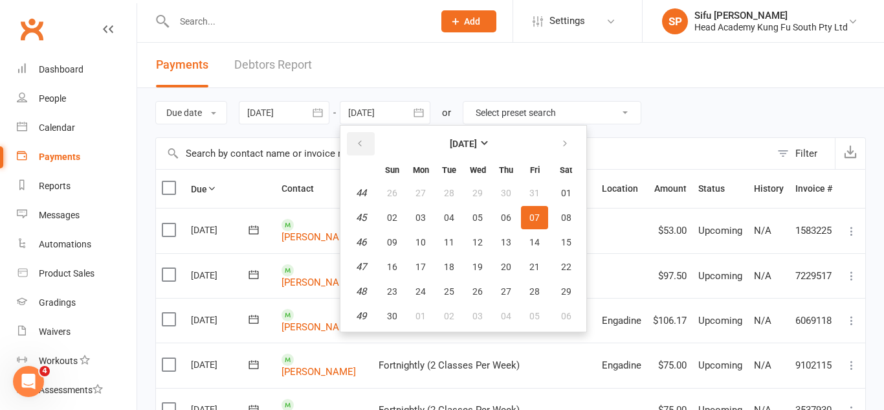
click at [365, 135] on button "button" at bounding box center [361, 143] width 28 height 23
click at [529, 220] on button "10" at bounding box center [534, 217] width 27 height 23
type input "[DATE]"
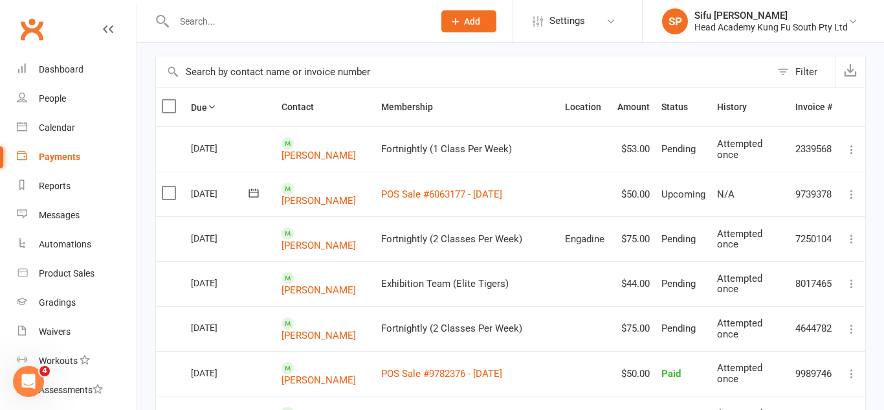
scroll to position [80, 0]
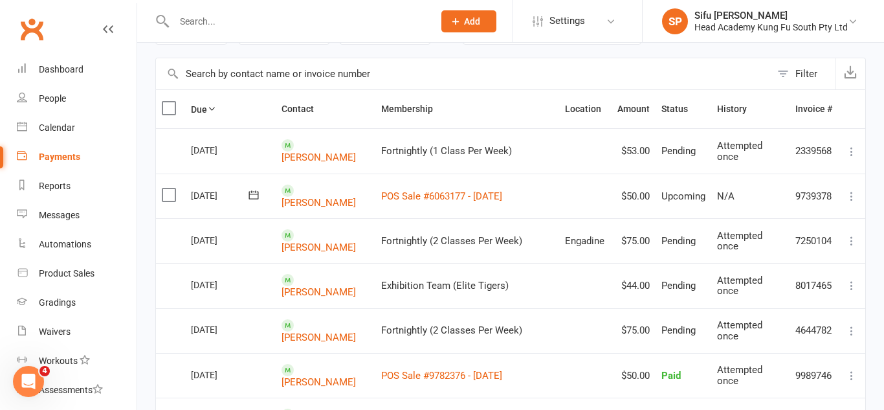
click at [846, 199] on icon at bounding box center [851, 196] width 13 height 13
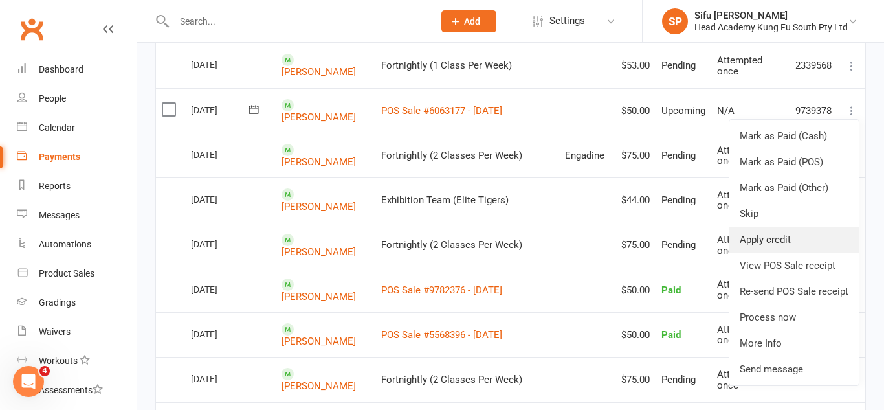
scroll to position [167, 0]
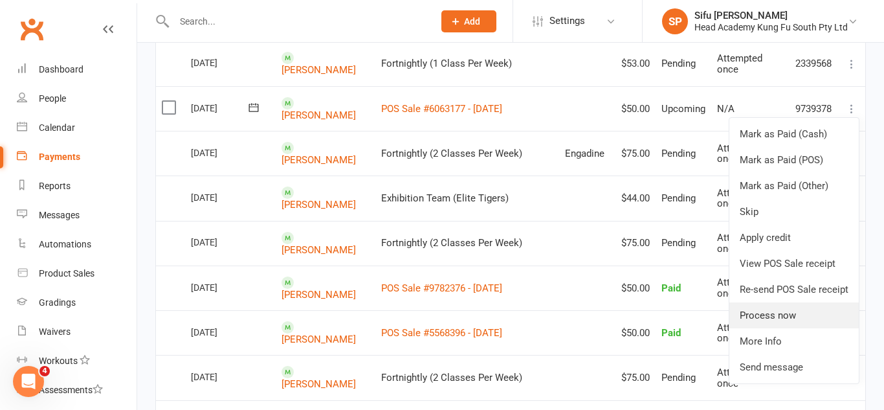
click at [810, 318] on link "Process now" at bounding box center [793, 315] width 129 height 26
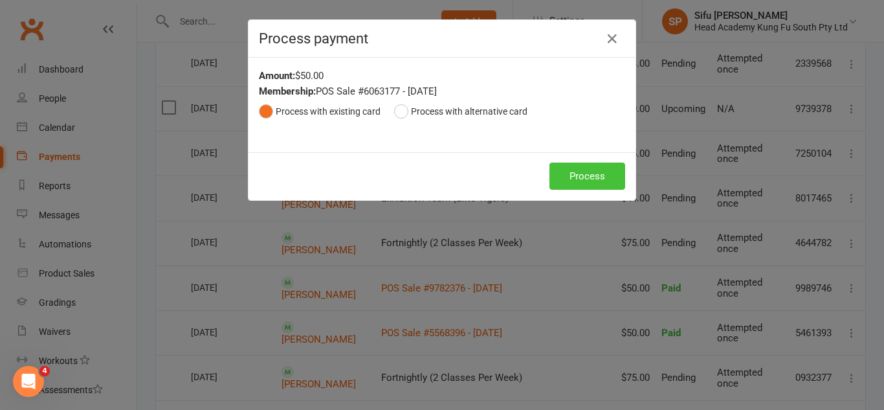
click at [604, 175] on button "Process" at bounding box center [587, 175] width 76 height 27
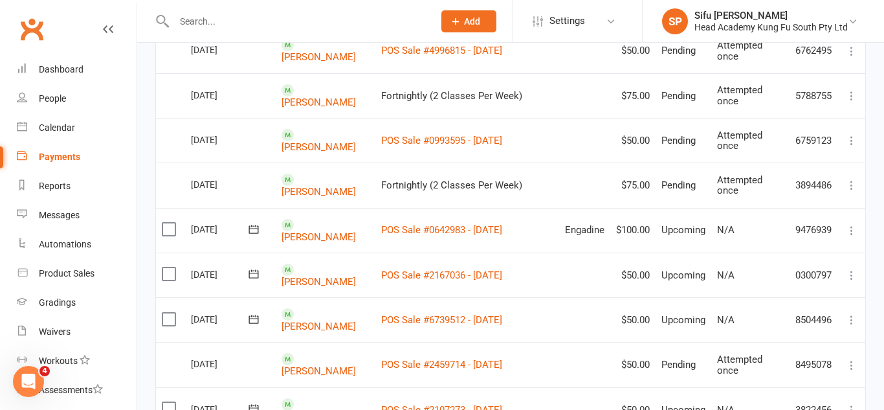
scroll to position [628, 0]
click at [848, 223] on icon at bounding box center [851, 229] width 13 height 13
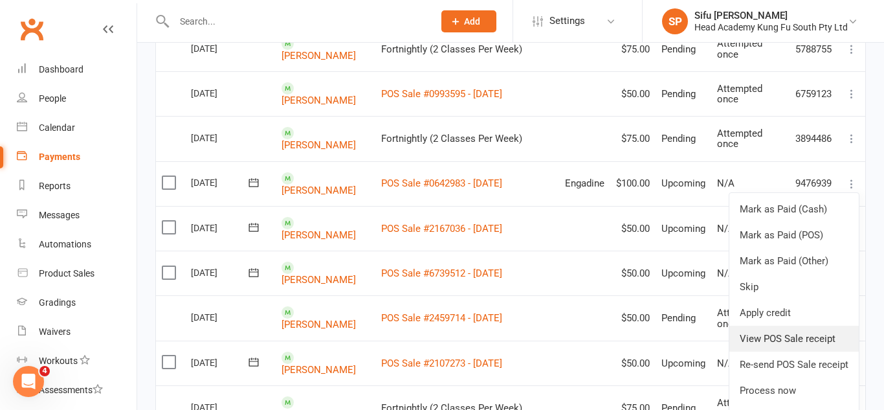
scroll to position [676, 0]
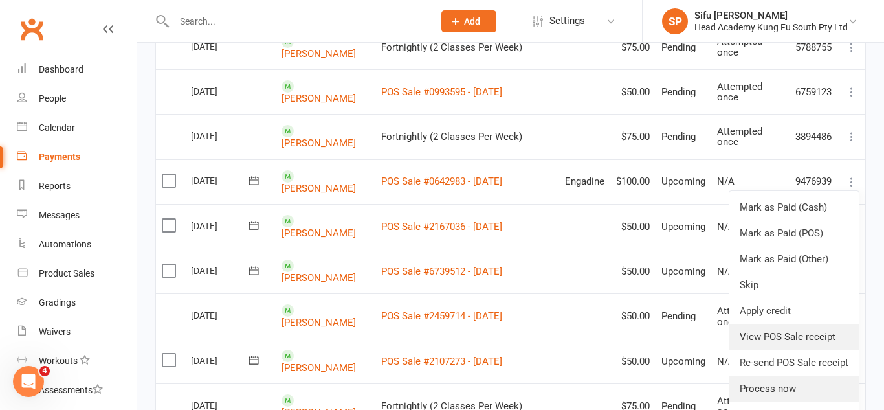
click at [809, 377] on link "Process now" at bounding box center [793, 388] width 129 height 26
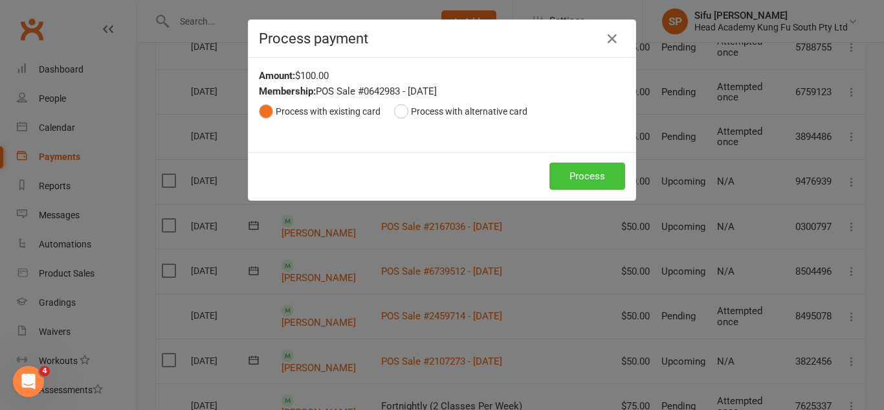
click at [584, 188] on button "Process" at bounding box center [587, 175] width 76 height 27
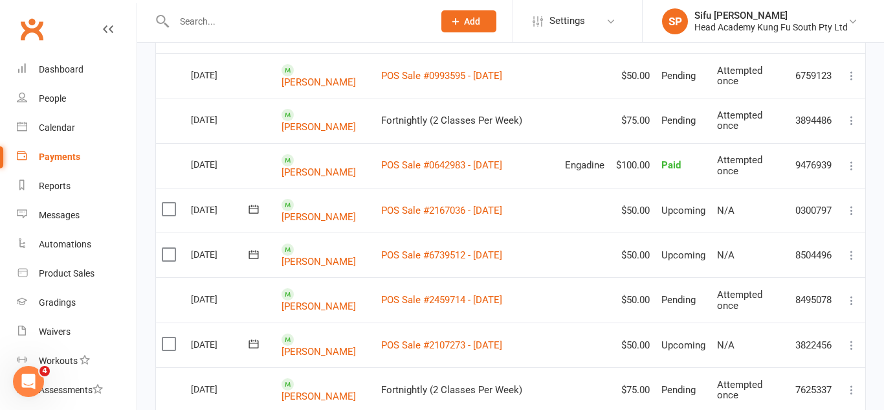
scroll to position [692, 0]
click at [846, 203] on icon at bounding box center [851, 209] width 13 height 13
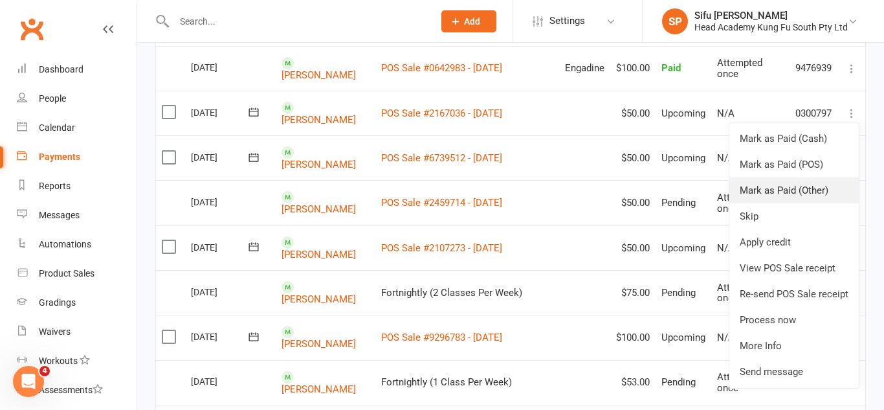
scroll to position [791, 0]
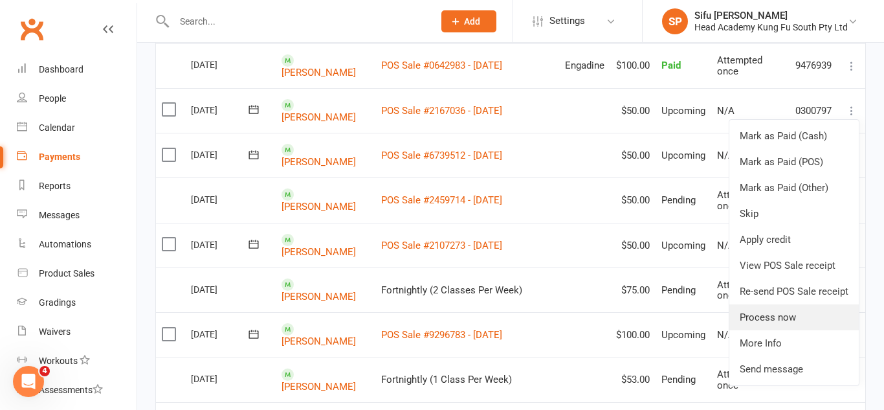
click at [780, 304] on link "Process now" at bounding box center [793, 317] width 129 height 26
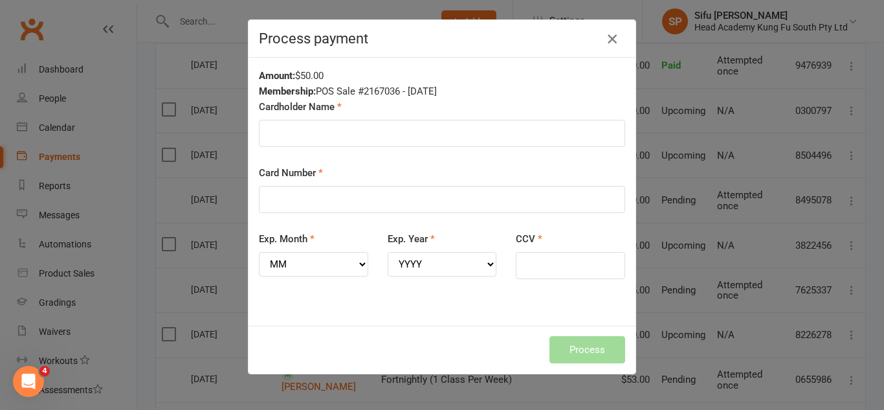
click at [612, 34] on icon "button" at bounding box center [612, 39] width 16 height 16
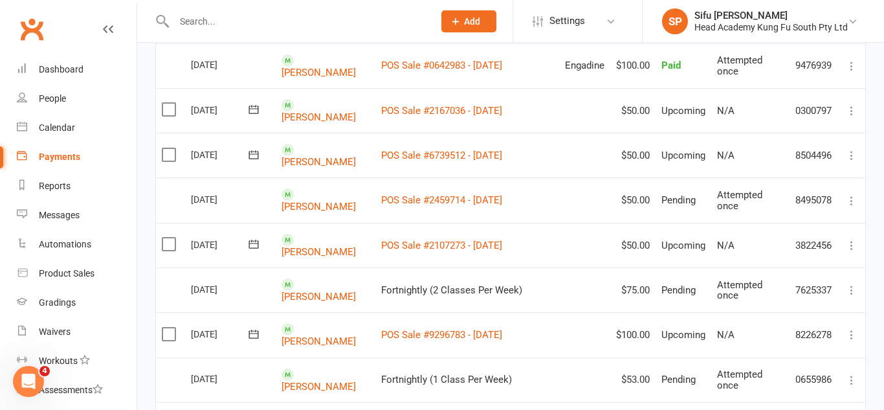
click at [852, 239] on icon at bounding box center [851, 245] width 13 height 13
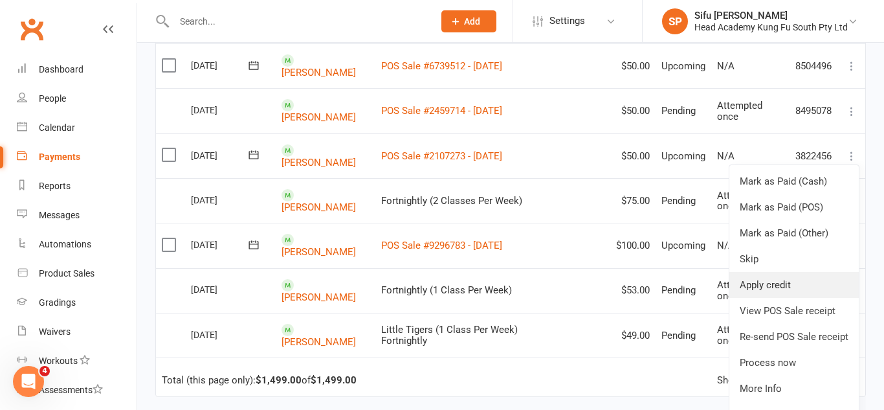
scroll to position [883, 0]
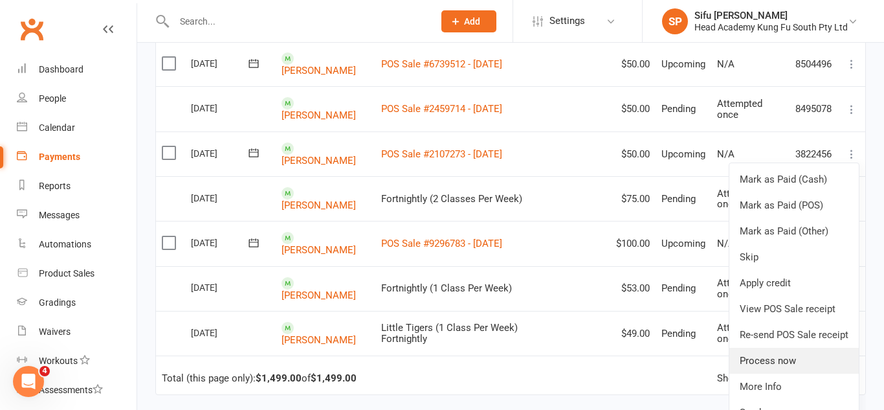
click at [804, 348] on link "Process now" at bounding box center [793, 360] width 129 height 26
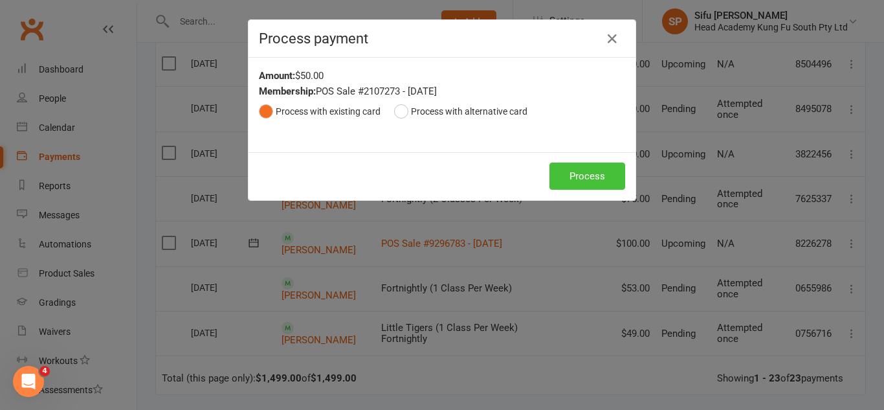
click at [597, 183] on button "Process" at bounding box center [587, 175] width 76 height 27
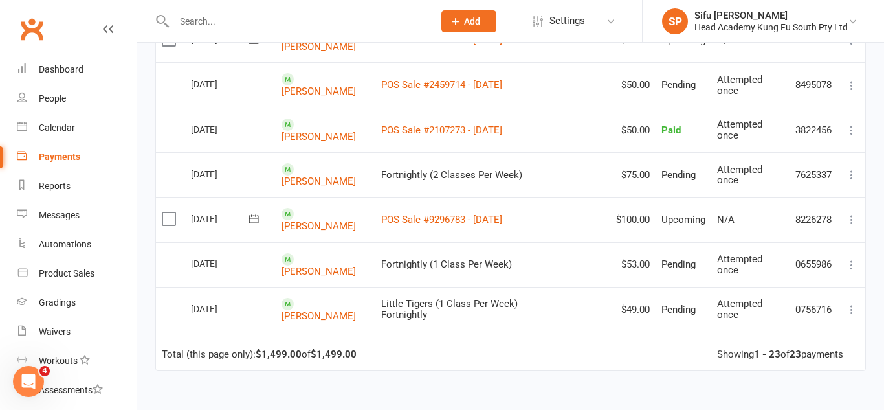
scroll to position [893, 0]
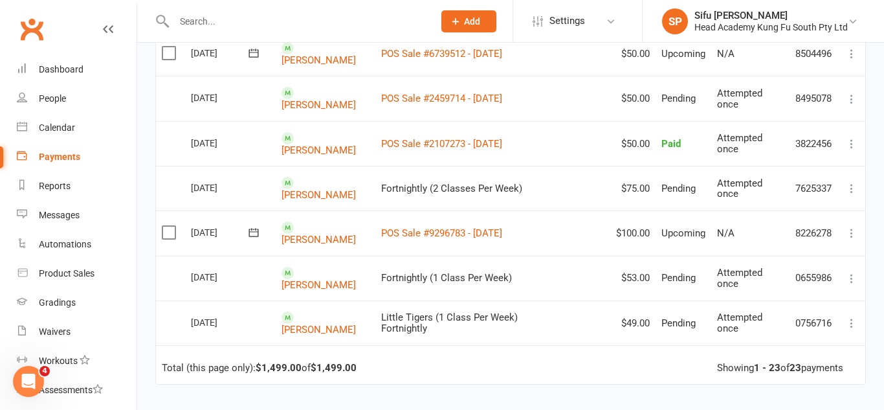
click at [849, 226] on icon at bounding box center [851, 232] width 13 height 13
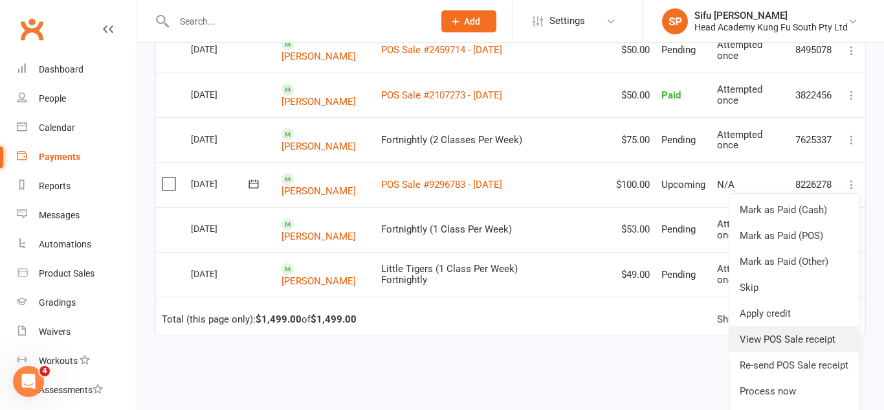
scroll to position [943, 0]
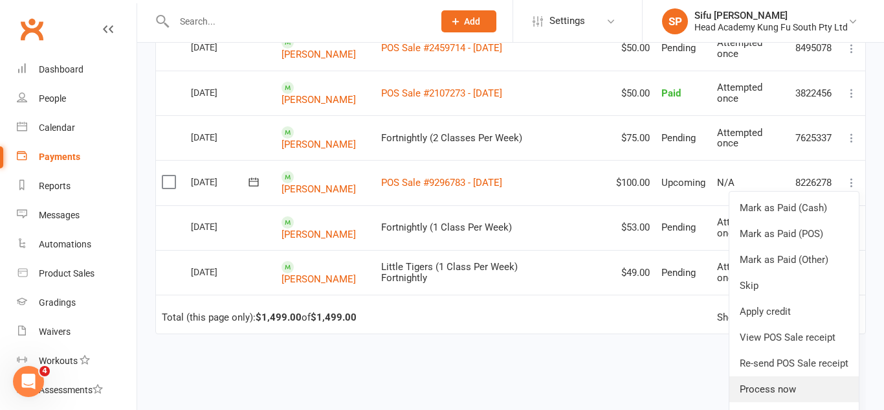
click at [799, 376] on link "Process now" at bounding box center [793, 389] width 129 height 26
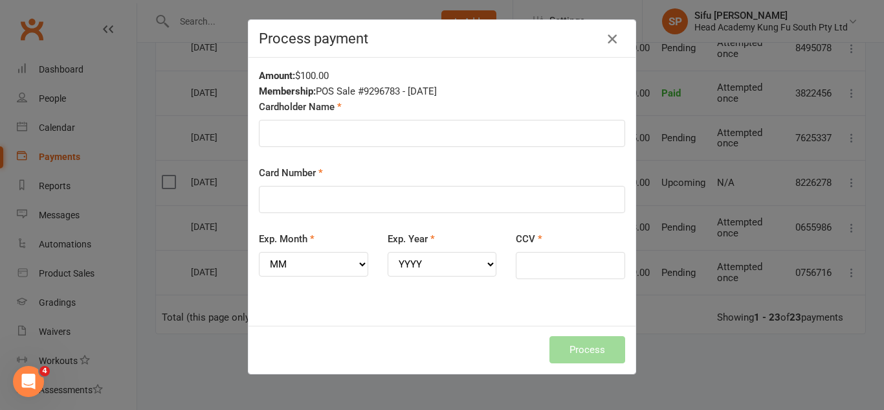
click at [616, 34] on icon "button" at bounding box center [612, 39] width 16 height 16
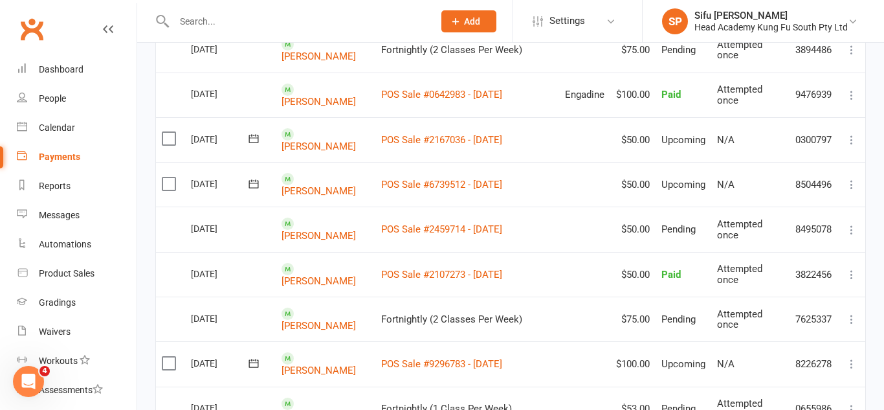
scroll to position [762, 0]
click at [848, 179] on icon at bounding box center [851, 185] width 13 height 13
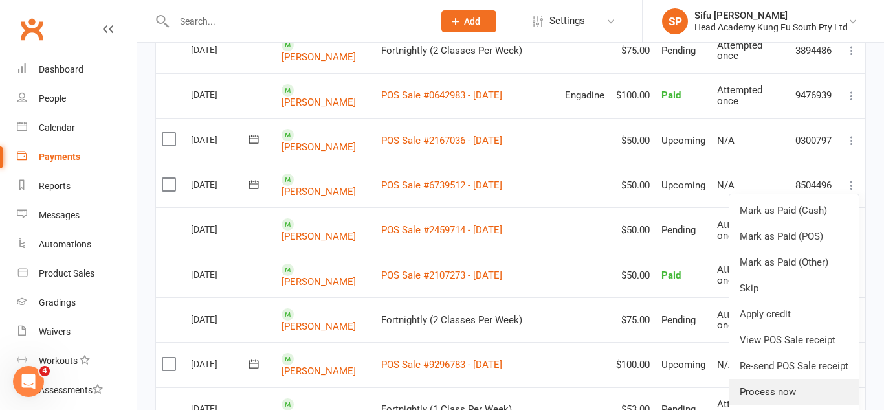
click at [780, 379] on link "Process now" at bounding box center [793, 392] width 129 height 26
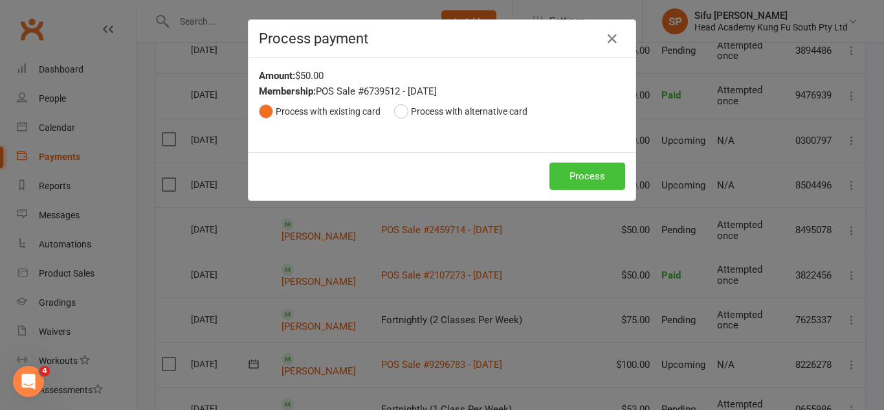
click at [600, 182] on button "Process" at bounding box center [587, 175] width 76 height 27
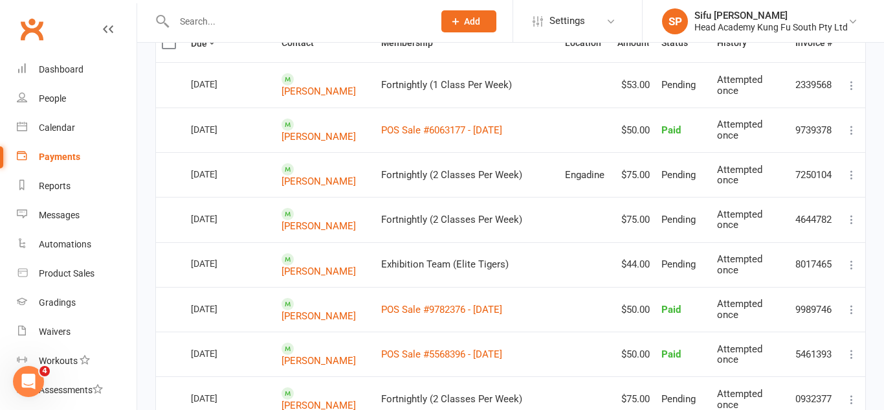
scroll to position [0, 0]
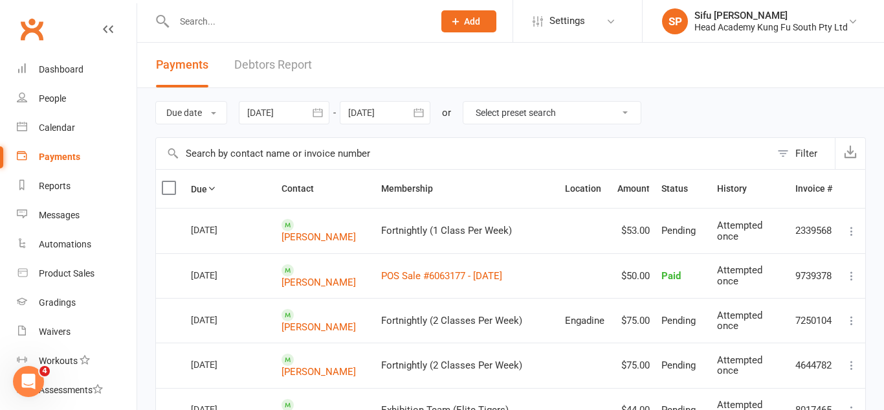
click at [395, 115] on div at bounding box center [385, 112] width 91 height 23
click at [797, 109] on div "Due date Due date Date paid Date failed Date settled [DATE] [DATE] Sun Mon Tue …" at bounding box center [510, 112] width 710 height 49
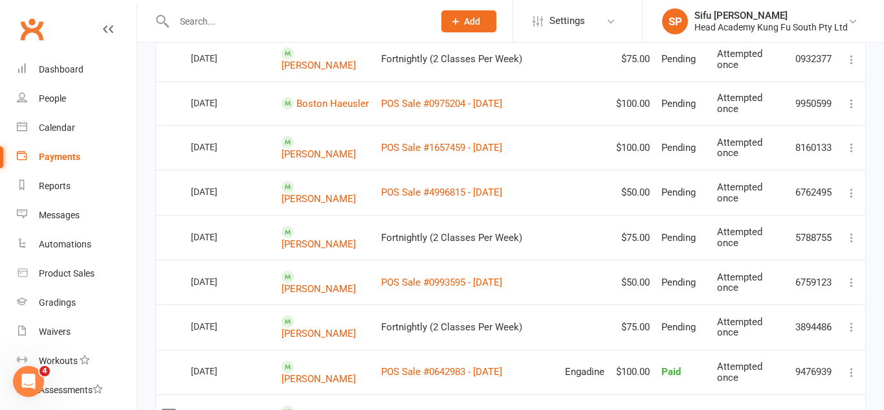
scroll to position [496, 0]
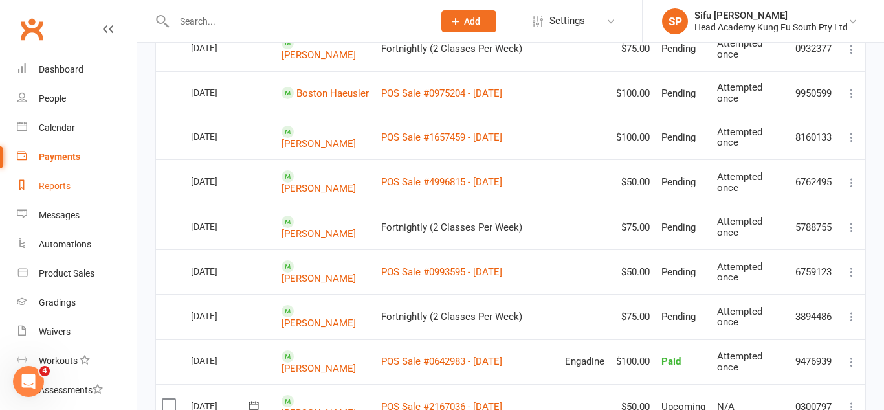
click at [44, 185] on div "Reports" at bounding box center [55, 186] width 32 height 10
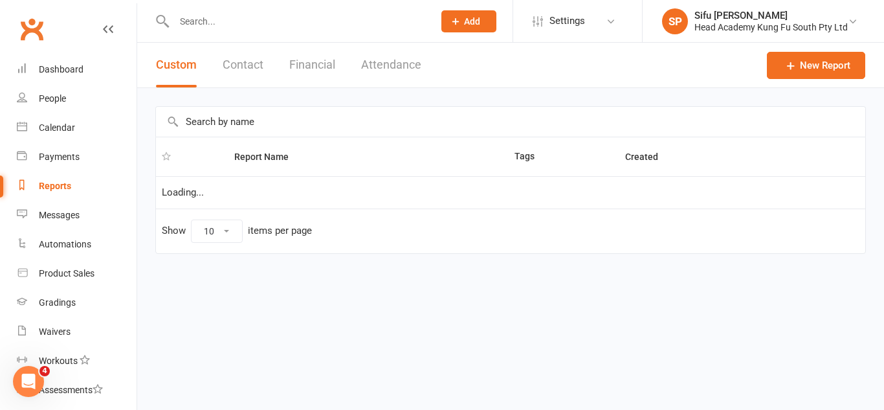
select select "100"
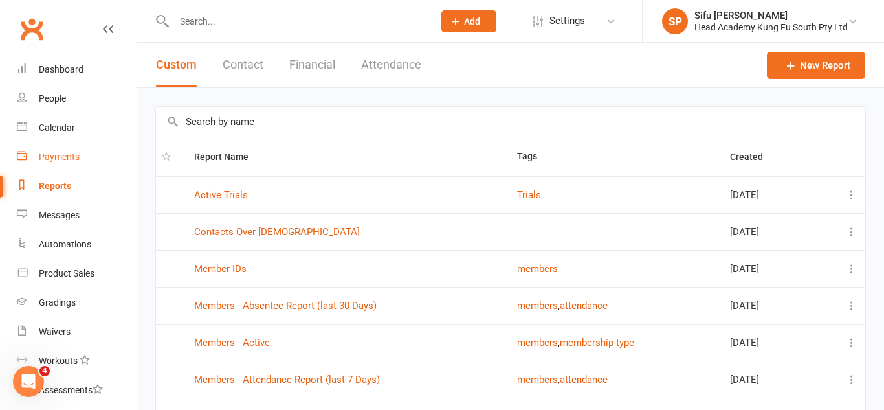
click at [72, 161] on div "Payments" at bounding box center [59, 156] width 41 height 10
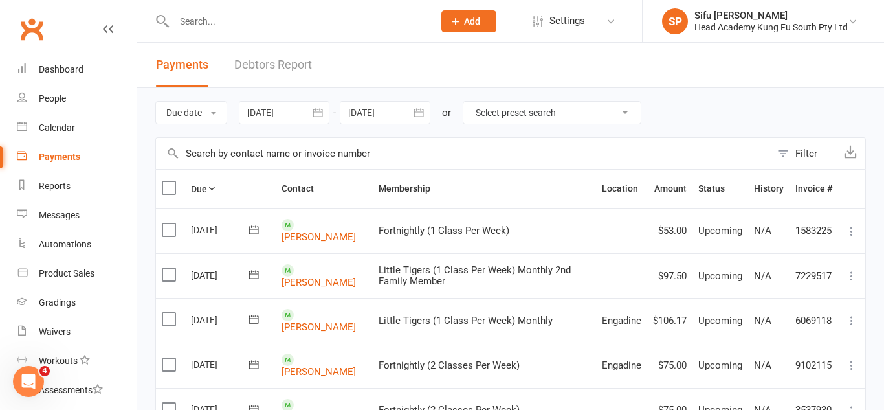
click at [289, 116] on div at bounding box center [284, 112] width 91 height 23
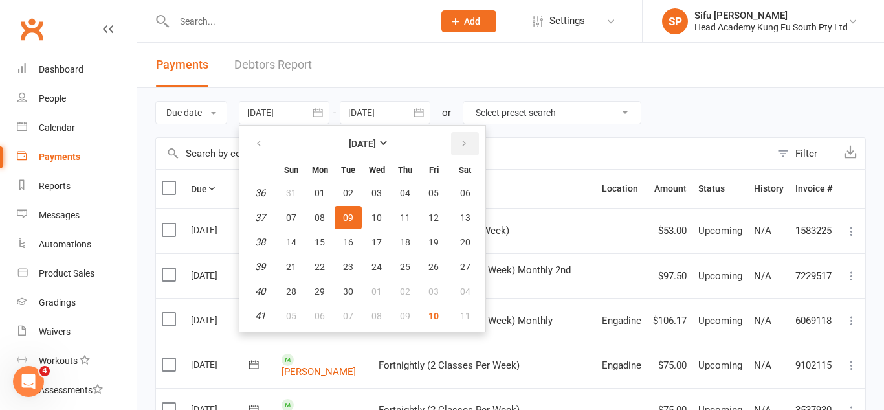
click at [472, 144] on button "button" at bounding box center [465, 143] width 28 height 23
click at [437, 221] on span "10" at bounding box center [433, 217] width 10 height 10
type input "[DATE]"
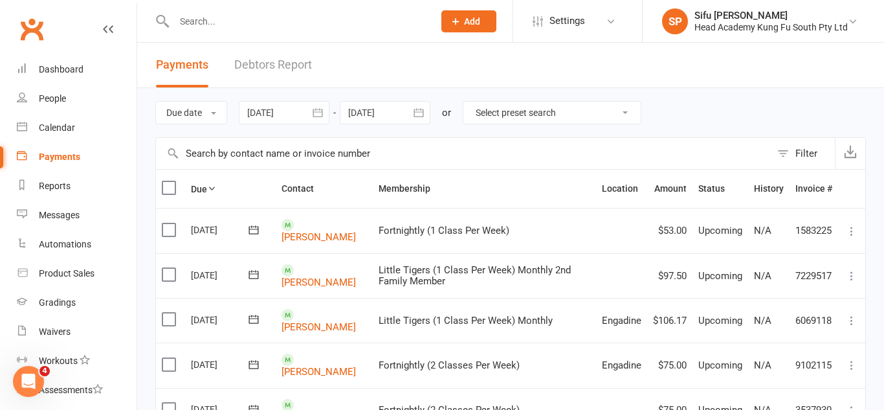
click at [394, 116] on div at bounding box center [385, 112] width 91 height 23
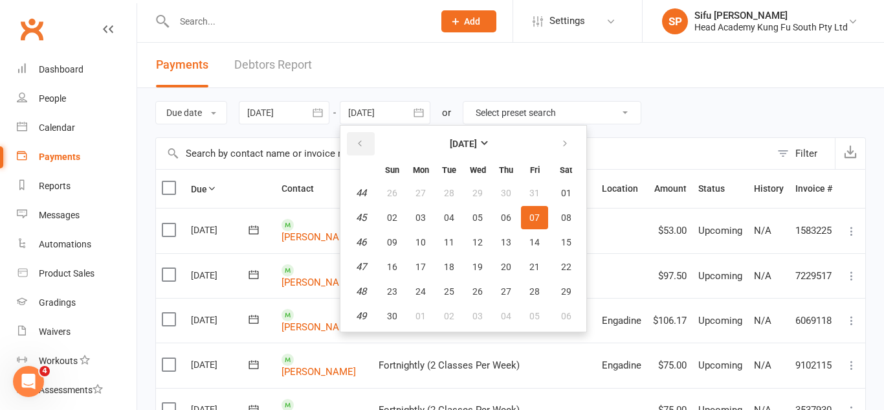
click at [368, 142] on button "button" at bounding box center [361, 143] width 28 height 23
click at [535, 223] on button "10" at bounding box center [534, 217] width 27 height 23
type input "[DATE]"
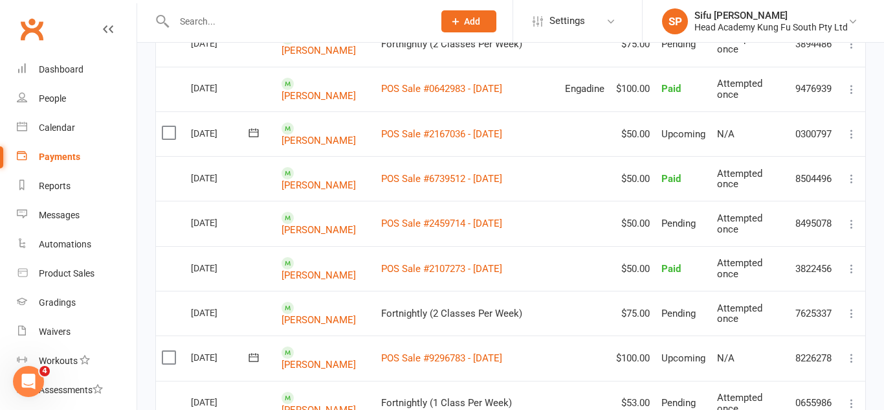
scroll to position [1029, 0]
